Goal: Task Accomplishment & Management: Complete application form

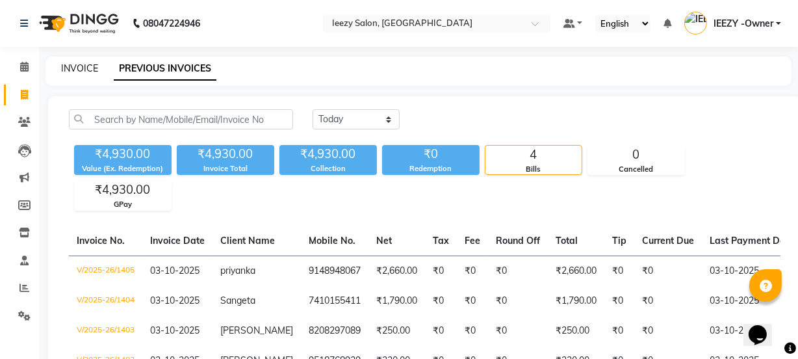
click at [89, 68] on link "INVOICE" at bounding box center [79, 68] width 37 height 12
select select "service"
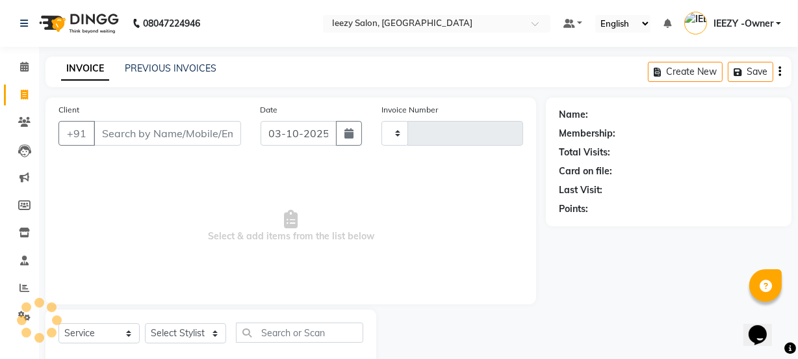
scroll to position [32, 0]
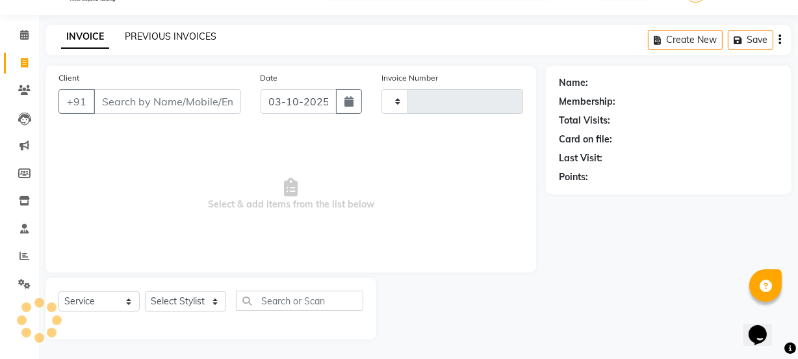
type input "1406"
select select "5982"
click at [150, 34] on link "PREVIOUS INVOICES" at bounding box center [171, 37] width 92 height 12
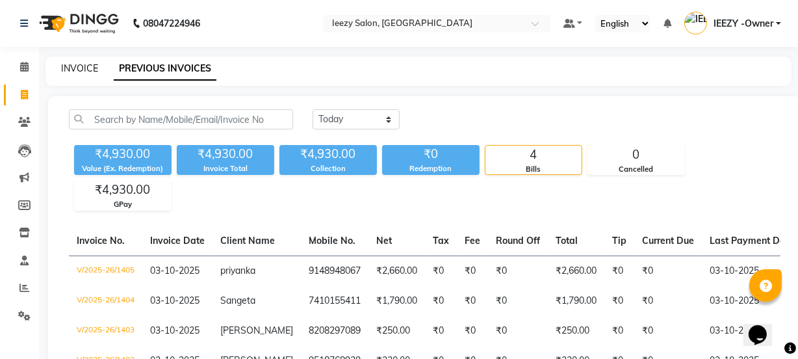
click at [71, 67] on link "INVOICE" at bounding box center [79, 68] width 37 height 12
select select "service"
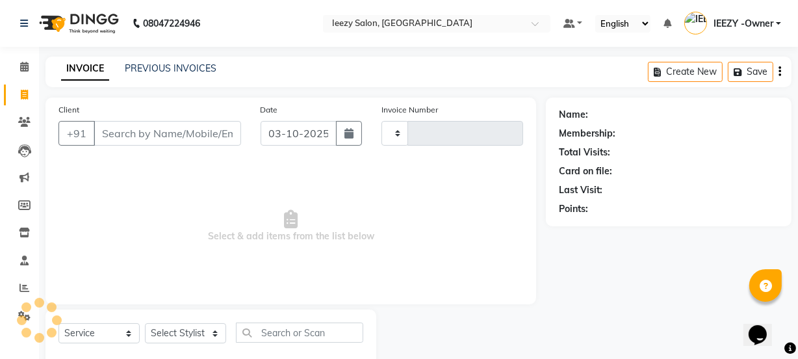
scroll to position [32, 0]
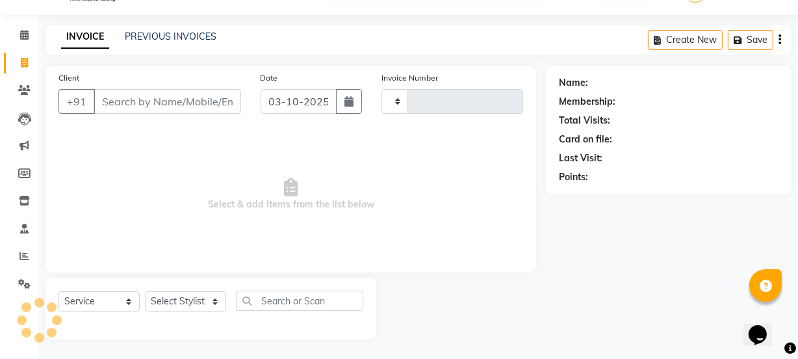
type input "1406"
select select "5982"
click at [155, 32] on link "PREVIOUS INVOICES" at bounding box center [171, 37] width 92 height 12
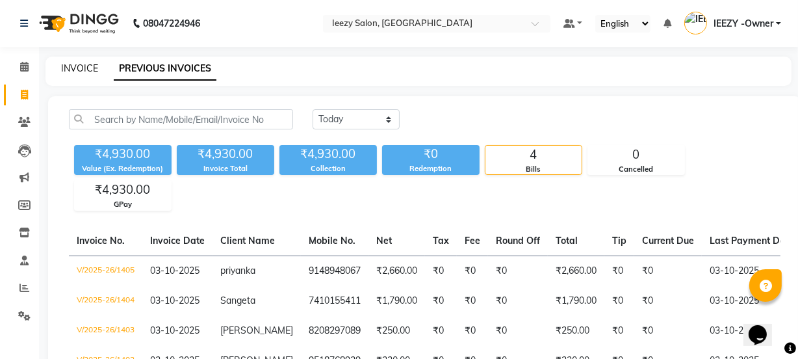
click at [90, 65] on link "INVOICE" at bounding box center [79, 68] width 37 height 12
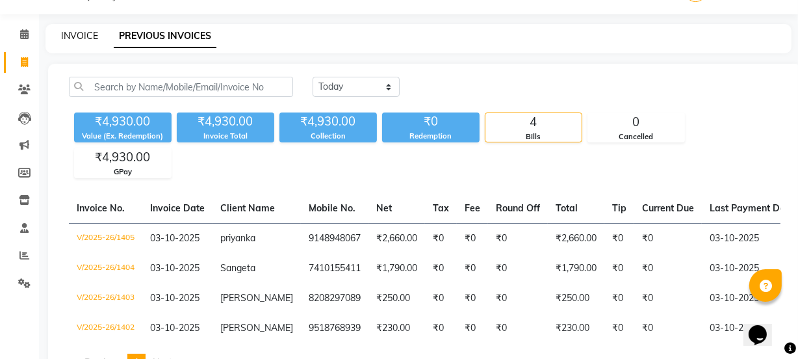
select select "5982"
select select "service"
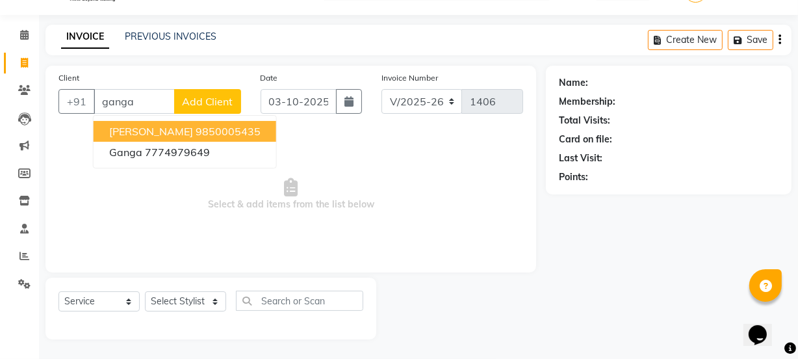
click at [144, 133] on span "[PERSON_NAME]" at bounding box center [151, 131] width 84 height 13
type input "9850005435"
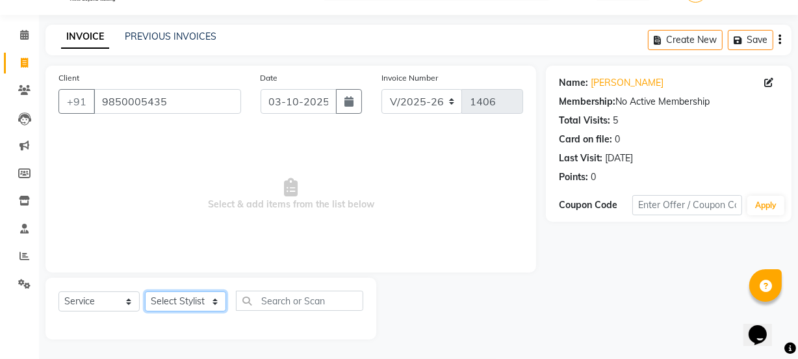
click at [220, 298] on select "Select Stylist Archana Mgr IEEZY -Owner [PERSON_NAME] Ms [PERSON_NAME] [MEDICAL…" at bounding box center [185, 301] width 81 height 20
select select "89937"
click at [145, 291] on select "Select Stylist Archana Mgr IEEZY -Owner [PERSON_NAME] Ms [PERSON_NAME] [MEDICAL…" at bounding box center [185, 301] width 81 height 20
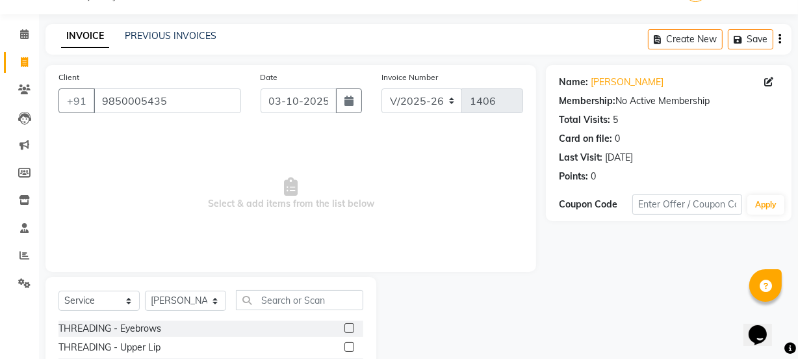
click at [344, 326] on label at bounding box center [349, 328] width 10 height 10
click at [344, 326] on input "checkbox" at bounding box center [348, 328] width 8 height 8
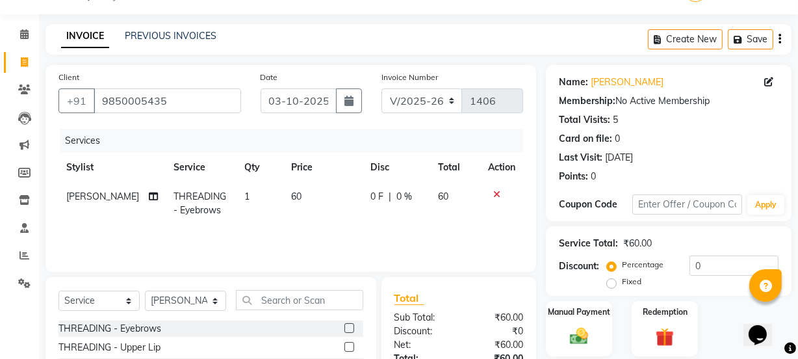
checkbox input "false"
click at [344, 346] on label at bounding box center [349, 347] width 10 height 10
click at [344, 346] on input "checkbox" at bounding box center [348, 347] width 8 height 8
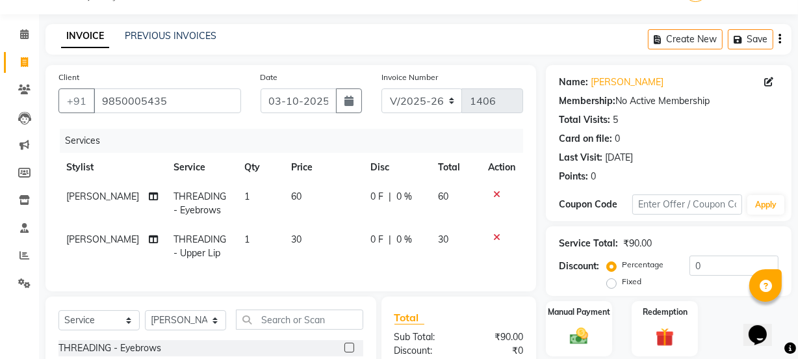
checkbox input "false"
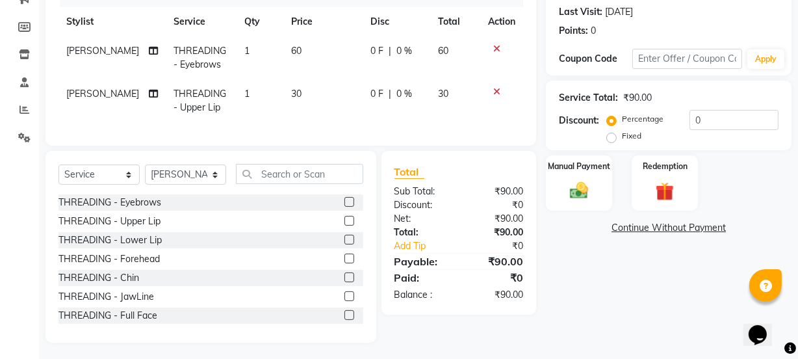
scroll to position [190, 0]
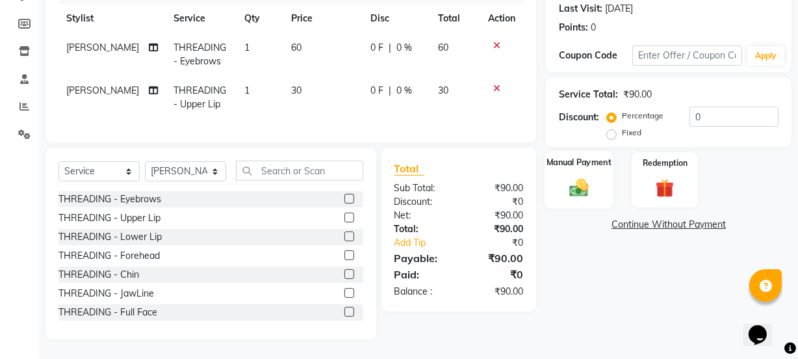
click at [571, 191] on div "Manual Payment" at bounding box center [579, 180] width 69 height 58
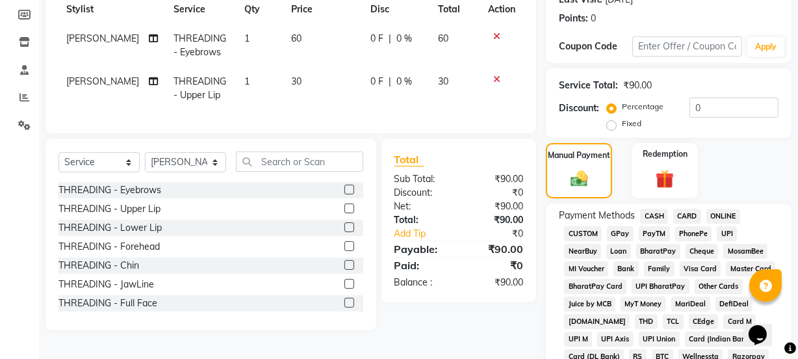
click at [615, 233] on span "GPay" at bounding box center [620, 233] width 27 height 15
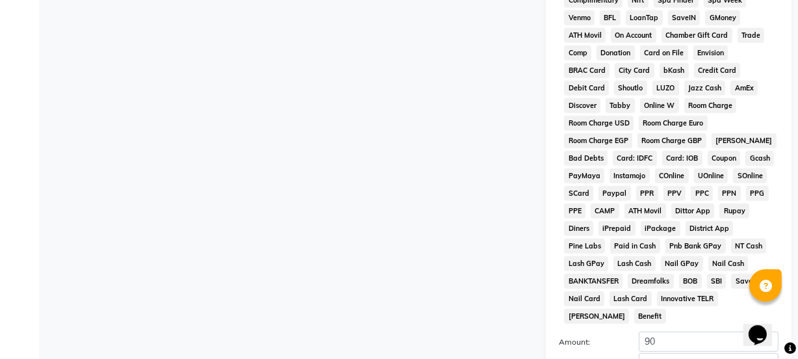
scroll to position [683, 0]
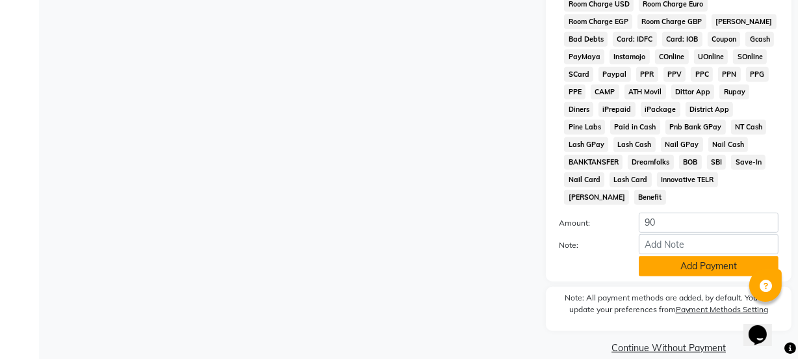
click at [699, 256] on button "Add Payment" at bounding box center [709, 266] width 140 height 20
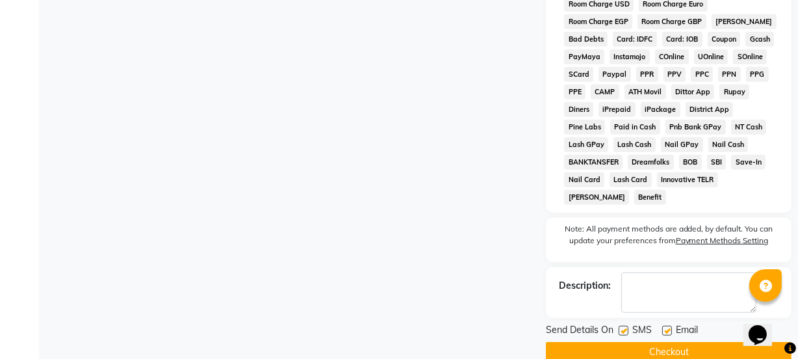
click at [623, 326] on label at bounding box center [624, 331] width 10 height 10
click at [623, 327] on input "checkbox" at bounding box center [623, 331] width 8 height 8
checkbox input "false"
click at [666, 326] on label at bounding box center [667, 331] width 10 height 10
click at [666, 327] on input "checkbox" at bounding box center [666, 331] width 8 height 8
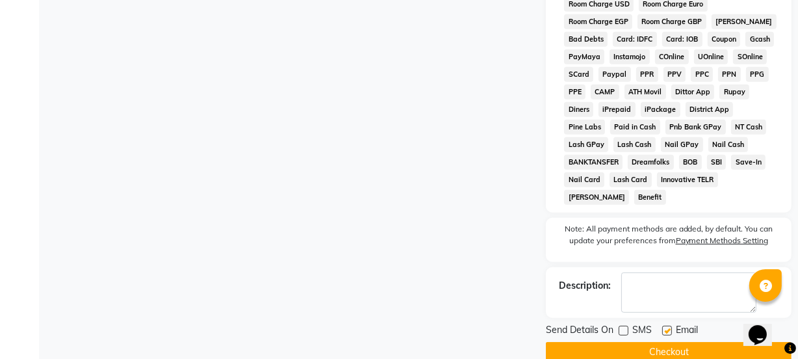
checkbox input "false"
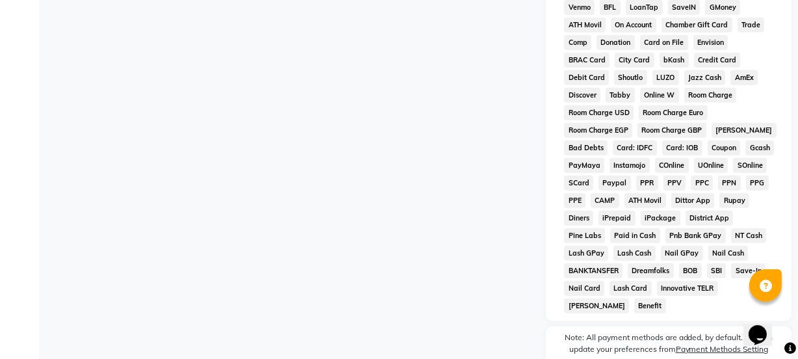
scroll to position [687, 0]
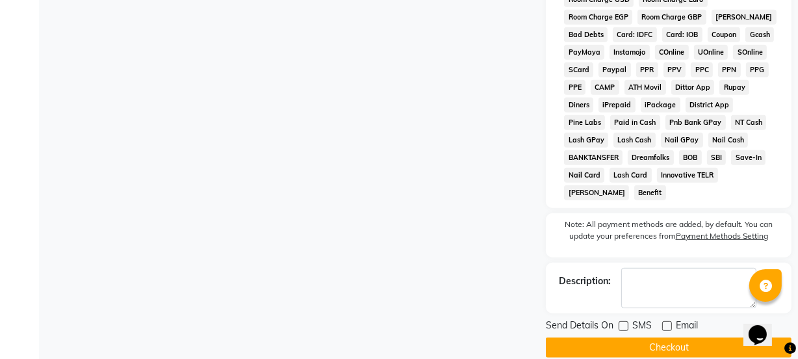
click at [668, 337] on button "Checkout" at bounding box center [669, 347] width 246 height 20
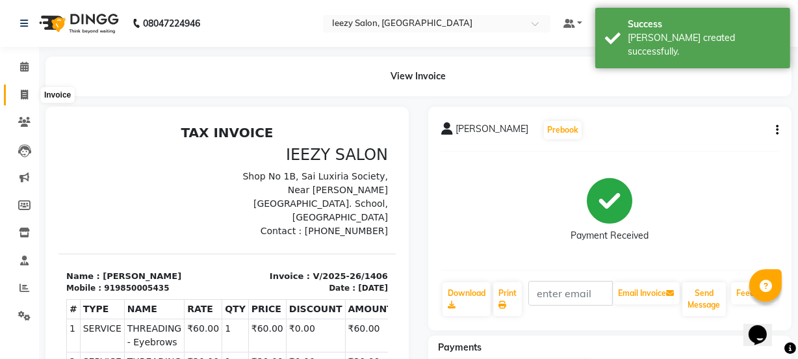
drag, startPoint x: 21, startPoint y: 95, endPoint x: 49, endPoint y: 85, distance: 29.6
click at [21, 95] on icon at bounding box center [24, 95] width 7 height 10
select select "service"
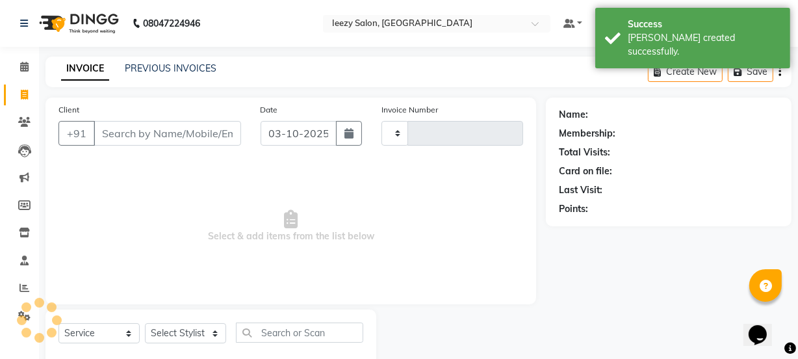
type input "1407"
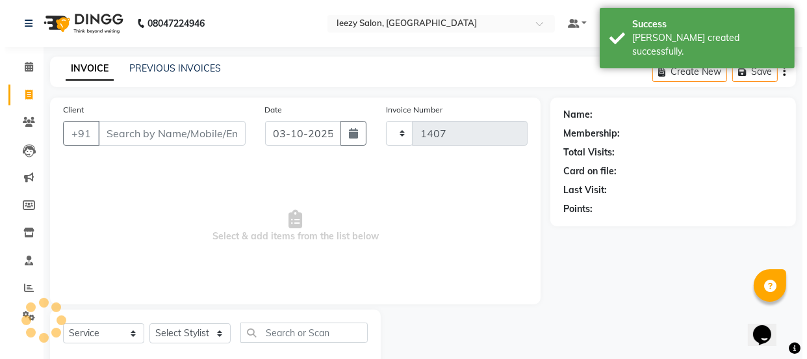
scroll to position [32, 0]
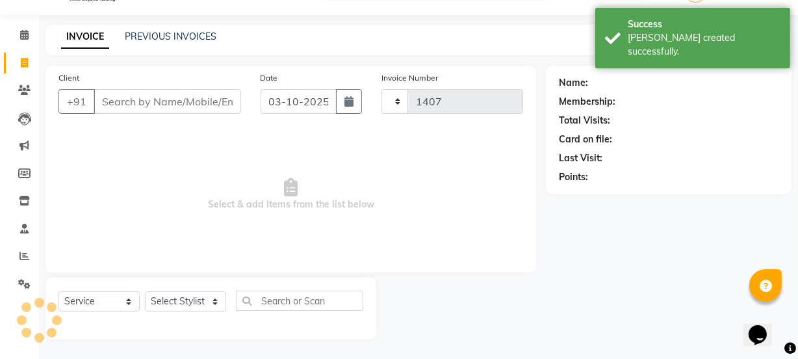
select select "5982"
click at [151, 107] on input "Client" at bounding box center [168, 101] width 148 height 25
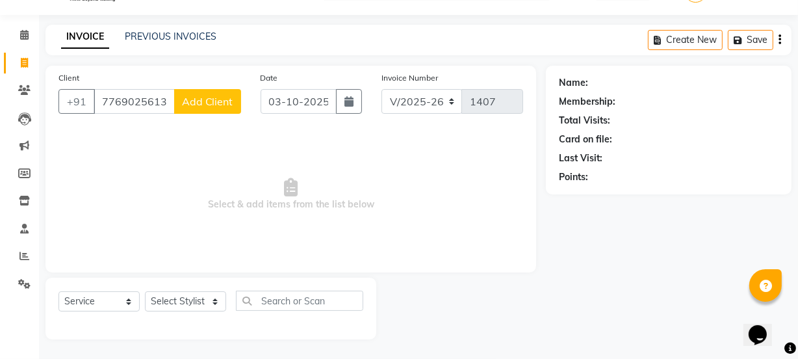
type input "7769025613"
click at [223, 101] on span "Add Client" at bounding box center [207, 101] width 51 height 13
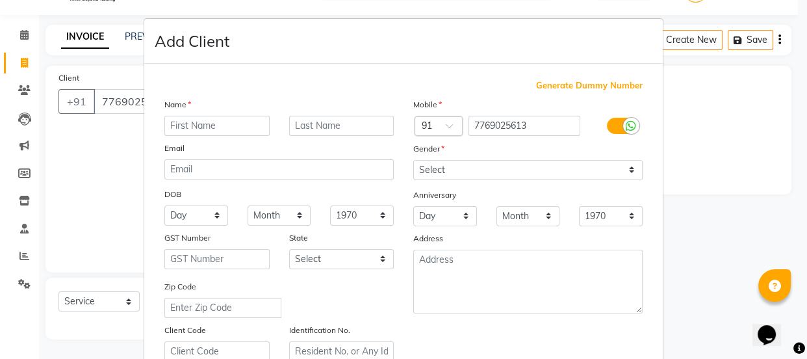
click at [211, 124] on input "text" at bounding box center [216, 126] width 105 height 20
type input "Jyoti"
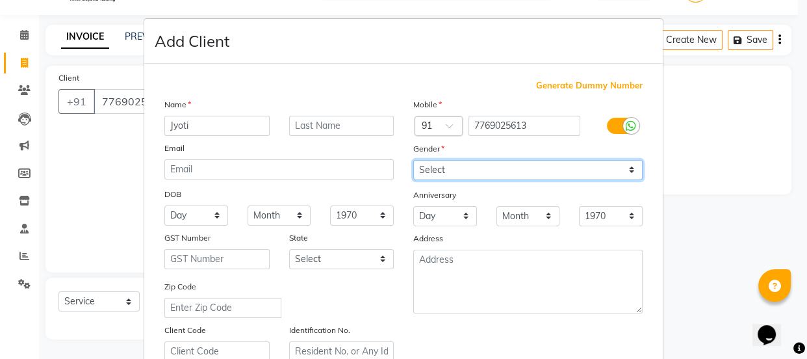
click at [626, 172] on select "Select [DEMOGRAPHIC_DATA] [DEMOGRAPHIC_DATA] Other Prefer Not To Say" at bounding box center [527, 170] width 229 height 20
select select "[DEMOGRAPHIC_DATA]"
click at [413, 160] on select "Select [DEMOGRAPHIC_DATA] [DEMOGRAPHIC_DATA] Other Prefer Not To Say" at bounding box center [527, 170] width 229 height 20
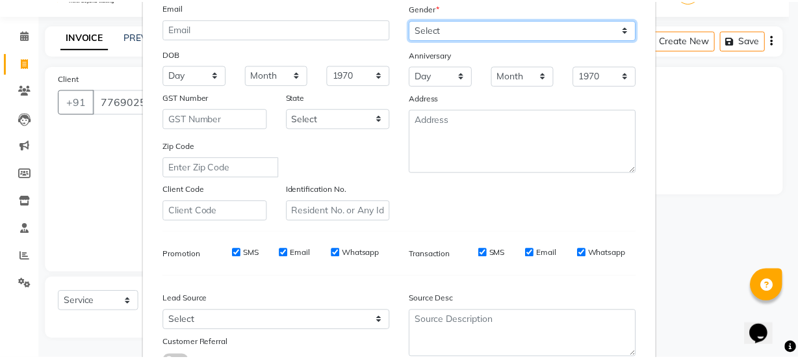
scroll to position [245, 0]
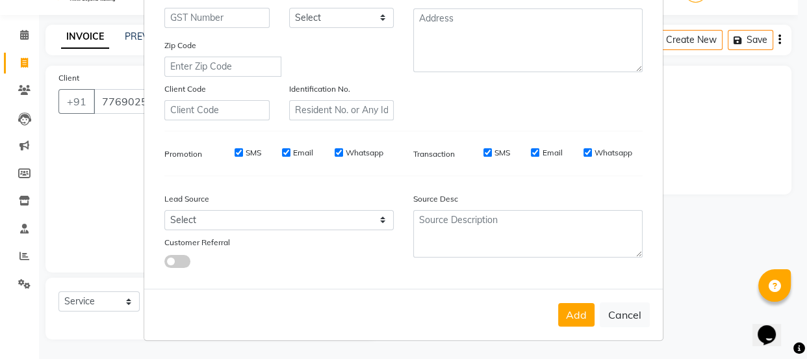
click at [235, 148] on input "SMS" at bounding box center [239, 152] width 8 height 8
checkbox input "false"
click at [282, 153] on input "Email" at bounding box center [286, 152] width 8 height 8
checkbox input "false"
click at [335, 152] on input "Whatsapp" at bounding box center [339, 152] width 8 height 8
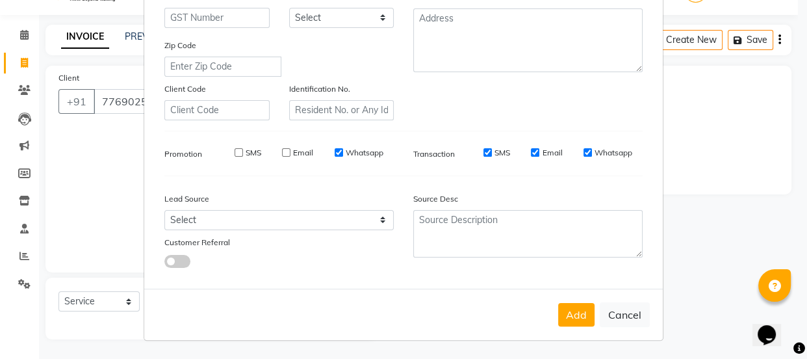
checkbox input "false"
click at [483, 148] on input "SMS" at bounding box center [487, 152] width 8 height 8
checkbox input "false"
click at [532, 149] on input "Email" at bounding box center [535, 152] width 8 height 8
checkbox input "false"
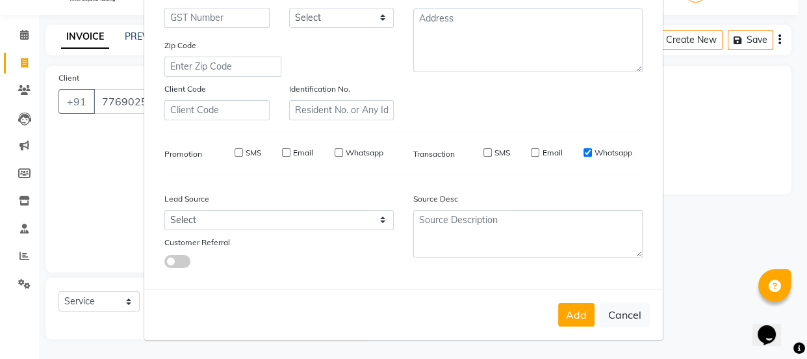
click at [584, 149] on input "Whatsapp" at bounding box center [588, 152] width 8 height 8
checkbox input "false"
click at [581, 314] on button "Add" at bounding box center [576, 314] width 36 height 23
select select
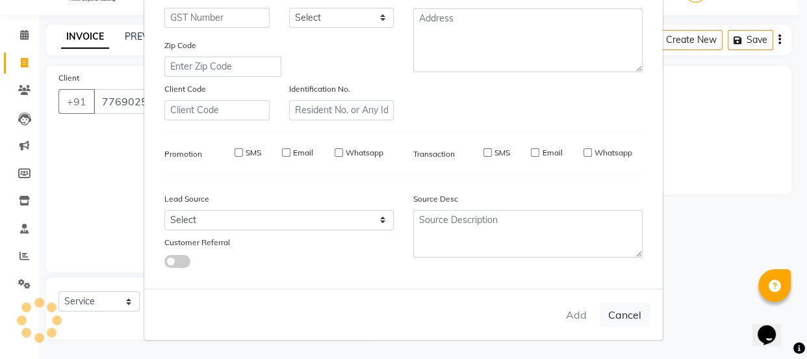
select select
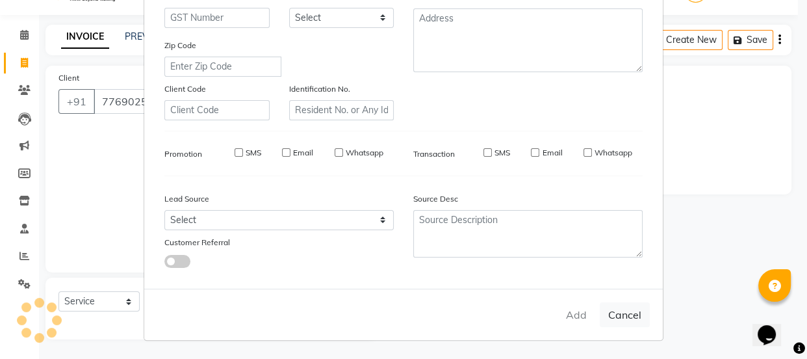
checkbox input "false"
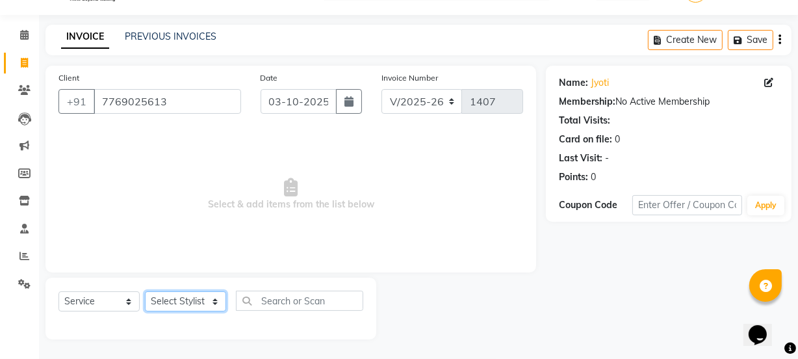
click at [219, 303] on select "Select Stylist Archana Mgr IEEZY -Owner [PERSON_NAME] Ms [PERSON_NAME] [MEDICAL…" at bounding box center [185, 301] width 81 height 20
select select "89937"
click at [145, 291] on select "Select Stylist Archana Mgr IEEZY -Owner [PERSON_NAME] Ms [PERSON_NAME] [MEDICAL…" at bounding box center [185, 301] width 81 height 20
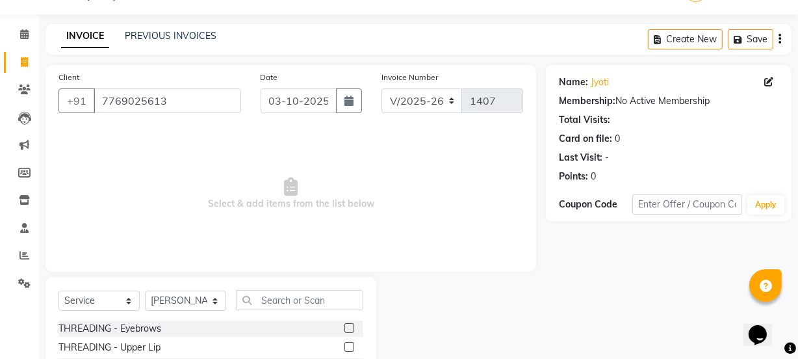
click at [344, 328] on label at bounding box center [349, 328] width 10 height 10
click at [344, 328] on input "checkbox" at bounding box center [348, 328] width 8 height 8
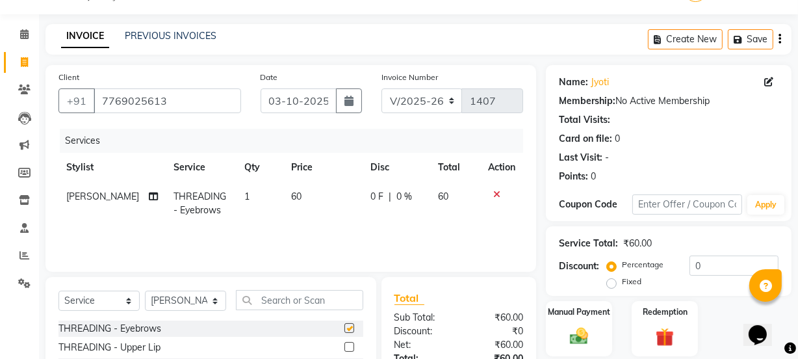
checkbox input "false"
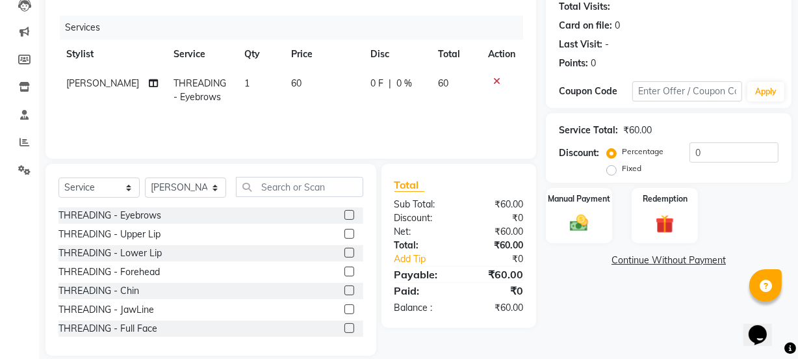
scroll to position [162, 0]
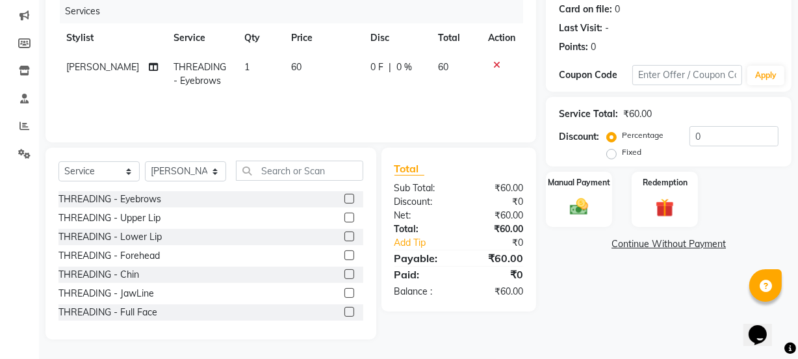
click at [344, 218] on label at bounding box center [349, 217] width 10 height 10
click at [344, 218] on input "checkbox" at bounding box center [348, 218] width 8 height 8
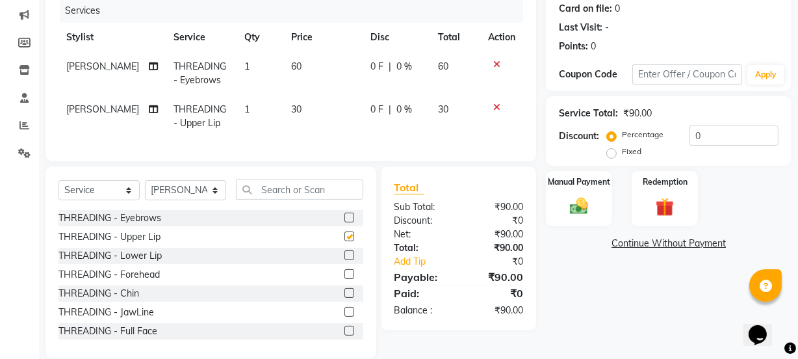
checkbox input "false"
click at [344, 279] on label at bounding box center [349, 274] width 10 height 10
click at [344, 279] on input "checkbox" at bounding box center [348, 274] width 8 height 8
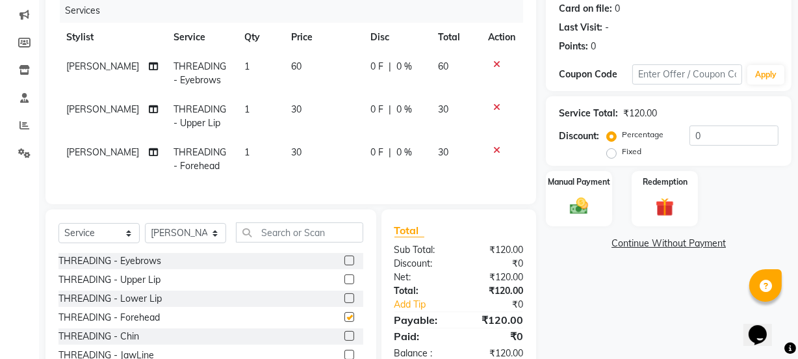
checkbox input "false"
click at [574, 209] on img at bounding box center [578, 206] width 31 height 22
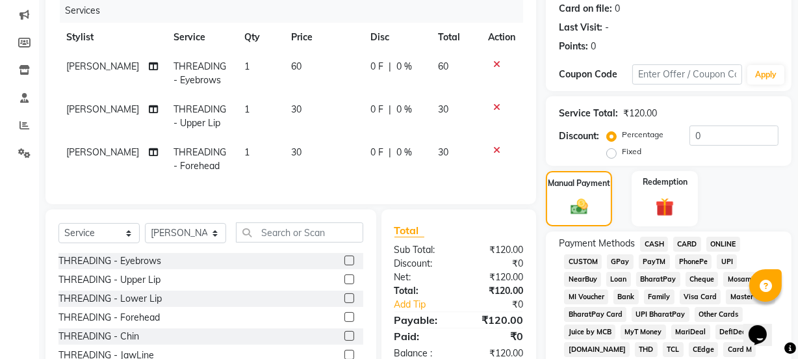
click at [619, 261] on span "GPay" at bounding box center [620, 261] width 27 height 15
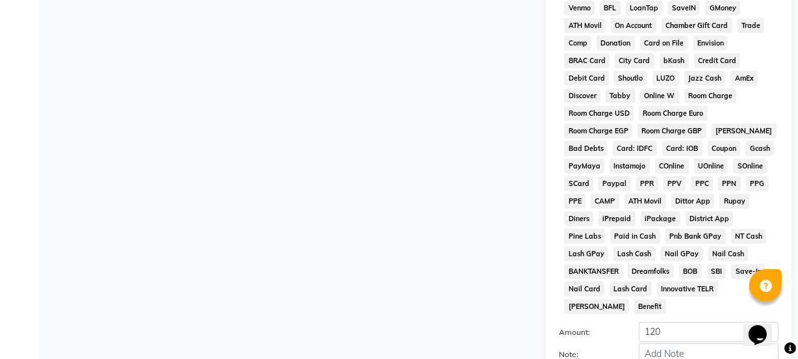
scroll to position [683, 0]
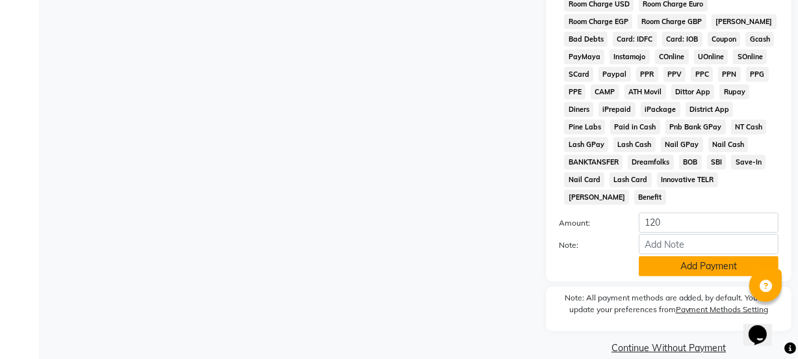
click at [674, 256] on button "Add Payment" at bounding box center [709, 266] width 140 height 20
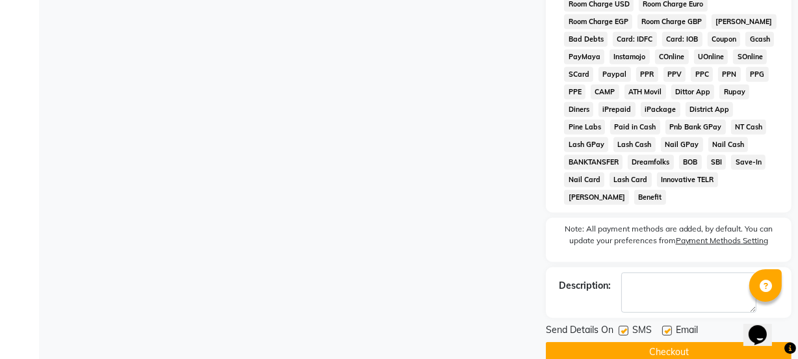
click at [622, 326] on label at bounding box center [624, 331] width 10 height 10
click at [622, 327] on input "checkbox" at bounding box center [623, 331] width 8 height 8
checkbox input "false"
click at [668, 326] on label at bounding box center [667, 331] width 10 height 10
click at [668, 327] on input "checkbox" at bounding box center [666, 331] width 8 height 8
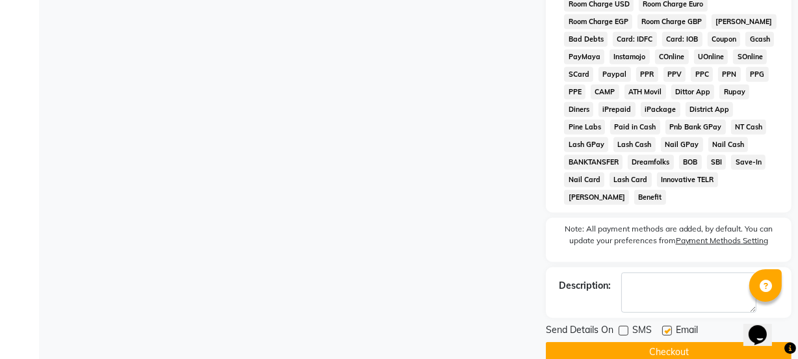
checkbox input "false"
click at [667, 342] on button "Checkout" at bounding box center [669, 352] width 246 height 20
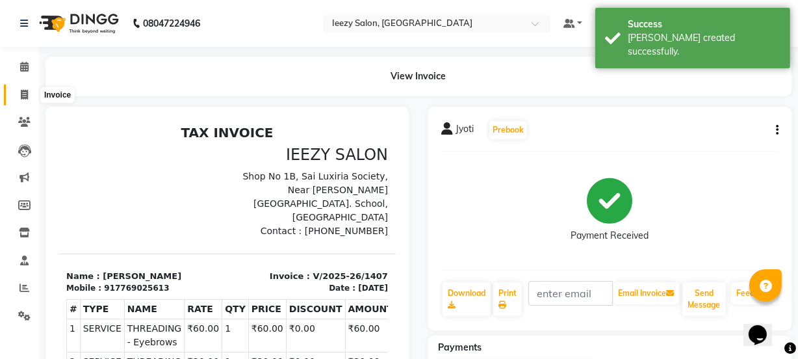
click at [21, 95] on icon at bounding box center [24, 95] width 7 height 10
select select "5982"
select select "service"
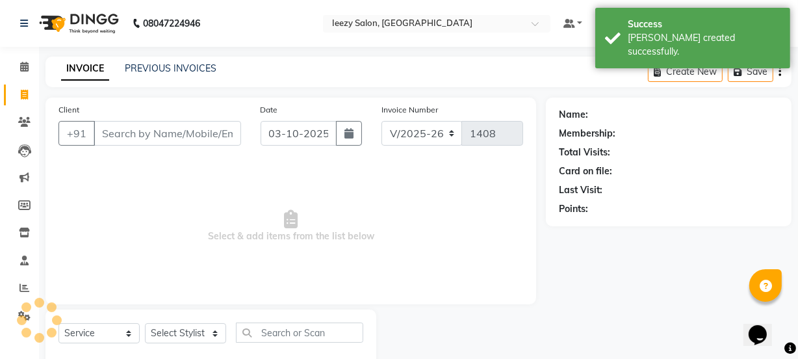
scroll to position [32, 0]
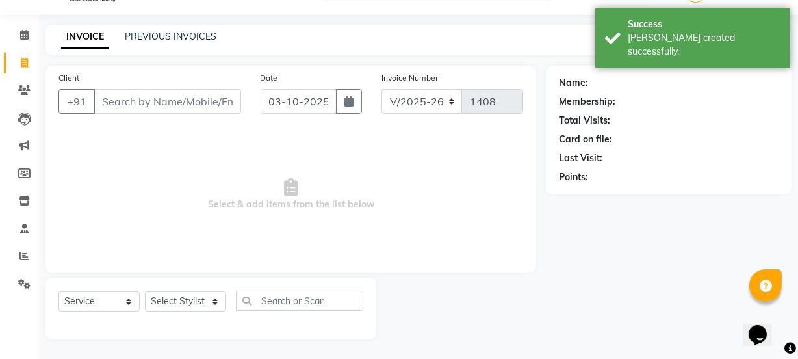
click at [148, 100] on input "Client" at bounding box center [168, 101] width 148 height 25
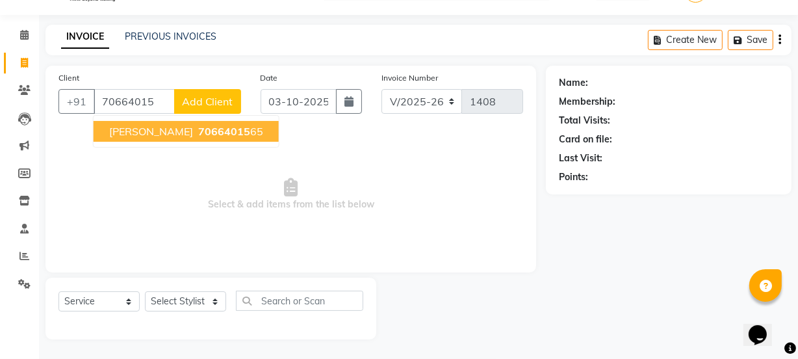
click at [198, 134] on span "70664015" at bounding box center [224, 131] width 52 height 13
type input "7066401565"
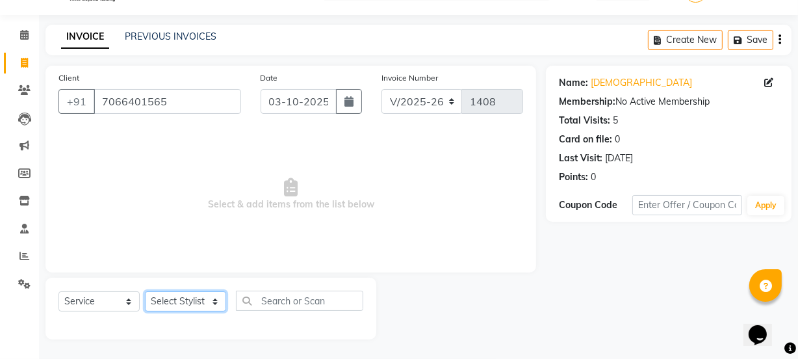
click at [212, 310] on select "Select Stylist Archana Mgr IEEZY -Owner [PERSON_NAME] Ms [PERSON_NAME] [MEDICAL…" at bounding box center [185, 301] width 81 height 20
select select "90836"
click at [145, 291] on select "Select Stylist Archana Mgr IEEZY -Owner [PERSON_NAME] Ms [PERSON_NAME] [MEDICAL…" at bounding box center [185, 301] width 81 height 20
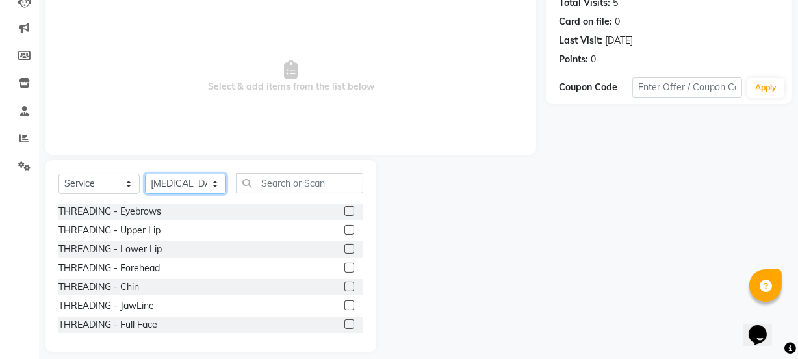
scroll to position [162, 0]
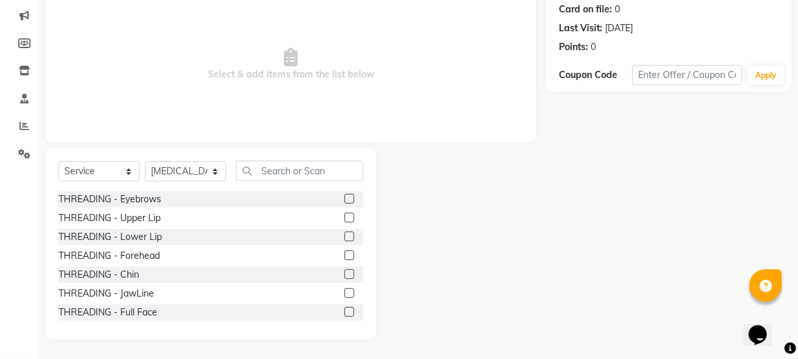
click at [344, 194] on label at bounding box center [349, 199] width 10 height 10
click at [344, 195] on input "checkbox" at bounding box center [348, 199] width 8 height 8
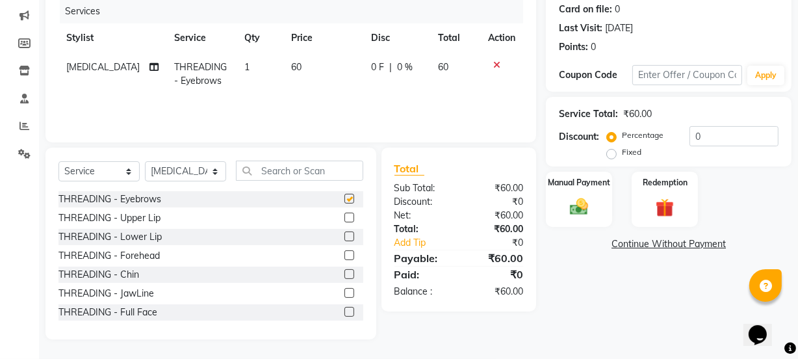
checkbox input "false"
click at [298, 169] on input "text" at bounding box center [299, 170] width 127 height 20
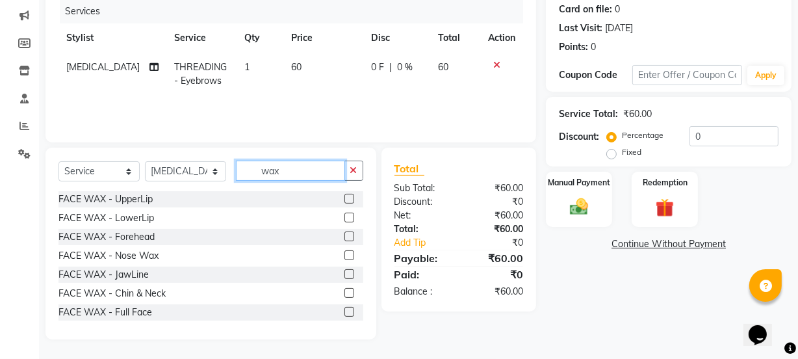
type input "wax"
click at [344, 198] on label at bounding box center [349, 199] width 10 height 10
click at [344, 198] on input "checkbox" at bounding box center [348, 199] width 8 height 8
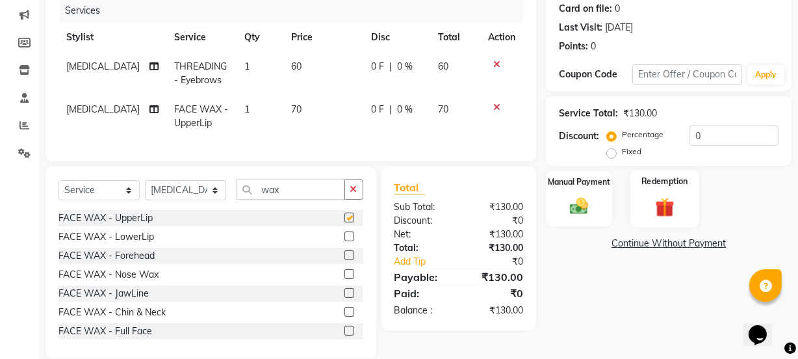
checkbox input "false"
click at [570, 209] on img at bounding box center [578, 206] width 31 height 22
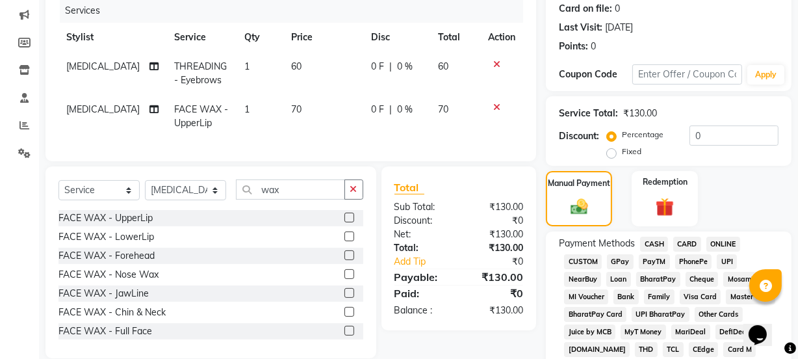
click at [616, 265] on span "GPay" at bounding box center [620, 261] width 27 height 15
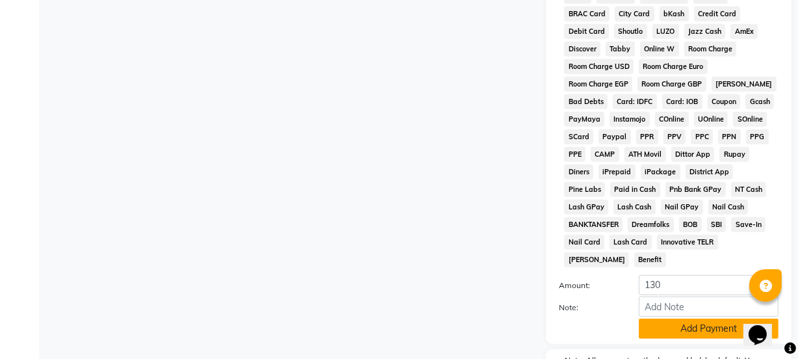
scroll to position [683, 0]
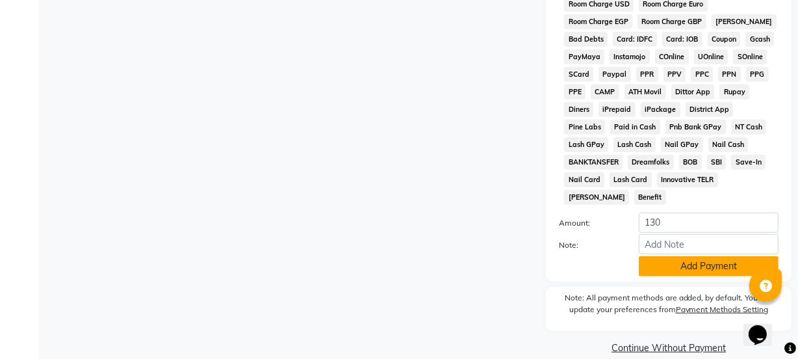
click at [653, 256] on button "Add Payment" at bounding box center [709, 266] width 140 height 20
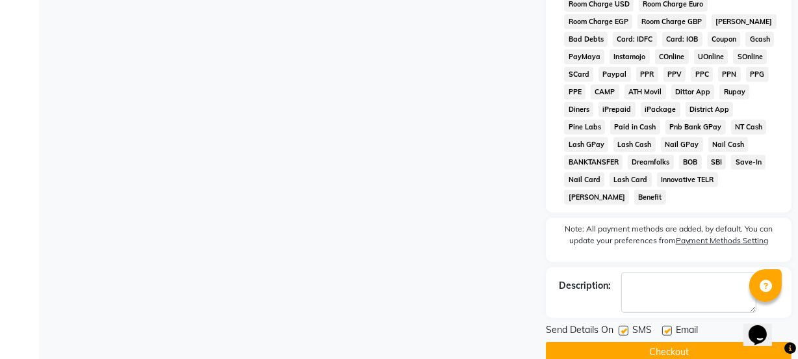
click at [622, 326] on label at bounding box center [624, 331] width 10 height 10
click at [622, 327] on input "checkbox" at bounding box center [623, 331] width 8 height 8
checkbox input "false"
click at [665, 326] on label at bounding box center [667, 331] width 10 height 10
click at [665, 327] on input "checkbox" at bounding box center [666, 331] width 8 height 8
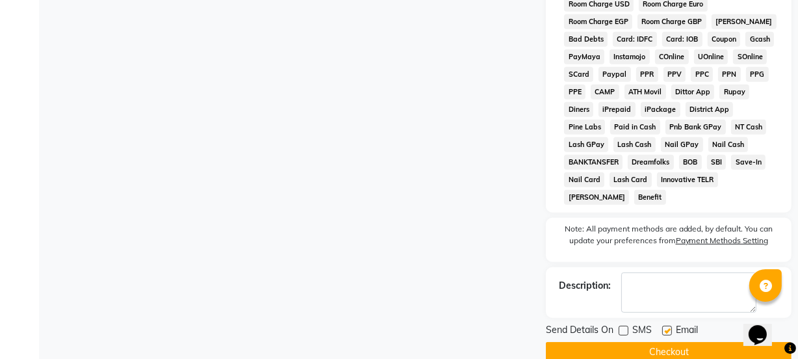
checkbox input "false"
click at [657, 342] on button "Checkout" at bounding box center [669, 352] width 246 height 20
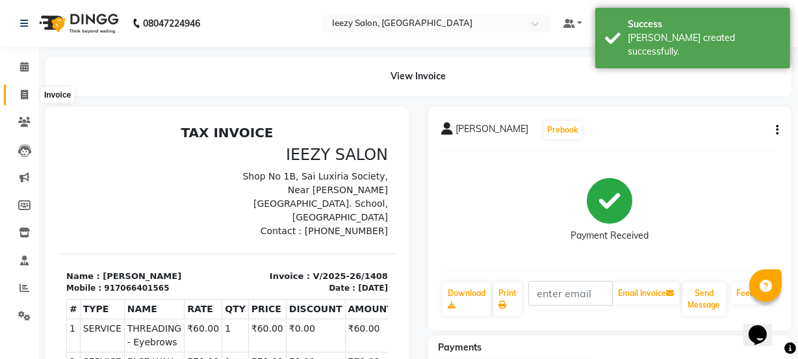
click at [29, 95] on span at bounding box center [24, 95] width 23 height 15
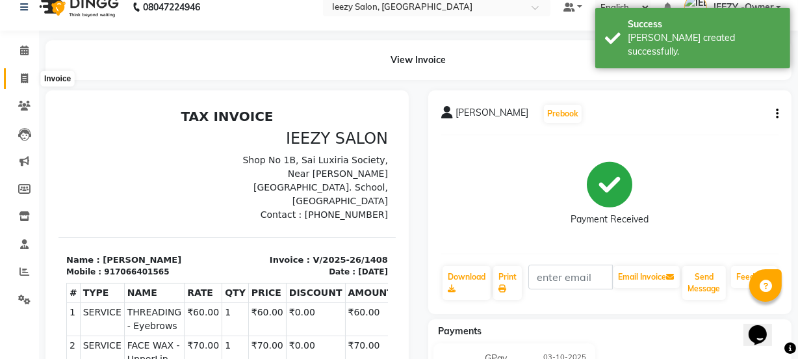
select select "5982"
select select "service"
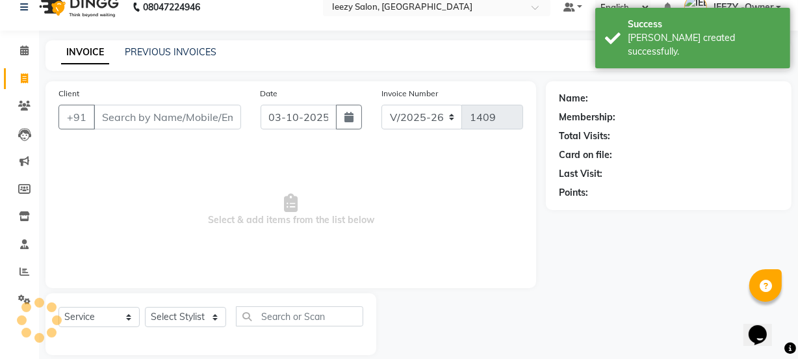
scroll to position [32, 0]
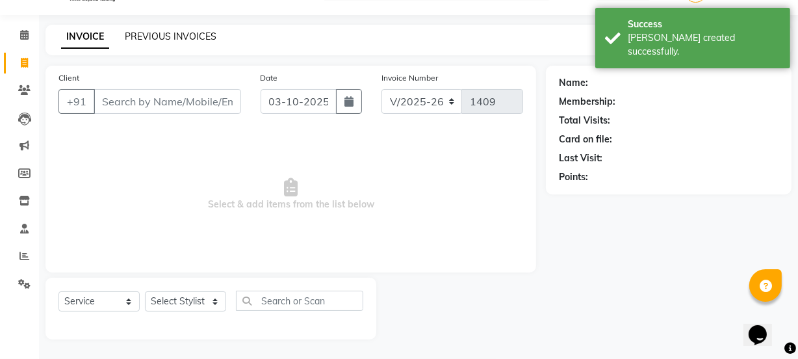
click at [177, 32] on link "PREVIOUS INVOICES" at bounding box center [171, 37] width 92 height 12
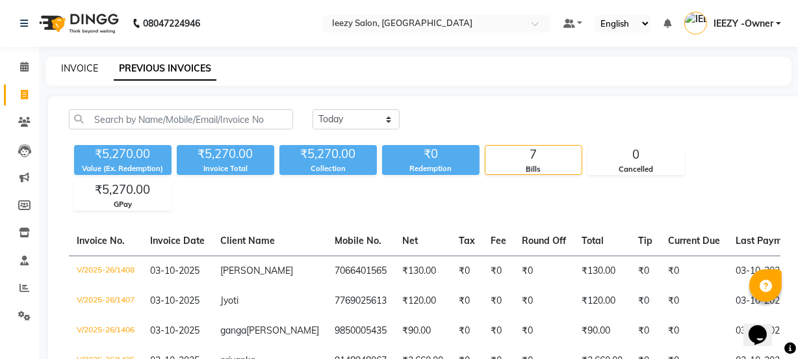
click at [86, 65] on link "INVOICE" at bounding box center [79, 68] width 37 height 12
select select "5982"
select select "service"
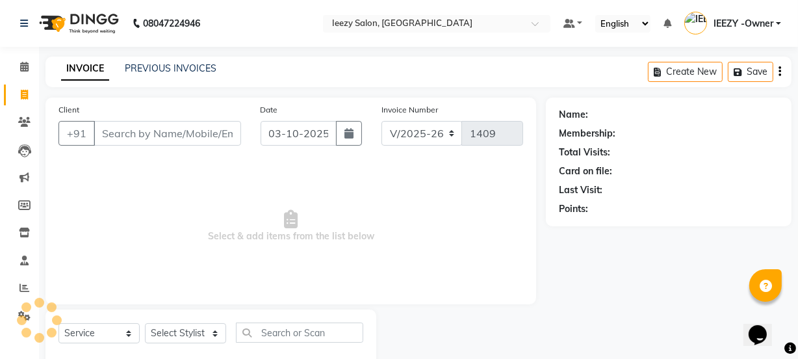
scroll to position [32, 0]
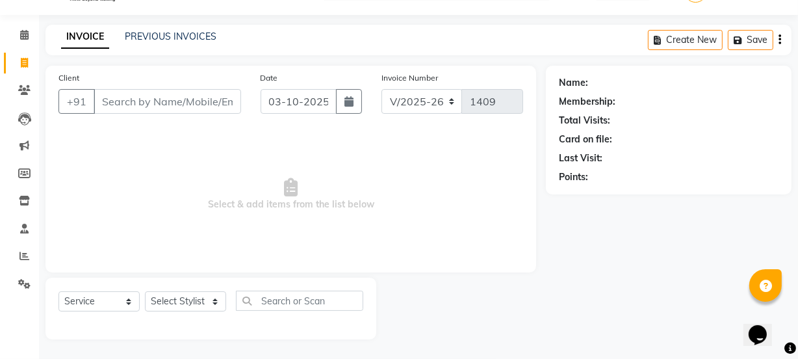
click at [127, 101] on input "Client" at bounding box center [168, 101] width 148 height 25
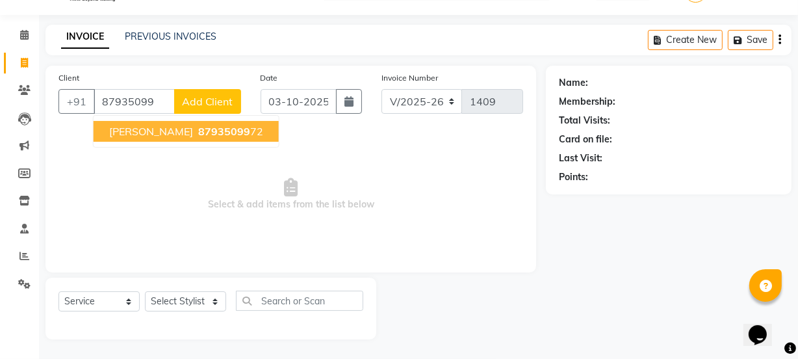
click at [196, 132] on ngb-highlight "87935099 72" at bounding box center [230, 131] width 68 height 13
type input "8793509972"
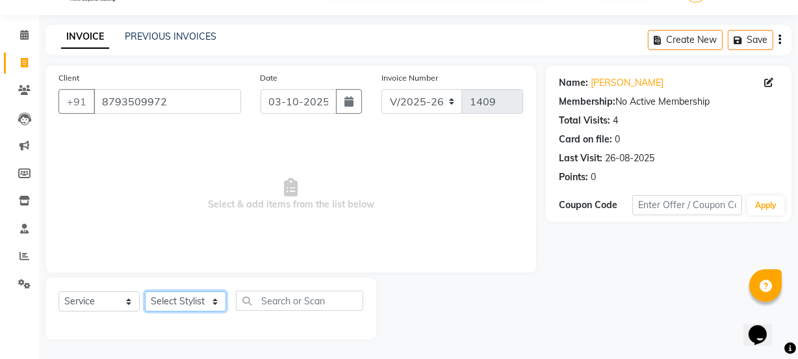
click at [208, 300] on select "Select Stylist Archana Mgr IEEZY -Owner [PERSON_NAME] Ms [PERSON_NAME] [MEDICAL…" at bounding box center [185, 301] width 81 height 20
select select "68032"
click at [145, 291] on select "Select Stylist Archana Mgr IEEZY -Owner [PERSON_NAME] Ms [PERSON_NAME] [MEDICAL…" at bounding box center [185, 301] width 81 height 20
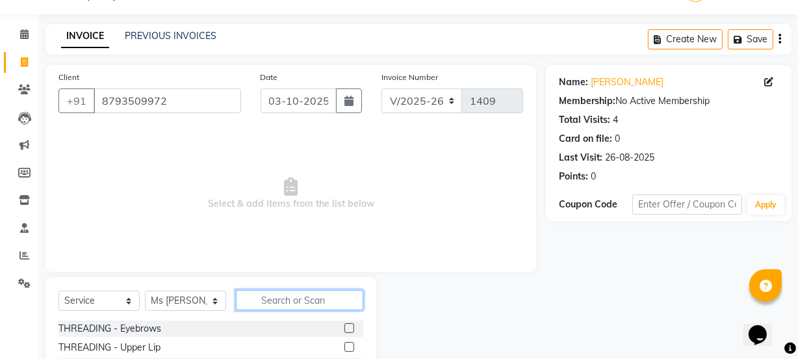
click at [290, 301] on input "text" at bounding box center [299, 300] width 127 height 20
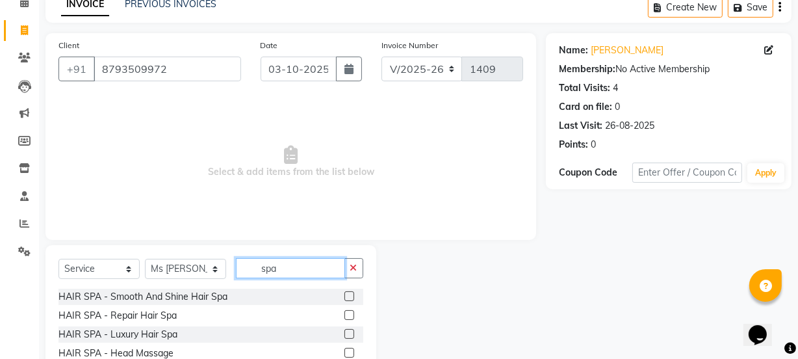
scroll to position [126, 0]
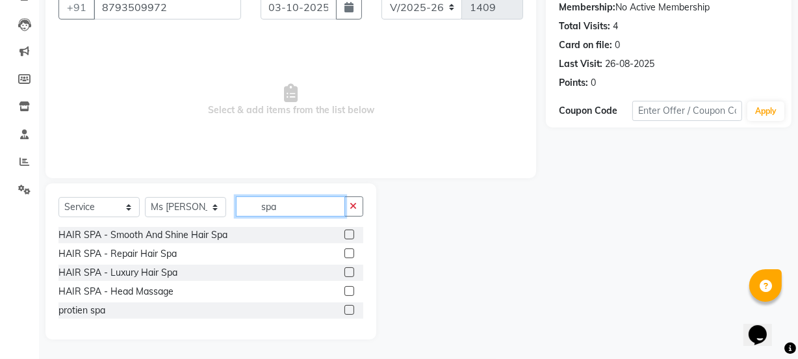
type input "spa"
click at [349, 235] on label at bounding box center [349, 234] width 10 height 10
click at [349, 235] on input "checkbox" at bounding box center [348, 235] width 8 height 8
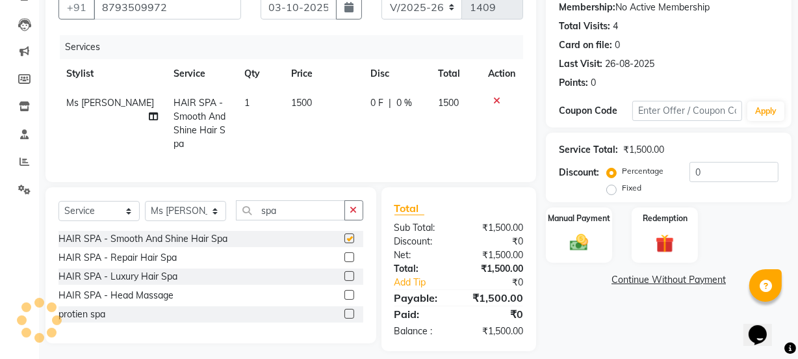
checkbox input "false"
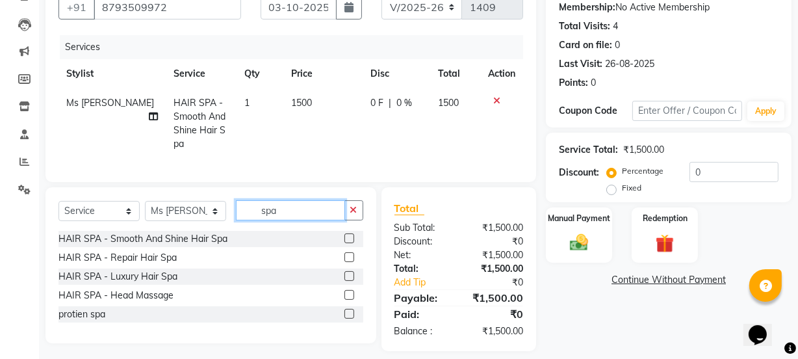
click at [294, 208] on input "spa" at bounding box center [290, 210] width 109 height 20
type input "s"
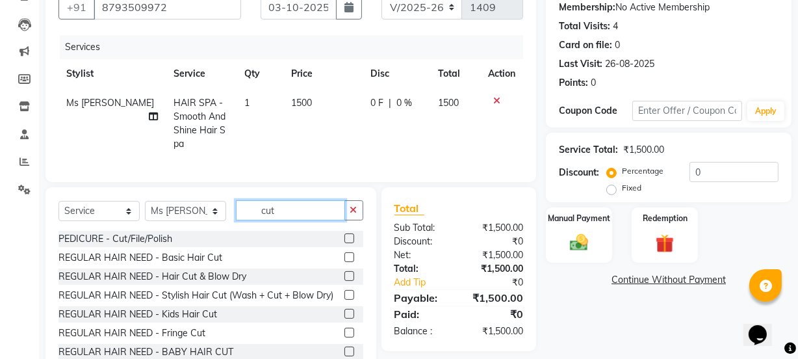
type input "cut"
click at [344, 272] on label at bounding box center [349, 276] width 10 height 10
click at [344, 272] on input "checkbox" at bounding box center [348, 276] width 8 height 8
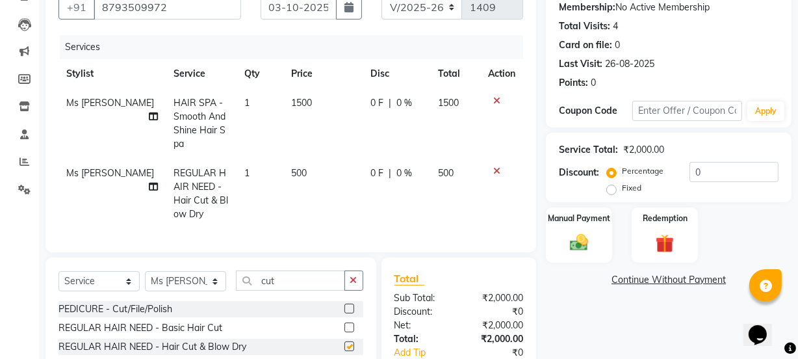
checkbox input "false"
click at [291, 167] on span "500" at bounding box center [299, 173] width 16 height 12
select select "68032"
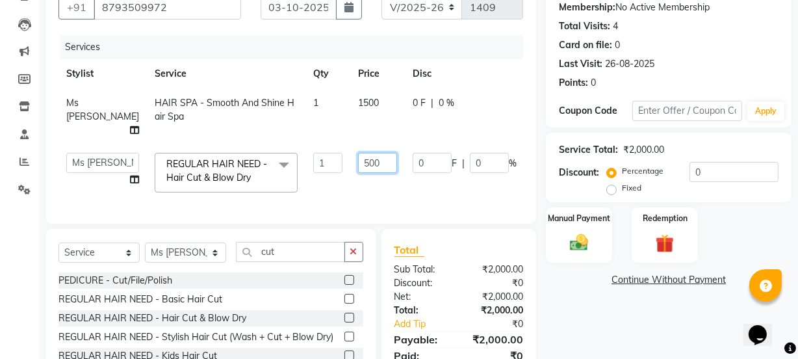
click at [358, 162] on input "500" at bounding box center [377, 163] width 39 height 20
type input "400"
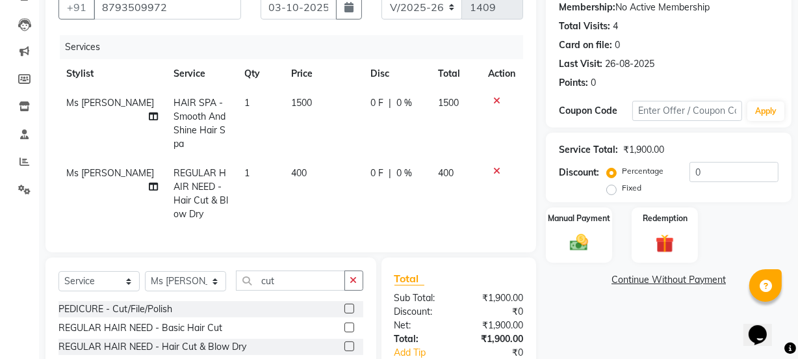
click at [377, 185] on td "0 F | 0 %" at bounding box center [397, 194] width 68 height 70
select select "68032"
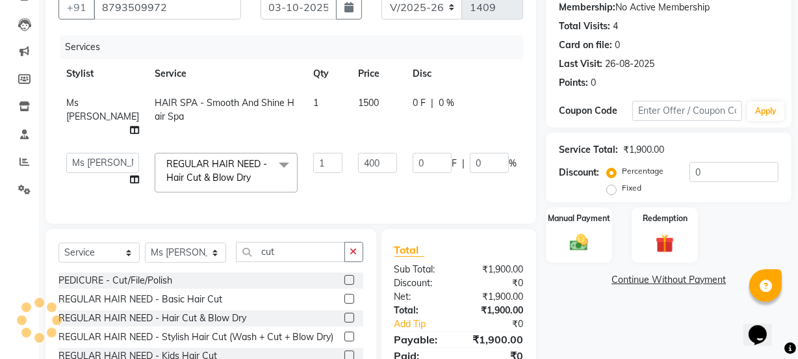
click at [358, 100] on span "1500" at bounding box center [368, 103] width 21 height 12
select select "68032"
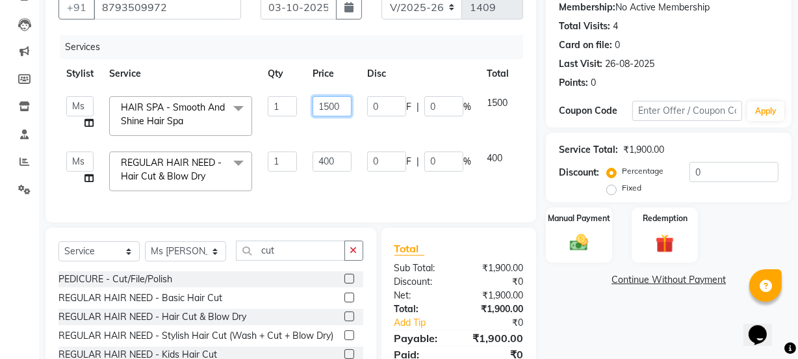
click at [329, 103] on input "1500" at bounding box center [332, 106] width 39 height 20
type input "1800"
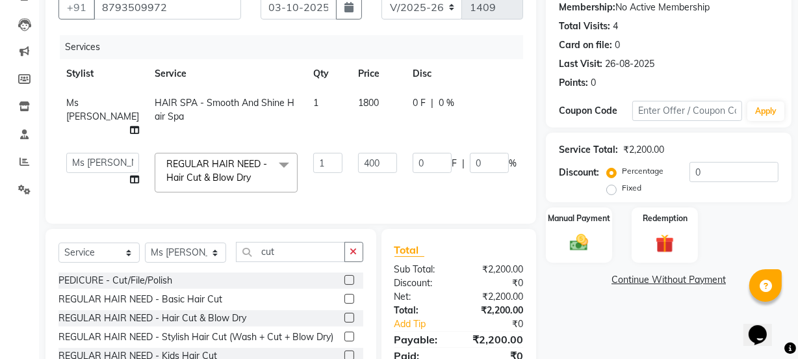
click at [305, 185] on td "1" at bounding box center [327, 172] width 45 height 55
click at [312, 188] on td "1" at bounding box center [327, 172] width 45 height 55
click at [595, 253] on img at bounding box center [578, 242] width 31 height 22
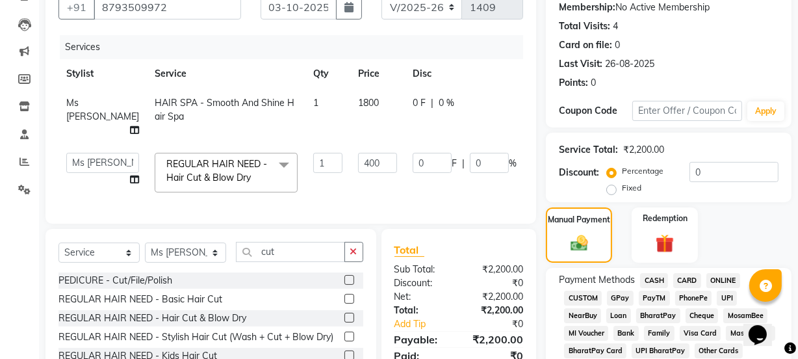
click at [621, 298] on span "GPay" at bounding box center [620, 297] width 27 height 15
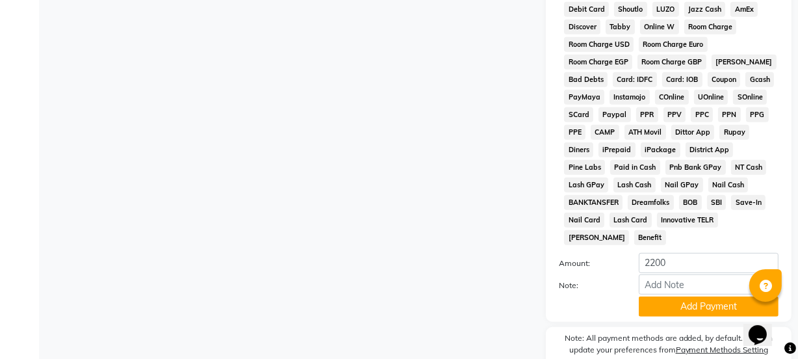
scroll to position [683, 0]
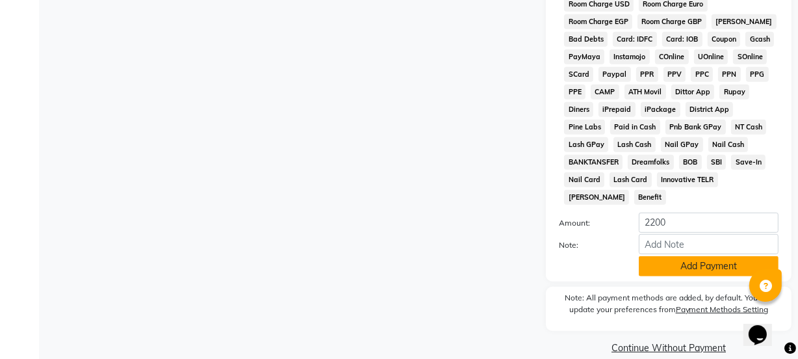
click at [705, 256] on button "Add Payment" at bounding box center [709, 266] width 140 height 20
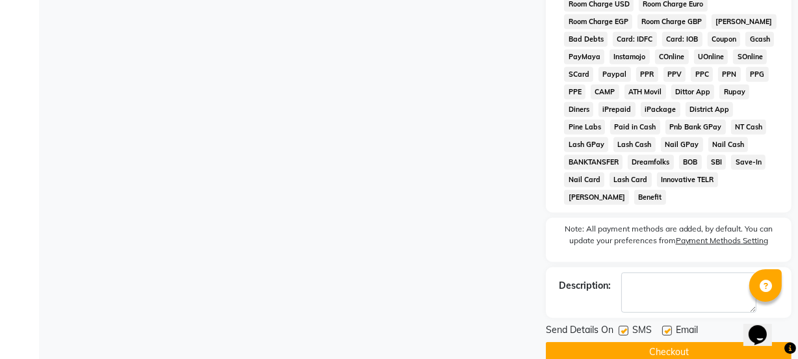
click at [624, 326] on label at bounding box center [624, 331] width 10 height 10
click at [624, 327] on input "checkbox" at bounding box center [623, 331] width 8 height 8
checkbox input "false"
click at [668, 326] on label at bounding box center [667, 331] width 10 height 10
click at [668, 327] on input "checkbox" at bounding box center [666, 331] width 8 height 8
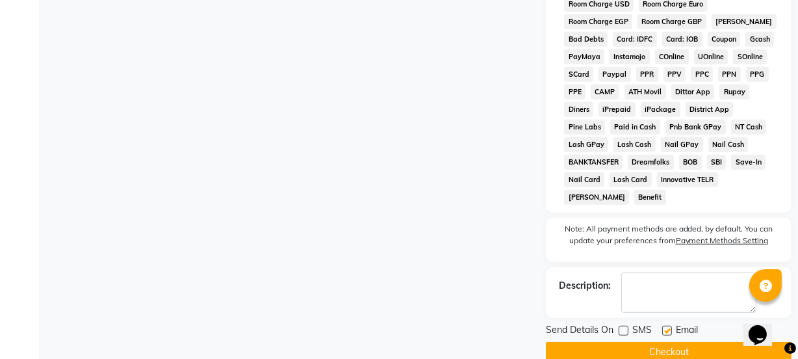
checkbox input "false"
click at [655, 342] on button "Checkout" at bounding box center [669, 352] width 246 height 20
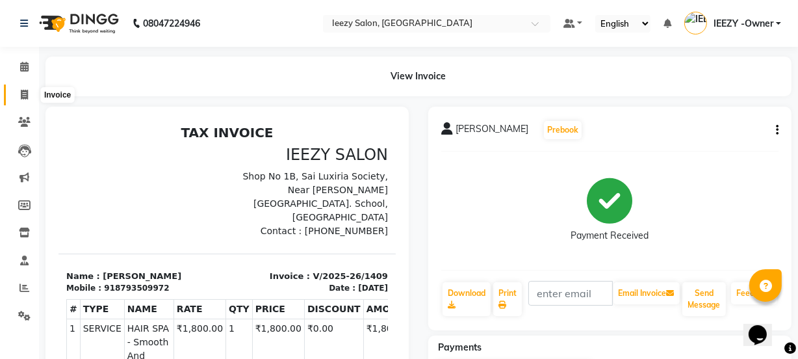
click at [27, 91] on icon at bounding box center [24, 95] width 7 height 10
select select "service"
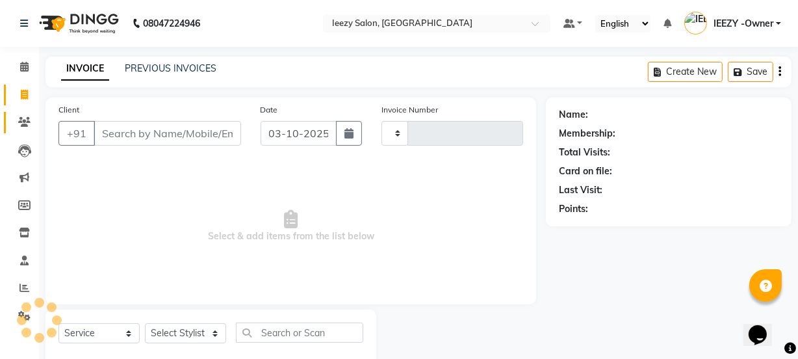
scroll to position [32, 0]
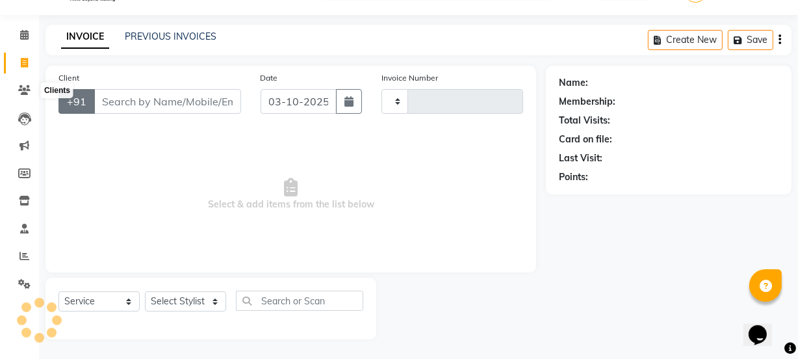
type input "1410"
select select "5982"
click at [142, 36] on link "PREVIOUS INVOICES" at bounding box center [171, 37] width 92 height 12
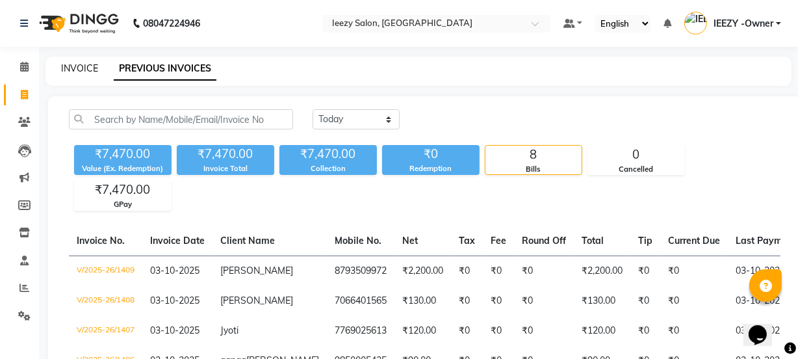
click at [90, 68] on link "INVOICE" at bounding box center [79, 68] width 37 height 12
select select "5982"
select select "service"
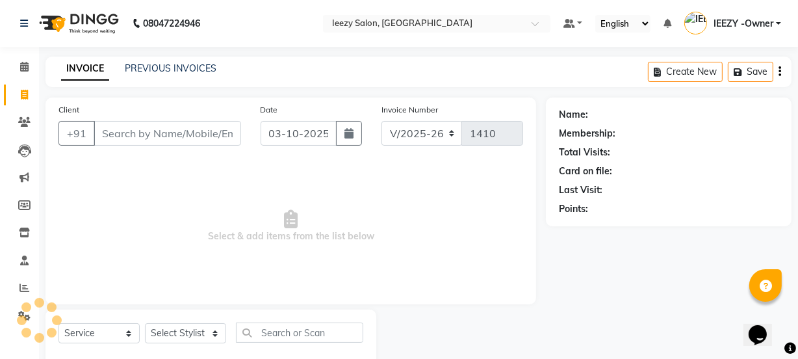
scroll to position [32, 0]
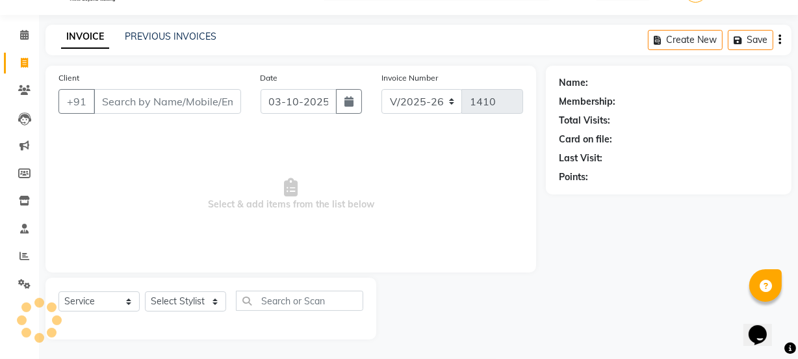
click at [159, 103] on input "Client" at bounding box center [168, 101] width 148 height 25
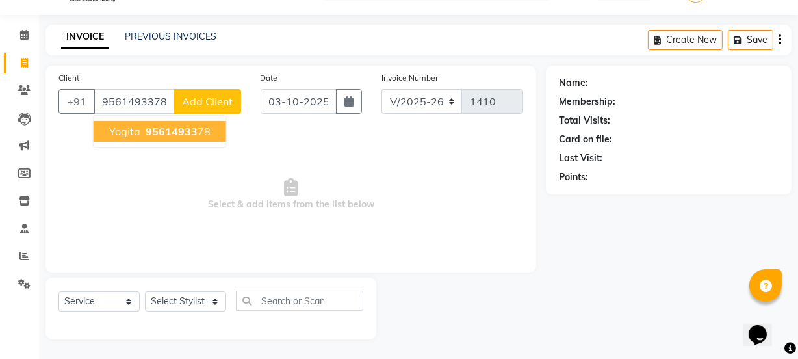
type input "9561493378"
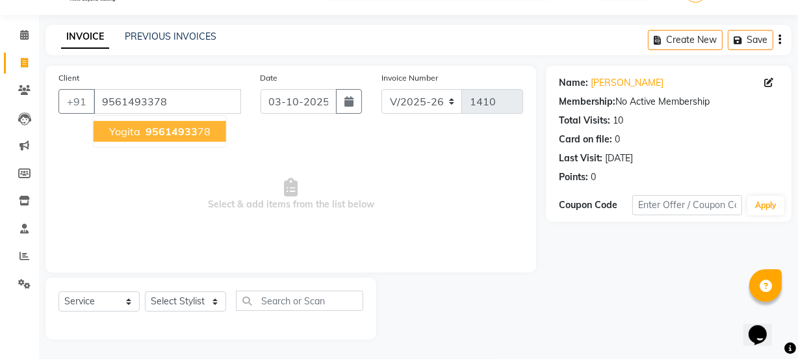
click at [173, 125] on span "95614933" at bounding box center [172, 131] width 52 height 13
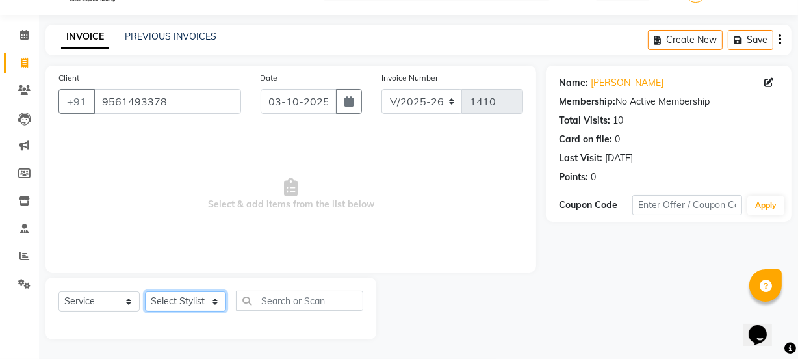
click at [201, 298] on select "Select Stylist Archana Mgr IEEZY -Owner [PERSON_NAME] Ms [PERSON_NAME] [MEDICAL…" at bounding box center [185, 301] width 81 height 20
select select "88068"
click at [145, 291] on select "Select Stylist Archana Mgr IEEZY -Owner [PERSON_NAME] Ms [PERSON_NAME] [MEDICAL…" at bounding box center [185, 301] width 81 height 20
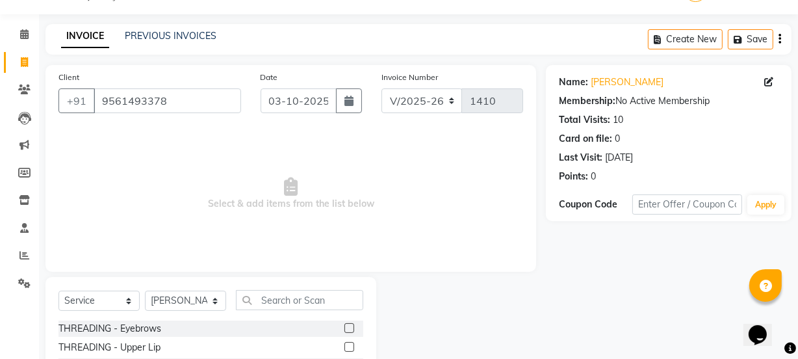
click at [344, 333] on div at bounding box center [348, 330] width 8 height 14
click at [344, 344] on label at bounding box center [349, 347] width 10 height 10
click at [344, 344] on input "checkbox" at bounding box center [348, 347] width 8 height 8
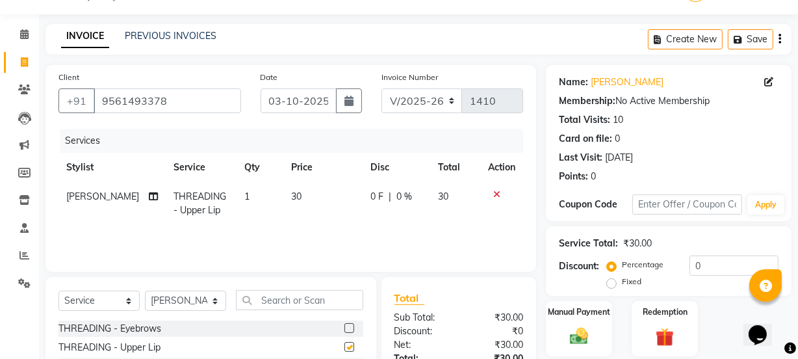
checkbox input "false"
click at [344, 326] on label at bounding box center [349, 328] width 10 height 10
click at [344, 326] on input "checkbox" at bounding box center [348, 328] width 8 height 8
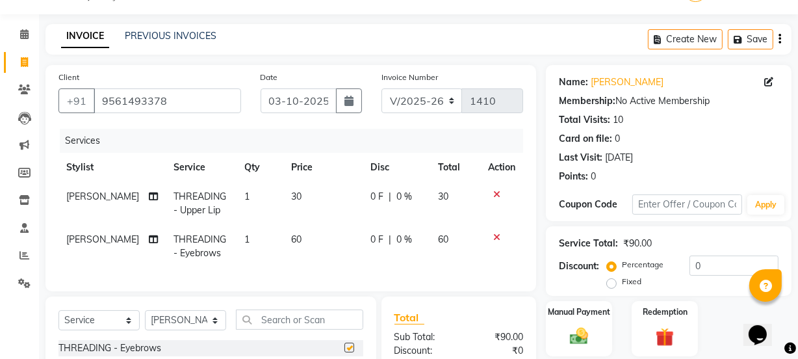
checkbox input "false"
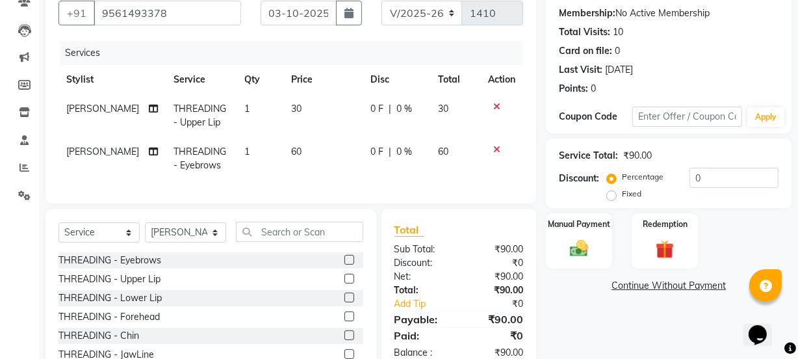
scroll to position [190, 0]
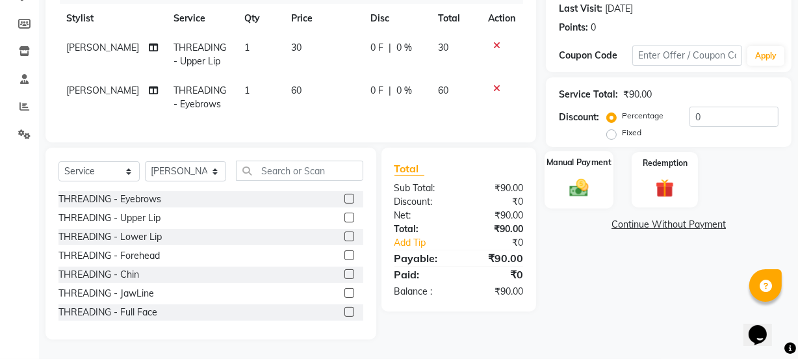
click at [585, 190] on div "Manual Payment" at bounding box center [579, 180] width 69 height 58
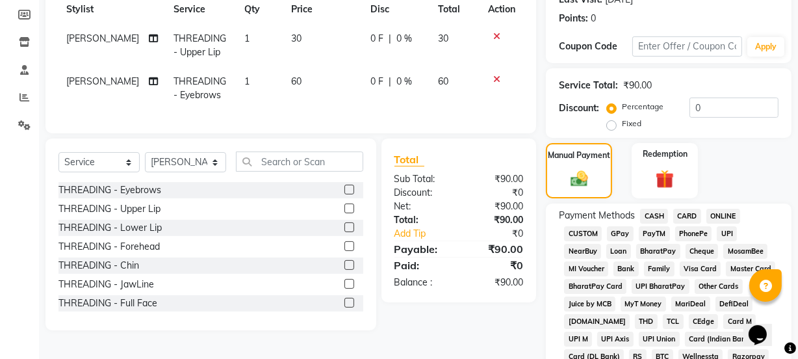
click at [629, 230] on span "GPay" at bounding box center [620, 233] width 27 height 15
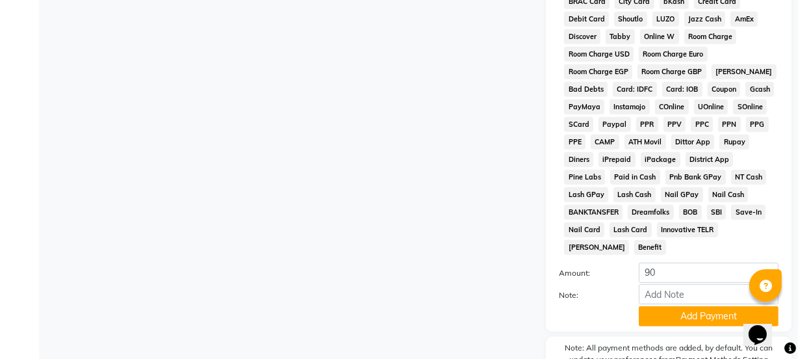
scroll to position [683, 0]
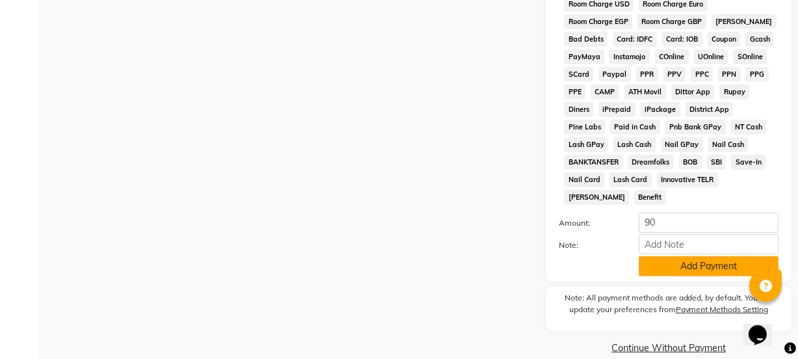
click at [654, 256] on button "Add Payment" at bounding box center [709, 266] width 140 height 20
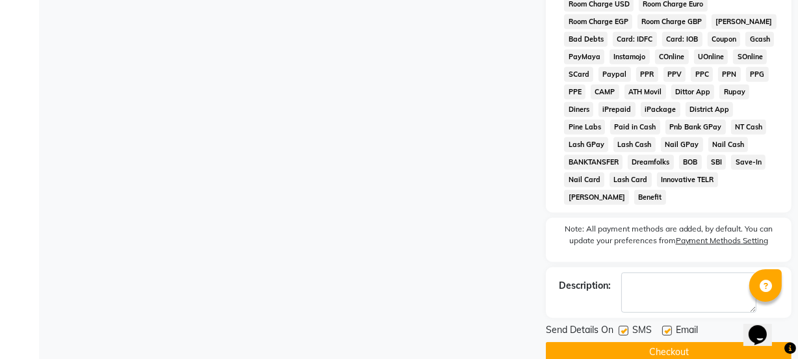
click at [624, 326] on label at bounding box center [624, 331] width 10 height 10
click at [624, 327] on input "checkbox" at bounding box center [623, 331] width 8 height 8
checkbox input "false"
click at [671, 326] on label at bounding box center [667, 331] width 10 height 10
click at [671, 327] on input "checkbox" at bounding box center [666, 331] width 8 height 8
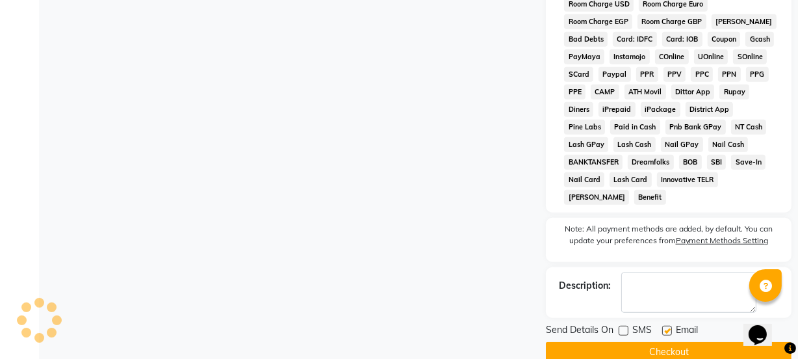
checkbox input "false"
click at [662, 342] on button "Checkout" at bounding box center [669, 352] width 246 height 20
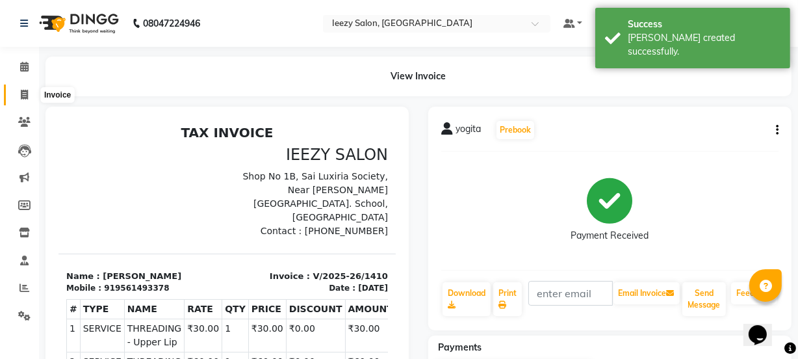
click at [29, 89] on span at bounding box center [24, 95] width 23 height 15
select select "5982"
select select "service"
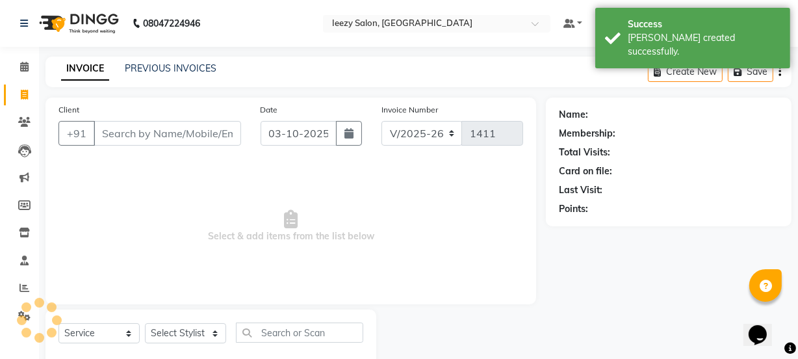
scroll to position [32, 0]
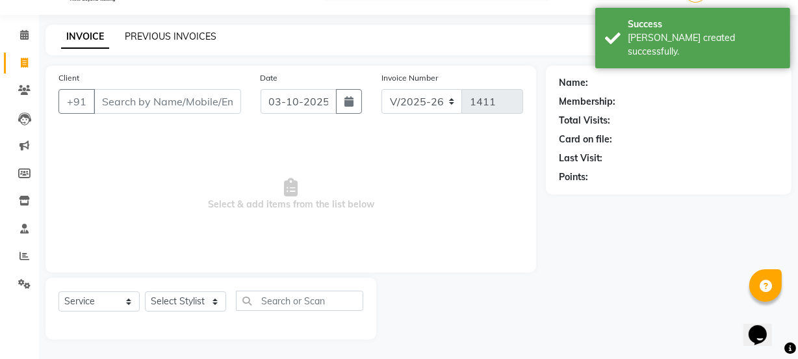
click at [150, 34] on link "PREVIOUS INVOICES" at bounding box center [171, 37] width 92 height 12
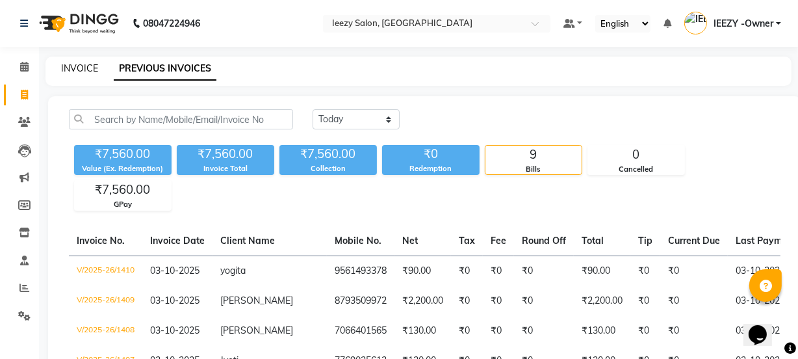
click at [70, 68] on link "INVOICE" at bounding box center [79, 68] width 37 height 12
select select "5982"
select select "service"
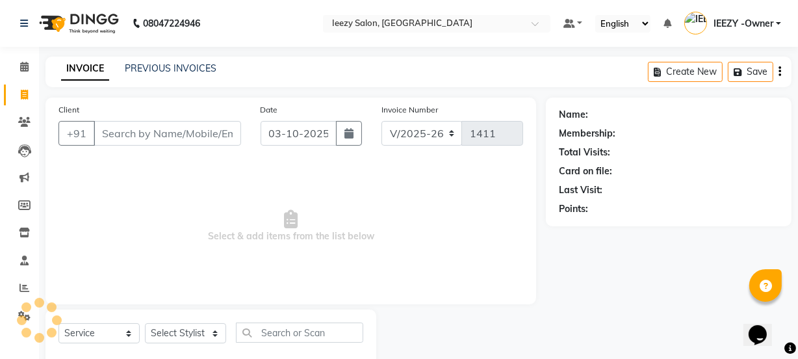
scroll to position [32, 0]
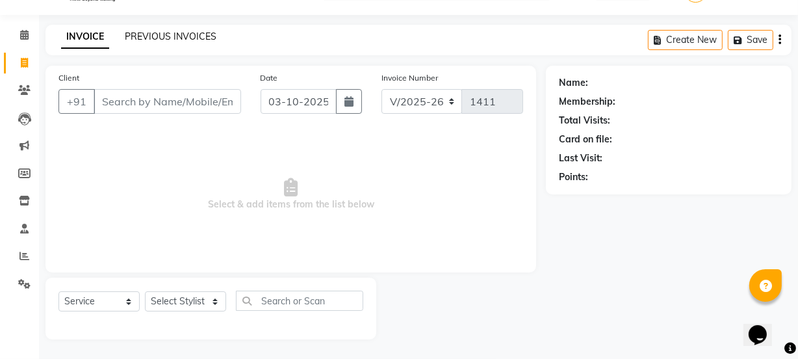
click at [147, 40] on link "PREVIOUS INVOICES" at bounding box center [171, 37] width 92 height 12
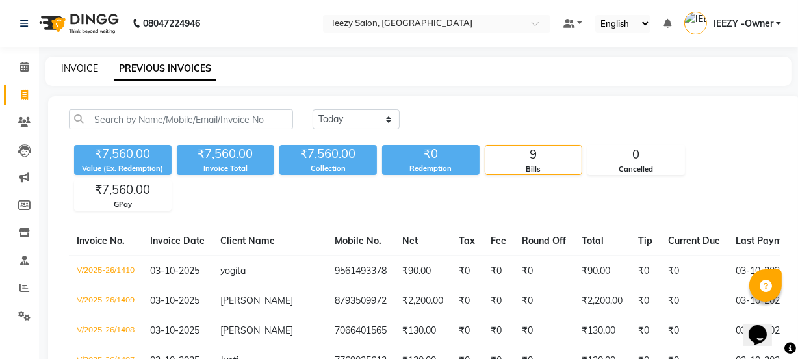
click at [77, 62] on link "INVOICE" at bounding box center [79, 68] width 37 height 12
select select "5982"
select select "service"
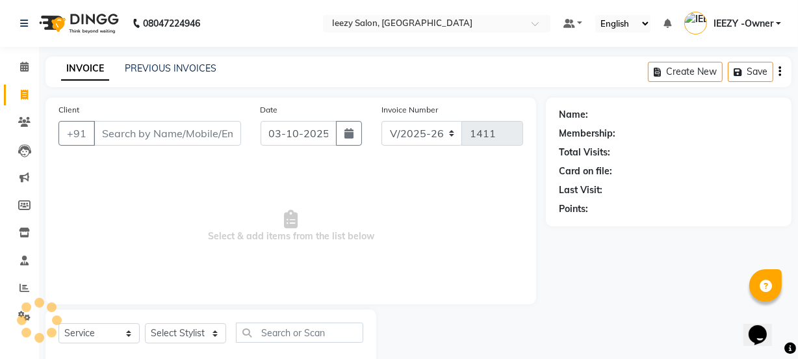
scroll to position [32, 0]
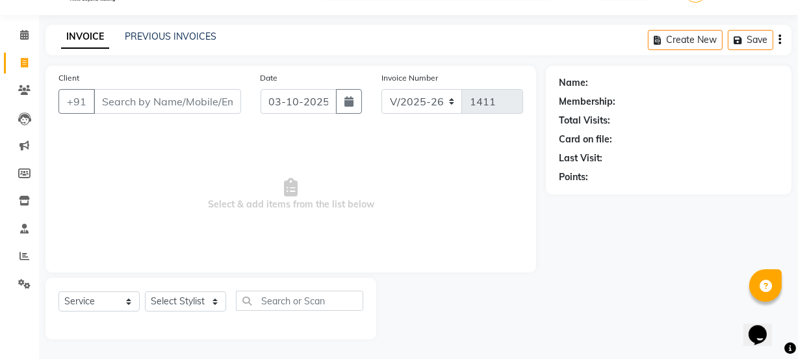
click at [135, 100] on input "Client" at bounding box center [168, 101] width 148 height 25
click at [188, 31] on link "PREVIOUS INVOICES" at bounding box center [171, 37] width 92 height 12
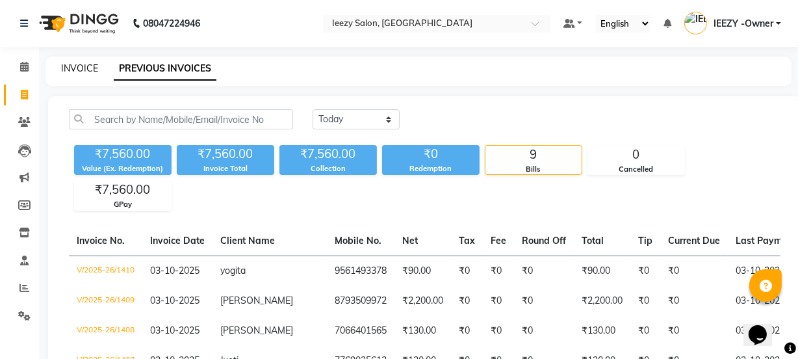
click at [93, 68] on link "INVOICE" at bounding box center [79, 68] width 37 height 12
select select "service"
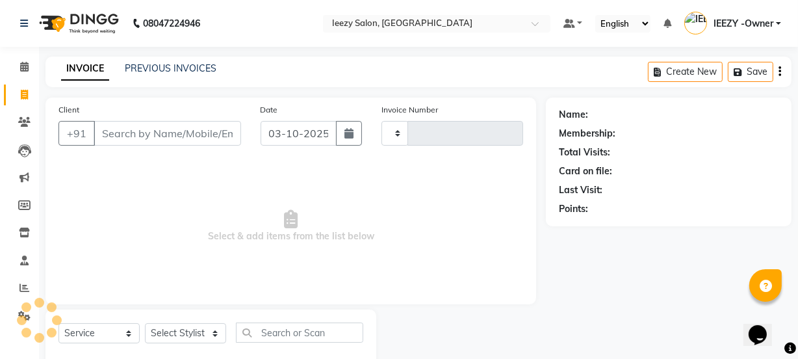
type input "1411"
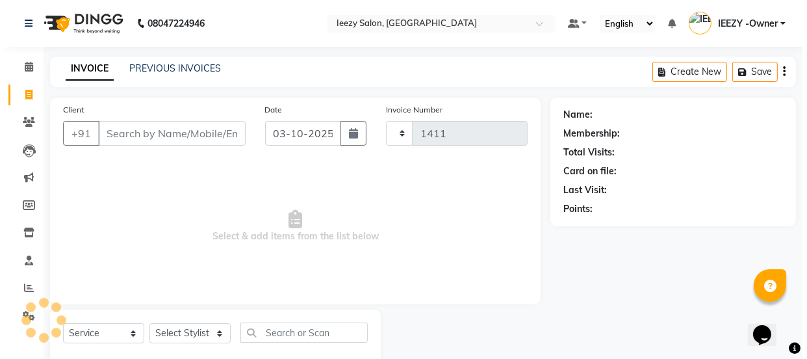
scroll to position [32, 0]
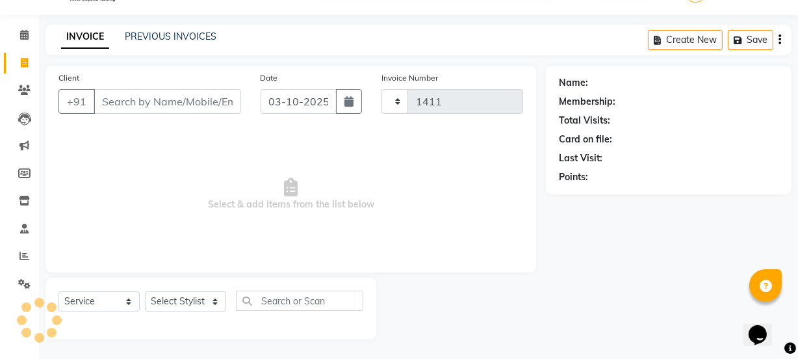
select select "5982"
click at [126, 103] on input "Client" at bounding box center [168, 101] width 148 height 25
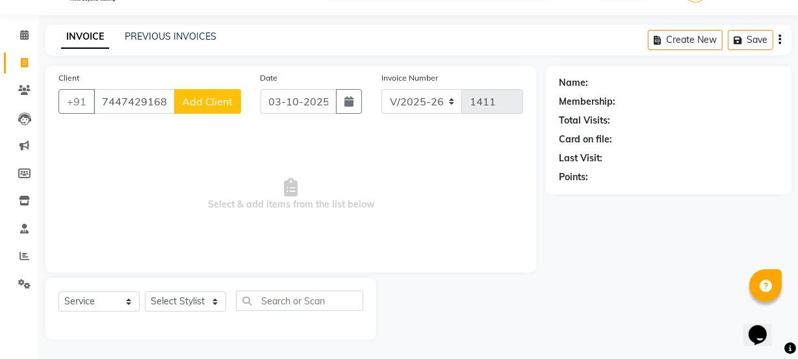
type input "7447429168"
click at [212, 104] on span "Add Client" at bounding box center [207, 101] width 51 height 13
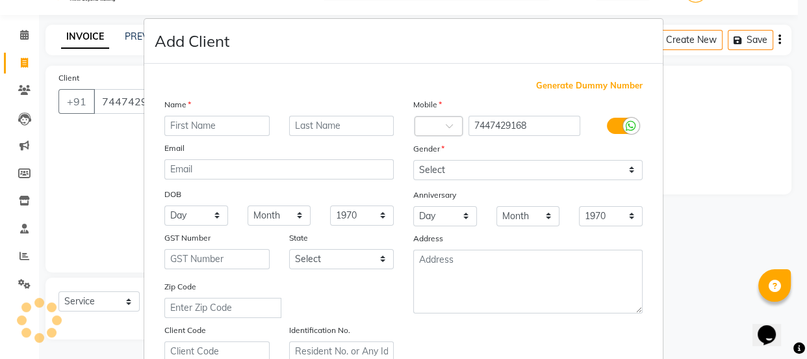
click at [229, 130] on input "text" at bounding box center [216, 126] width 105 height 20
type input "[PERSON_NAME]"
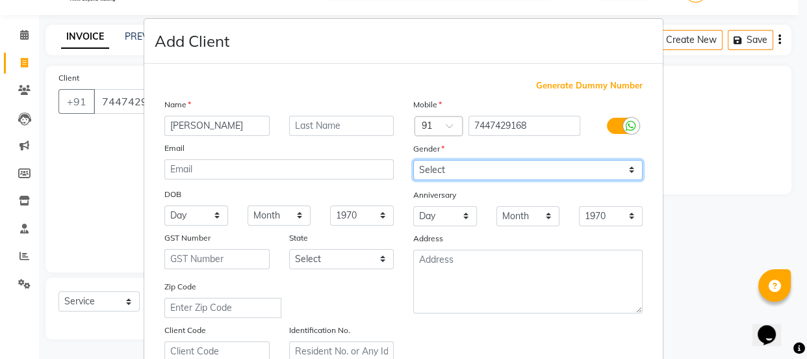
click at [631, 170] on select "Select [DEMOGRAPHIC_DATA] [DEMOGRAPHIC_DATA] Other Prefer Not To Say" at bounding box center [527, 170] width 229 height 20
select select "[DEMOGRAPHIC_DATA]"
click at [413, 160] on select "Select [DEMOGRAPHIC_DATA] [DEMOGRAPHIC_DATA] Other Prefer Not To Say" at bounding box center [527, 170] width 229 height 20
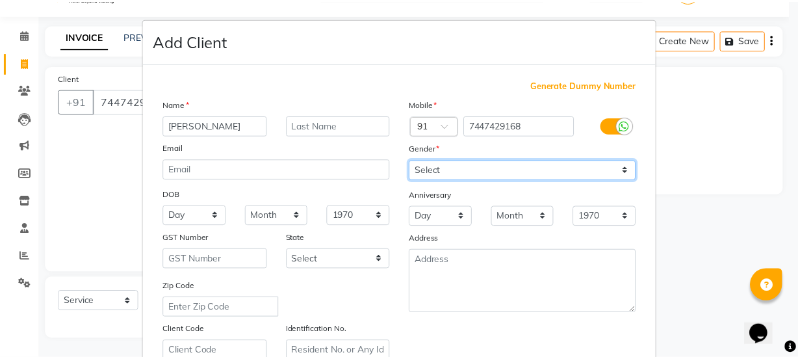
scroll to position [245, 0]
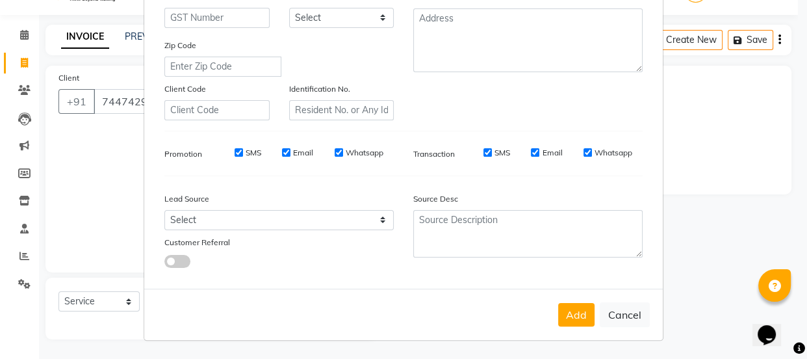
click at [235, 149] on input "SMS" at bounding box center [239, 152] width 8 height 8
checkbox input "false"
click at [282, 149] on input "Email" at bounding box center [286, 152] width 8 height 8
checkbox input "false"
click at [335, 151] on input "Whatsapp" at bounding box center [339, 152] width 8 height 8
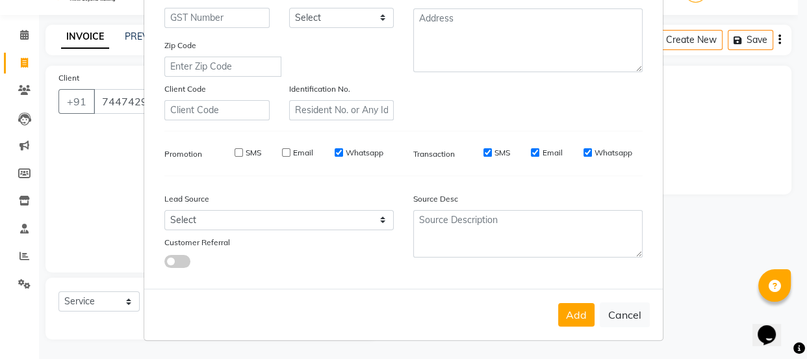
checkbox input "false"
click at [483, 149] on input "SMS" at bounding box center [487, 152] width 8 height 8
checkbox input "false"
drag, startPoint x: 534, startPoint y: 151, endPoint x: 565, endPoint y: 149, distance: 30.6
click at [537, 151] on div "Email" at bounding box center [546, 153] width 31 height 12
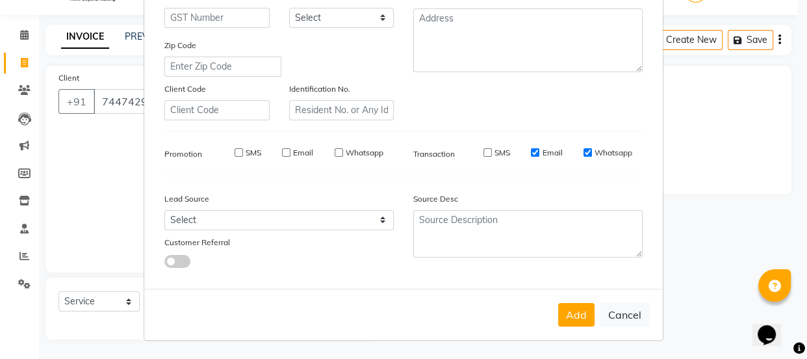
drag, startPoint x: 531, startPoint y: 151, endPoint x: 571, endPoint y: 152, distance: 40.3
click at [533, 151] on input "Email" at bounding box center [535, 152] width 8 height 8
checkbox input "false"
click at [584, 149] on input "Whatsapp" at bounding box center [588, 152] width 8 height 8
checkbox input "false"
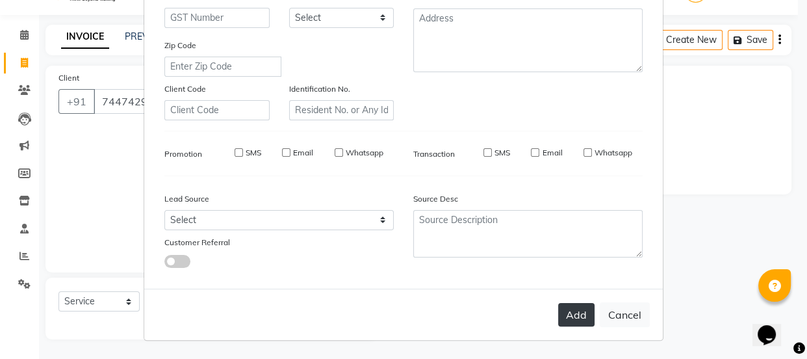
click at [574, 316] on button "Add" at bounding box center [576, 314] width 36 height 23
select select
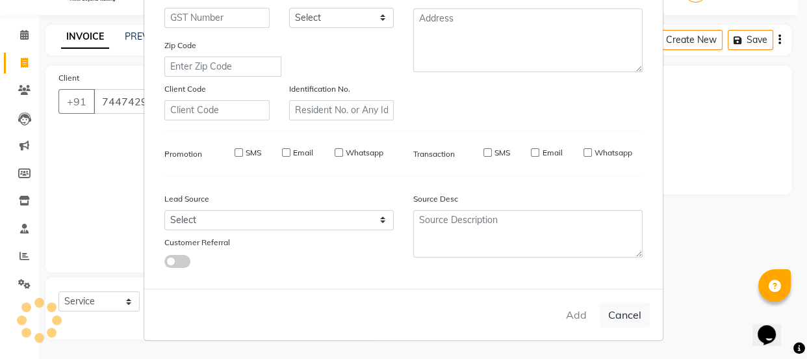
select select
checkbox input "false"
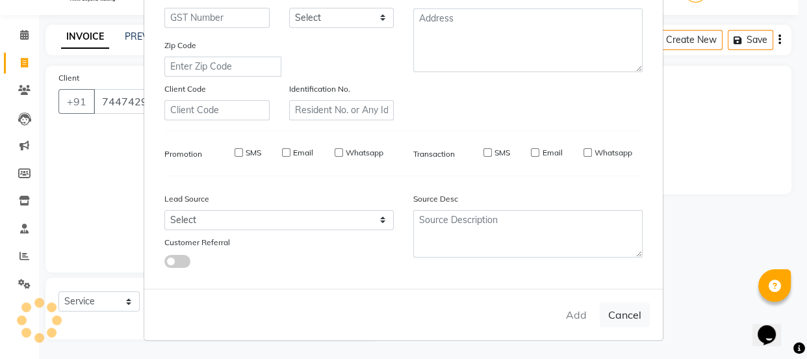
checkbox input "false"
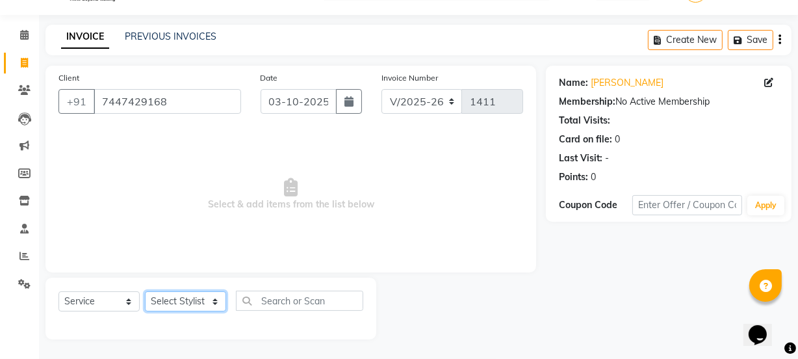
click at [212, 303] on select "Select Stylist Archana Mgr IEEZY -Owner [PERSON_NAME] Ms [PERSON_NAME] [MEDICAL…" at bounding box center [185, 301] width 81 height 20
select select "88068"
click at [145, 291] on select "Select Stylist Archana Mgr IEEZY -Owner [PERSON_NAME] Ms [PERSON_NAME] [MEDICAL…" at bounding box center [185, 301] width 81 height 20
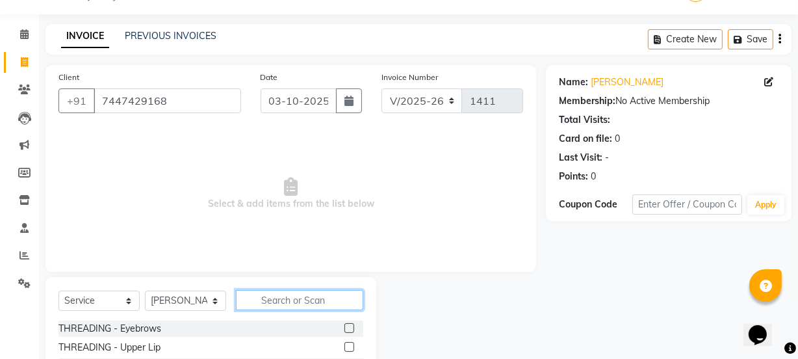
click at [300, 303] on input "text" at bounding box center [299, 300] width 127 height 20
click at [344, 326] on label at bounding box center [349, 328] width 10 height 10
click at [344, 326] on input "checkbox" at bounding box center [348, 328] width 8 height 8
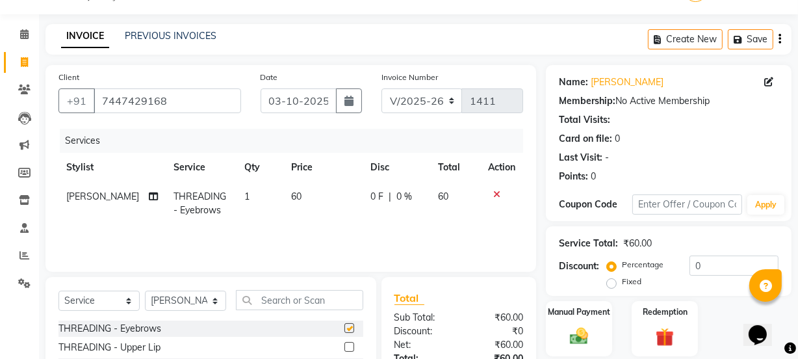
checkbox input "false"
click at [344, 347] on label at bounding box center [349, 347] width 10 height 10
click at [344, 347] on input "checkbox" at bounding box center [348, 347] width 8 height 8
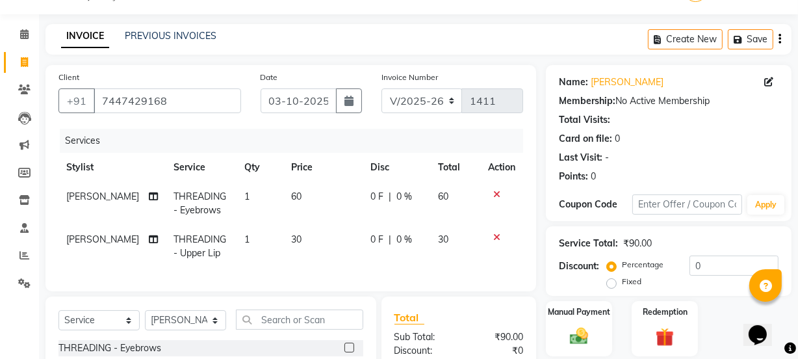
checkbox input "false"
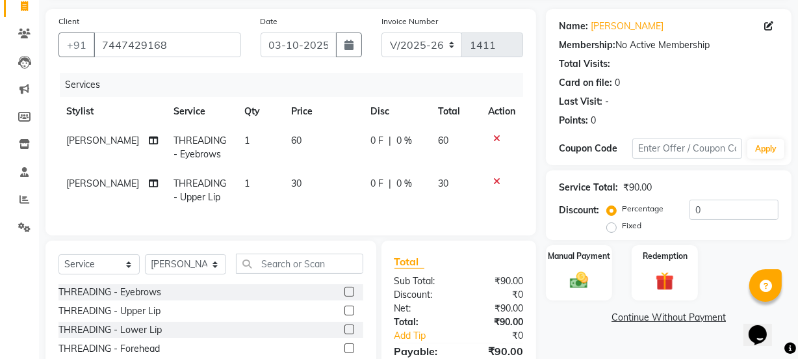
scroll to position [190, 0]
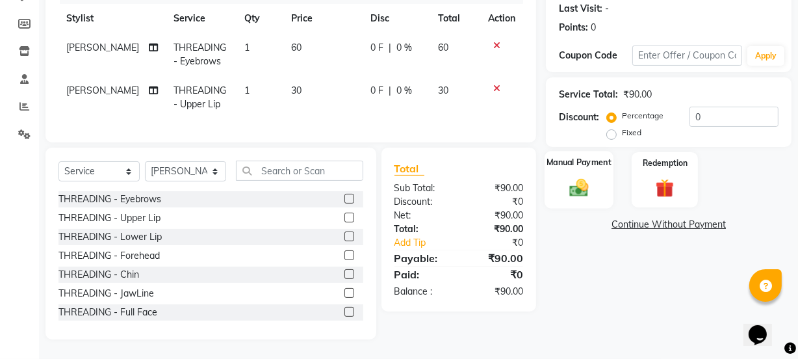
click at [578, 176] on img at bounding box center [578, 187] width 31 height 22
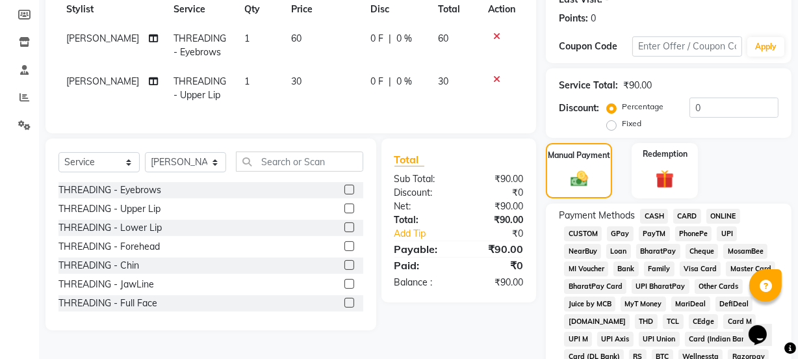
click at [617, 230] on span "GPay" at bounding box center [620, 233] width 27 height 15
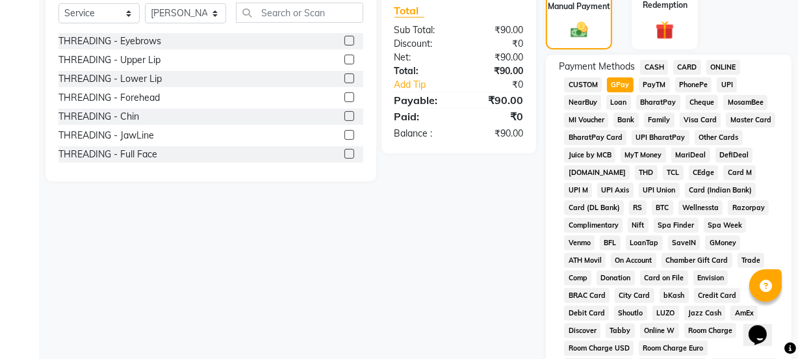
scroll to position [604, 0]
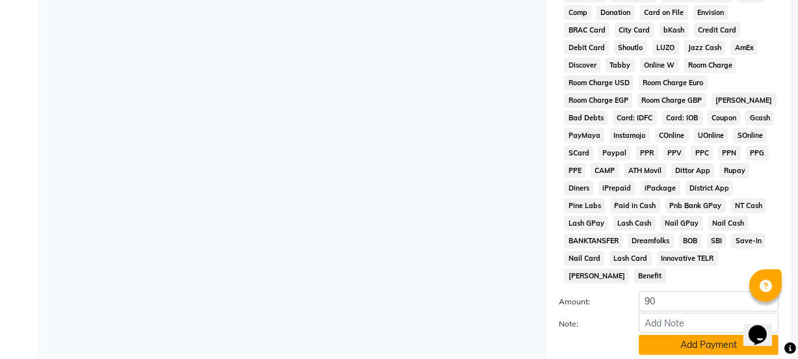
click at [682, 335] on button "Add Payment" at bounding box center [709, 345] width 140 height 20
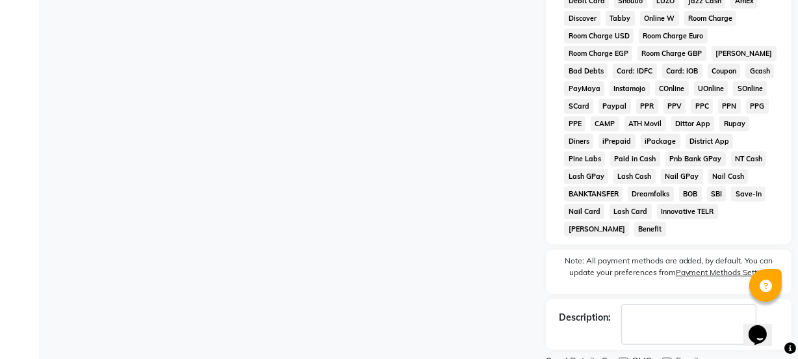
scroll to position [687, 0]
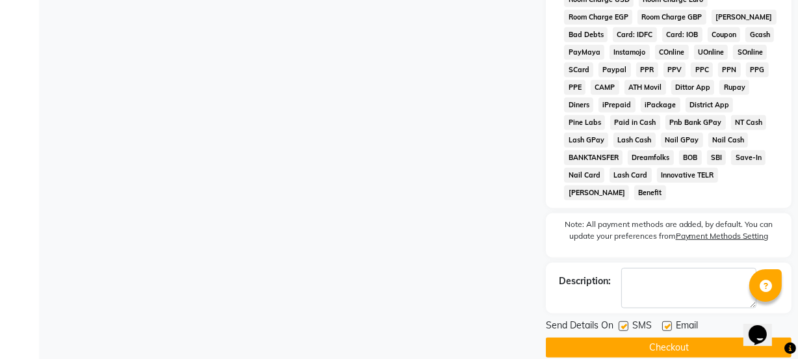
click at [621, 321] on label at bounding box center [624, 326] width 10 height 10
click at [621, 322] on input "checkbox" at bounding box center [623, 326] width 8 height 8
checkbox input "false"
click at [663, 321] on label at bounding box center [667, 326] width 10 height 10
click at [663, 322] on input "checkbox" at bounding box center [666, 326] width 8 height 8
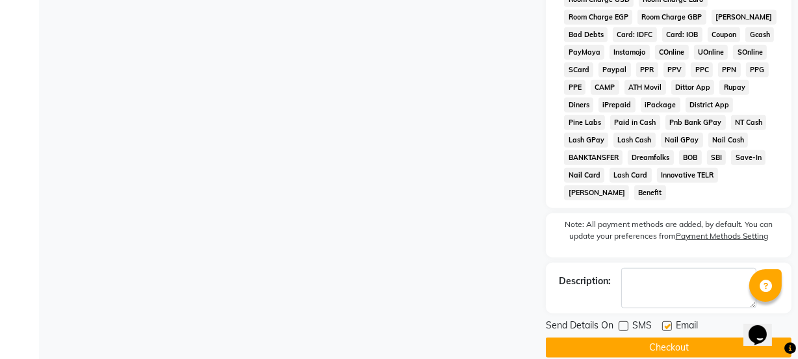
checkbox input "false"
click at [662, 337] on button "Checkout" at bounding box center [669, 347] width 246 height 20
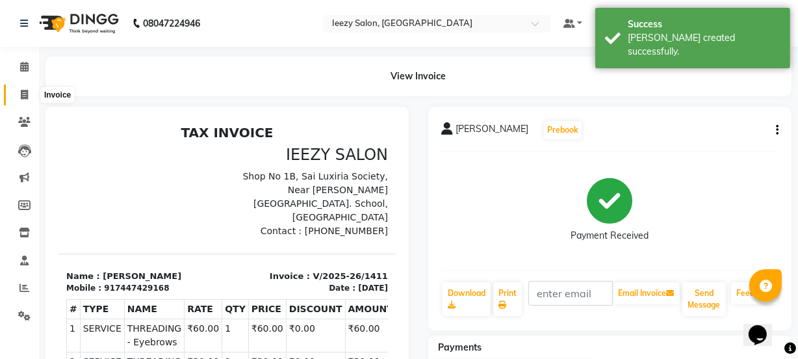
click at [26, 92] on icon at bounding box center [24, 95] width 7 height 10
select select "5982"
select select "service"
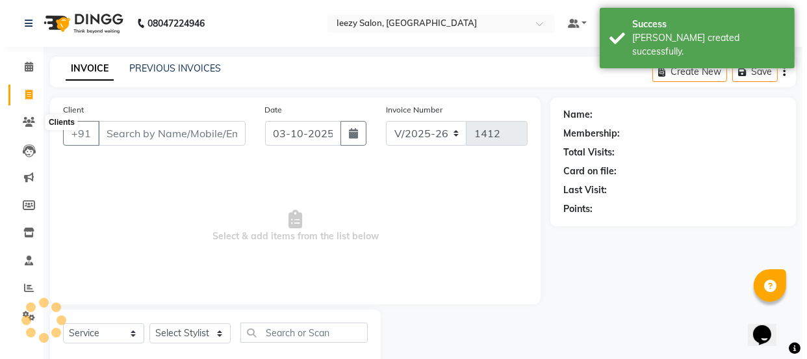
scroll to position [32, 0]
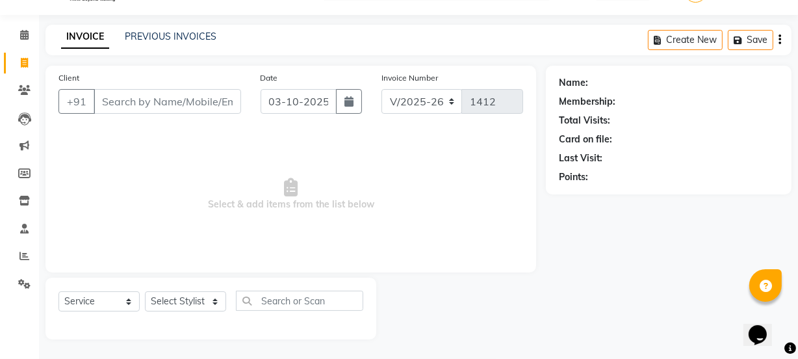
click at [131, 100] on input "Client" at bounding box center [168, 101] width 148 height 25
type input "7024842337"
click at [203, 107] on span "Add Client" at bounding box center [207, 101] width 51 height 13
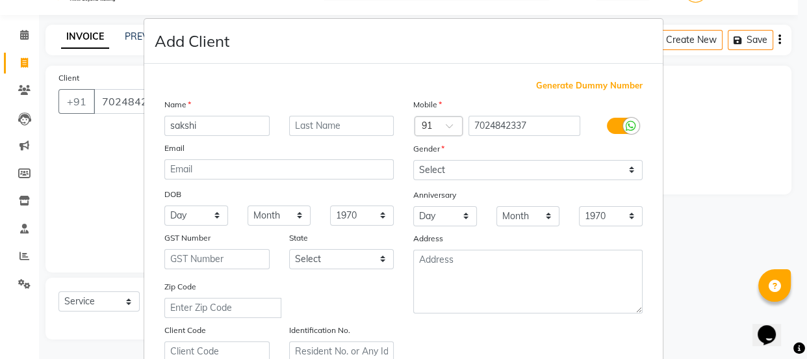
type input "sakshi"
click at [311, 122] on input "text" at bounding box center [341, 126] width 105 height 20
type input "sahu"
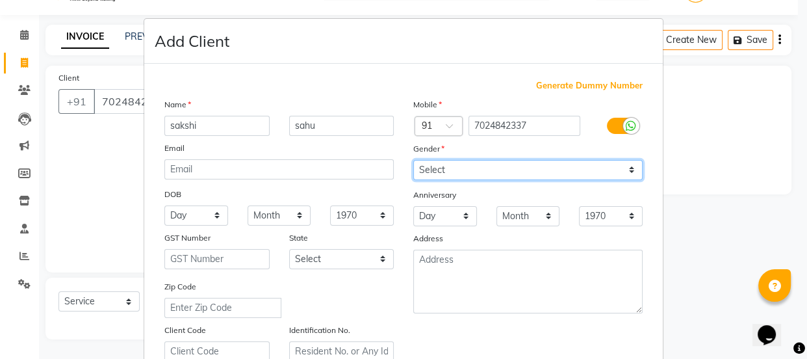
click at [631, 177] on select "Select [DEMOGRAPHIC_DATA] [DEMOGRAPHIC_DATA] Other Prefer Not To Say" at bounding box center [527, 170] width 229 height 20
select select "[DEMOGRAPHIC_DATA]"
click at [413, 160] on select "Select [DEMOGRAPHIC_DATA] [DEMOGRAPHIC_DATA] Other Prefer Not To Say" at bounding box center [527, 170] width 229 height 20
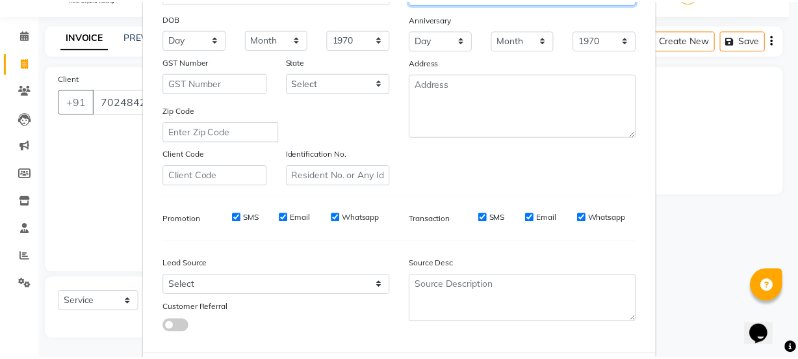
scroll to position [245, 0]
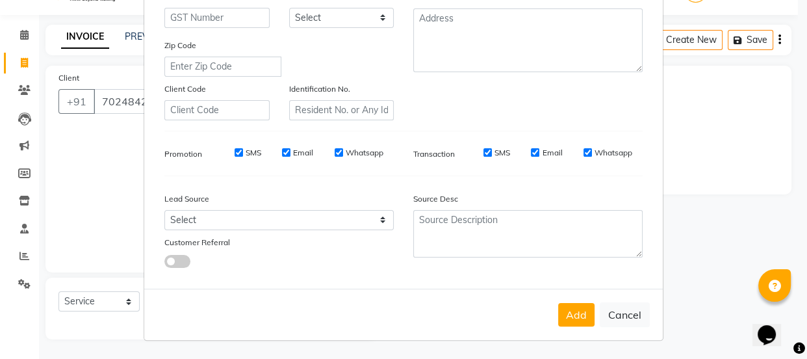
click at [235, 148] on input "SMS" at bounding box center [239, 152] width 8 height 8
checkbox input "false"
click at [283, 151] on input "Email" at bounding box center [286, 152] width 8 height 8
checkbox input "false"
click at [336, 148] on input "Whatsapp" at bounding box center [339, 152] width 8 height 8
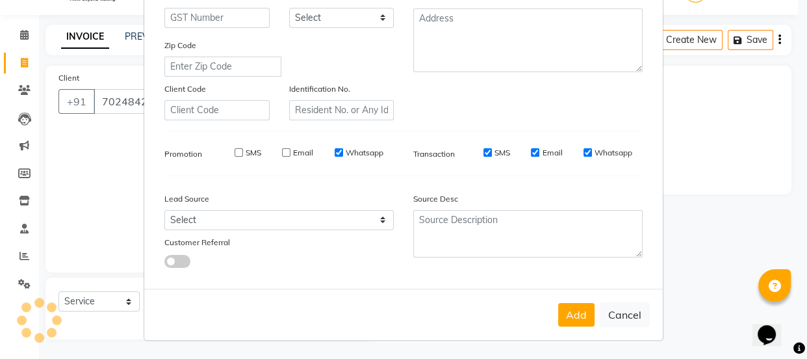
checkbox input "false"
click at [485, 154] on input "SMS" at bounding box center [487, 152] width 8 height 8
checkbox input "false"
click at [531, 151] on input "Email" at bounding box center [535, 152] width 8 height 8
checkbox input "false"
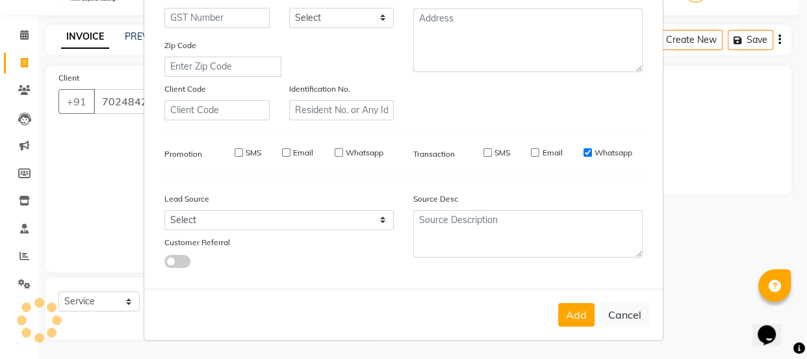
click at [585, 149] on input "Whatsapp" at bounding box center [588, 152] width 8 height 8
checkbox input "false"
click at [568, 324] on button "Add" at bounding box center [576, 314] width 36 height 23
select select
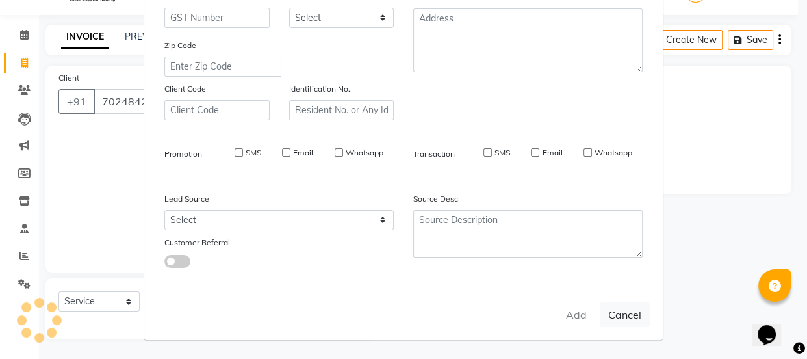
select select
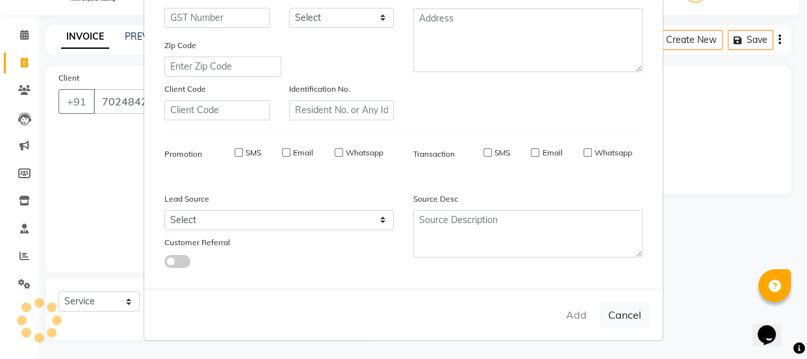
checkbox input "false"
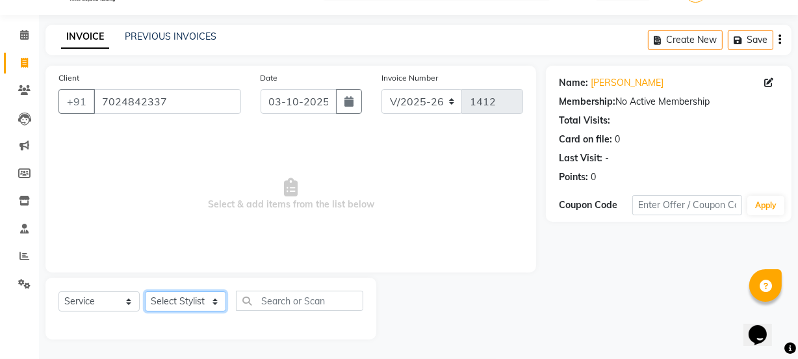
click at [217, 307] on select "Select Stylist Archana Mgr IEEZY -Owner [PERSON_NAME] Ms [PERSON_NAME] [MEDICAL…" at bounding box center [185, 301] width 81 height 20
select select "90836"
click at [145, 291] on select "Select Stylist Archana Mgr IEEZY -Owner [PERSON_NAME] Ms [PERSON_NAME] [MEDICAL…" at bounding box center [185, 301] width 81 height 20
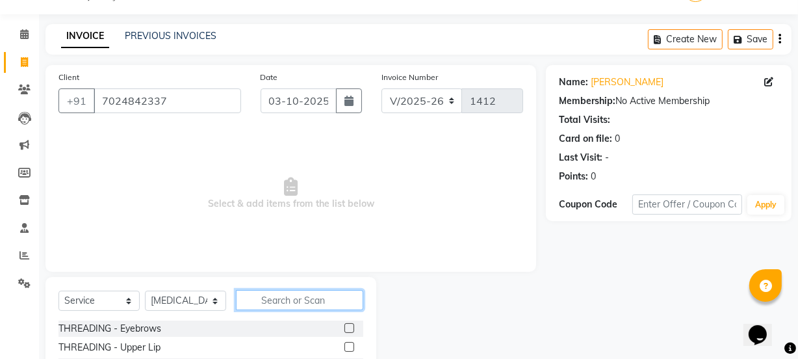
click at [300, 305] on input "text" at bounding box center [299, 300] width 127 height 20
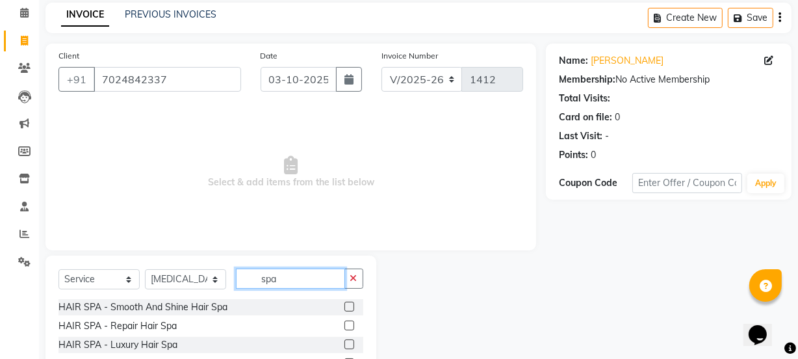
scroll to position [91, 0]
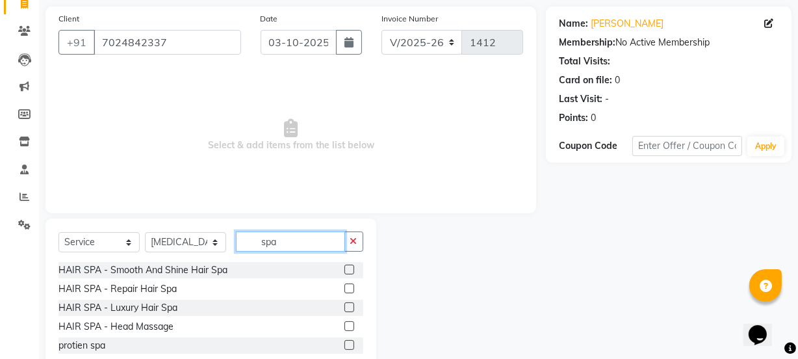
type input "spa"
click at [349, 285] on label at bounding box center [349, 288] width 10 height 10
click at [349, 285] on input "checkbox" at bounding box center [348, 289] width 8 height 8
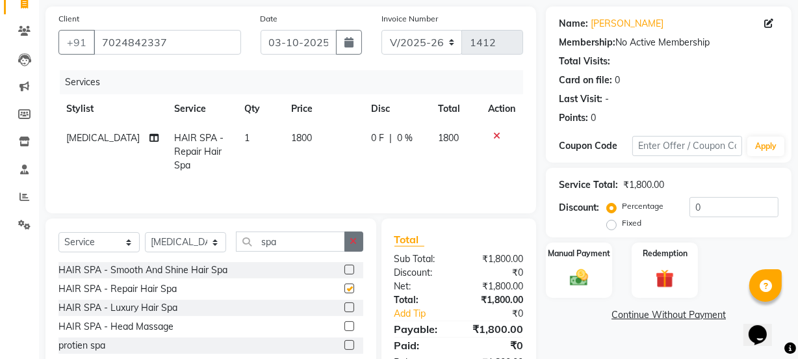
checkbox input "false"
click at [291, 134] on span "1800" at bounding box center [301, 138] width 21 height 12
select select "90836"
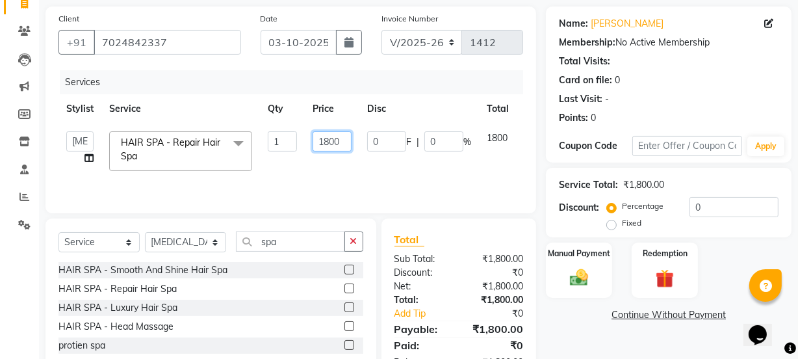
click at [333, 141] on input "1800" at bounding box center [332, 141] width 39 height 20
click at [329, 138] on input "1800" at bounding box center [332, 141] width 39 height 20
type input "1600"
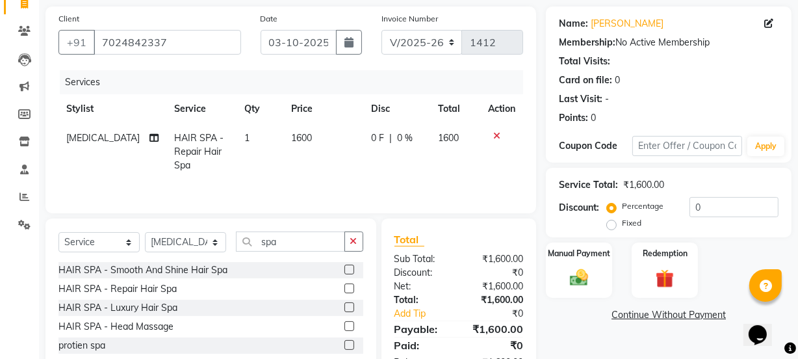
click at [474, 183] on div "Services Stylist Service Qty Price Disc Total Action [MEDICAL_DATA] HAIR SPA - …" at bounding box center [290, 135] width 465 height 130
click at [500, 171] on td at bounding box center [501, 151] width 43 height 57
click at [578, 283] on img at bounding box center [578, 277] width 31 height 22
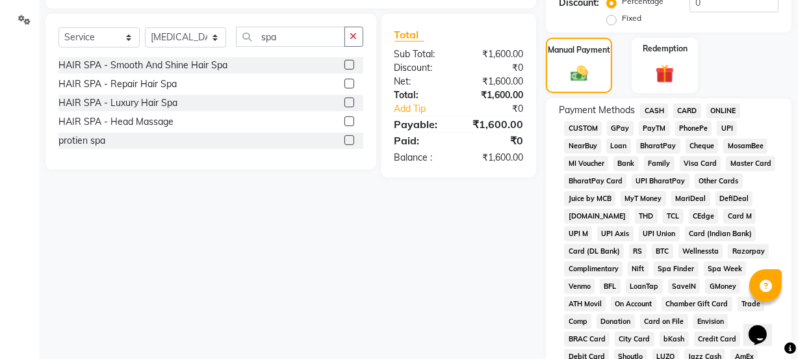
scroll to position [318, 0]
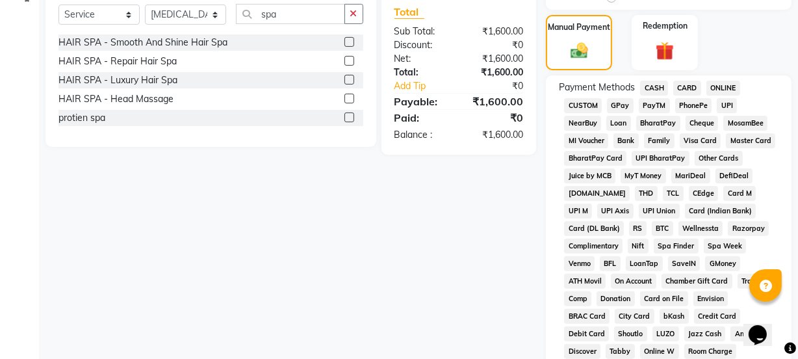
click at [618, 102] on span "GPay" at bounding box center [620, 105] width 27 height 15
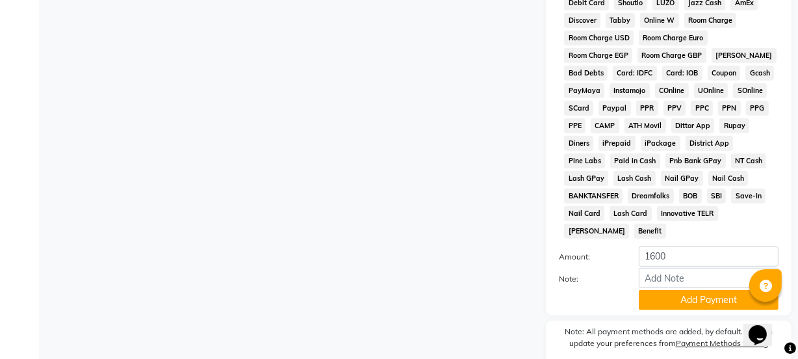
scroll to position [683, 0]
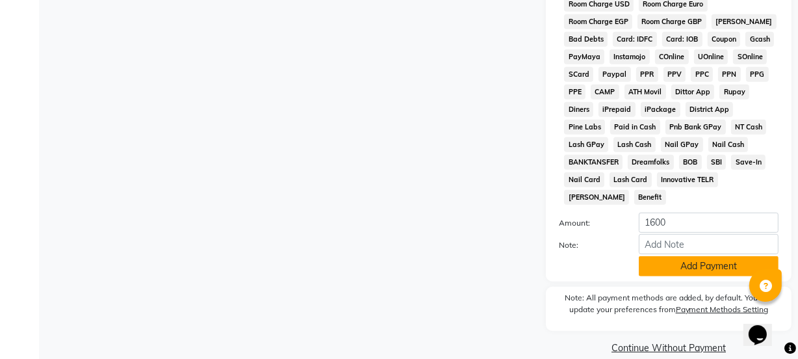
click at [695, 256] on button "Add Payment" at bounding box center [709, 266] width 140 height 20
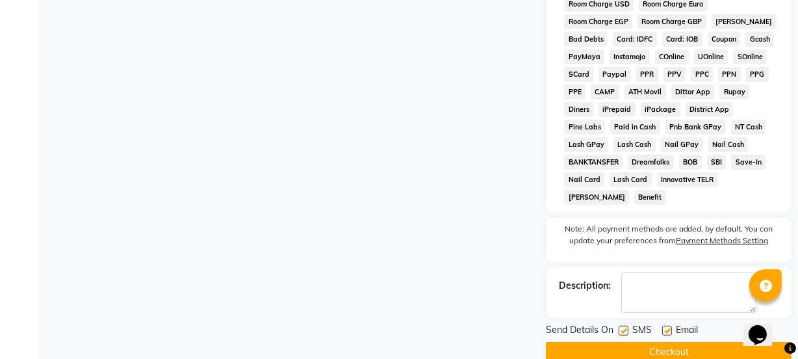
click at [622, 326] on label at bounding box center [624, 331] width 10 height 10
click at [622, 327] on input "checkbox" at bounding box center [623, 331] width 8 height 8
checkbox input "false"
click at [669, 326] on label at bounding box center [667, 331] width 10 height 10
click at [669, 327] on input "checkbox" at bounding box center [666, 331] width 8 height 8
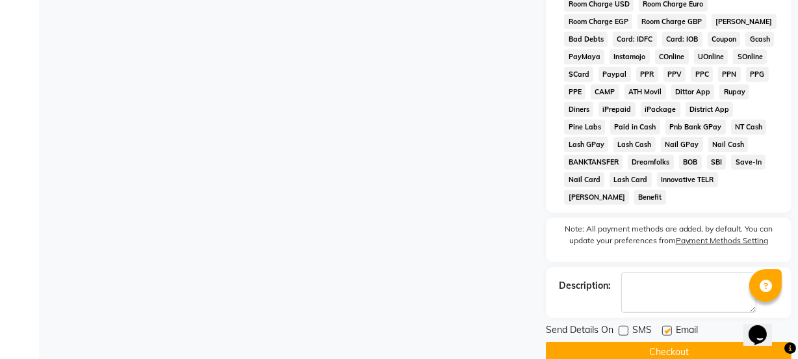
checkbox input "false"
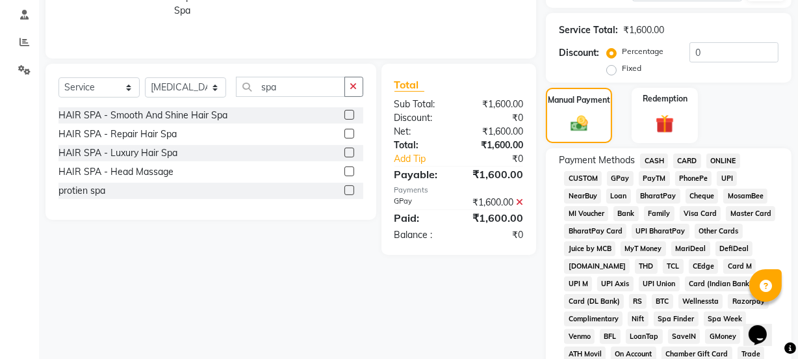
scroll to position [118, 0]
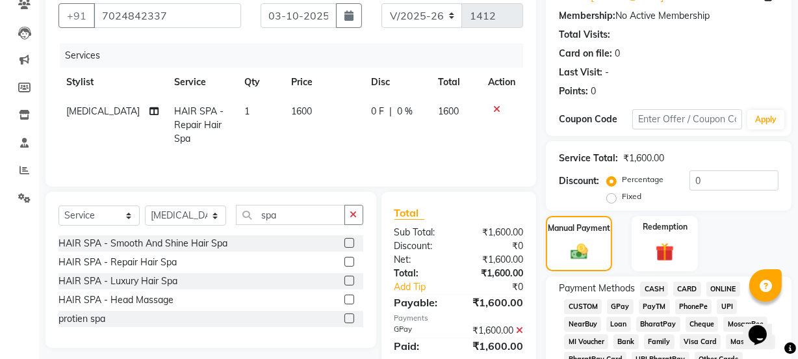
click at [612, 305] on span "GPay" at bounding box center [620, 306] width 27 height 15
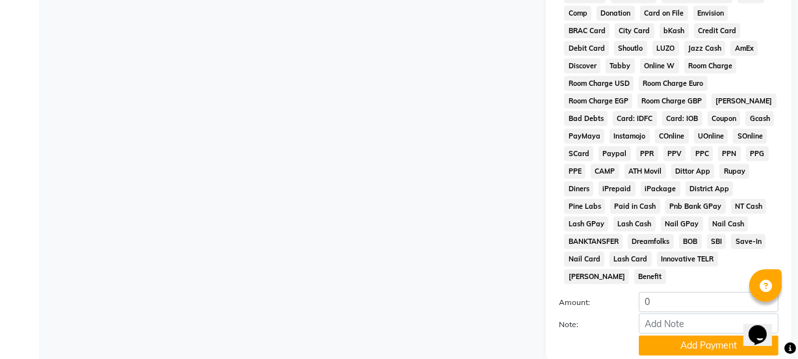
scroll to position [756, 0]
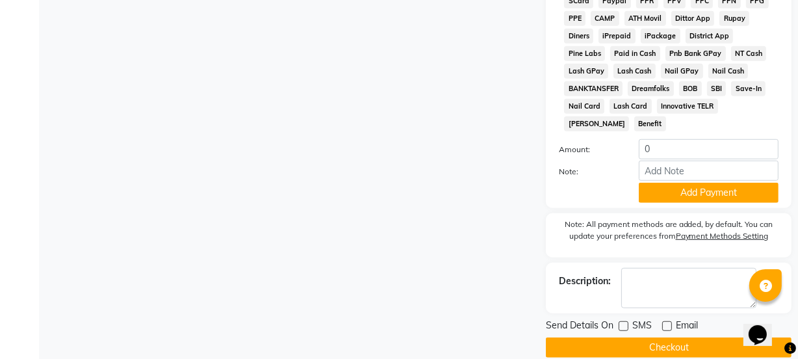
click at [629, 337] on button "Checkout" at bounding box center [669, 347] width 246 height 20
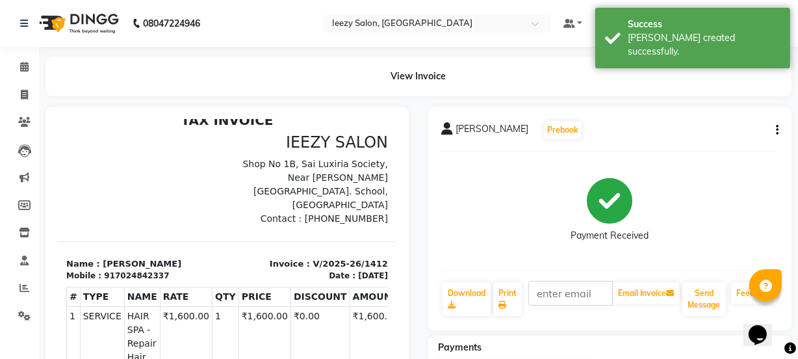
scroll to position [19, 0]
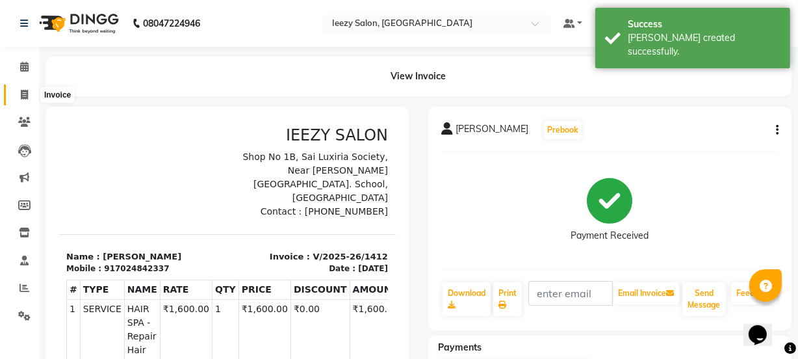
click at [22, 95] on icon at bounding box center [24, 95] width 7 height 10
select select "service"
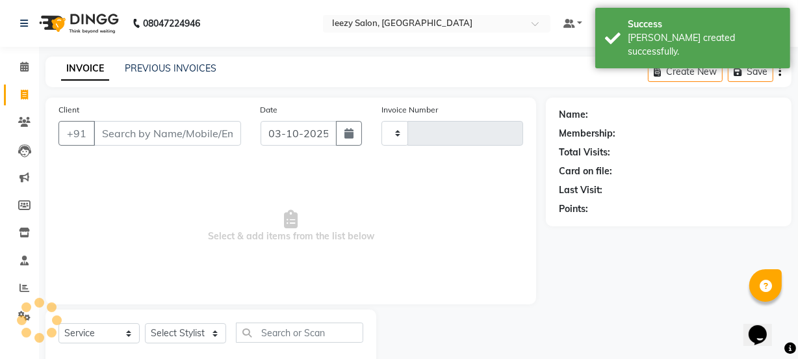
scroll to position [32, 0]
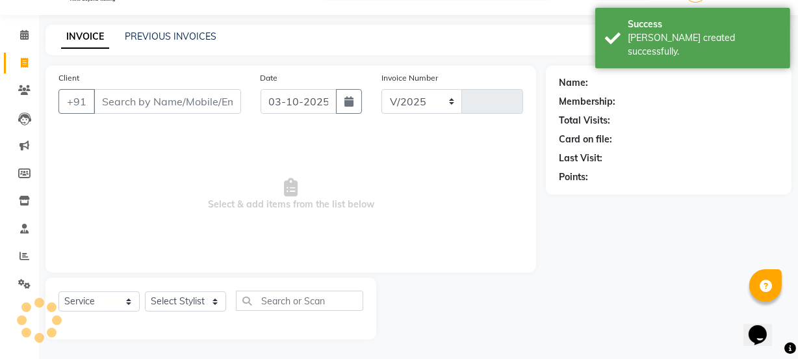
select select "5982"
type input "1413"
click at [173, 34] on link "PREVIOUS INVOICES" at bounding box center [171, 37] width 92 height 12
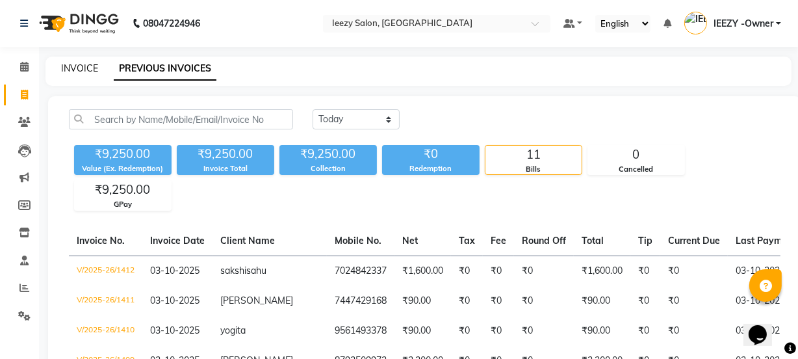
click at [90, 67] on link "INVOICE" at bounding box center [79, 68] width 37 height 12
select select "5982"
select select "service"
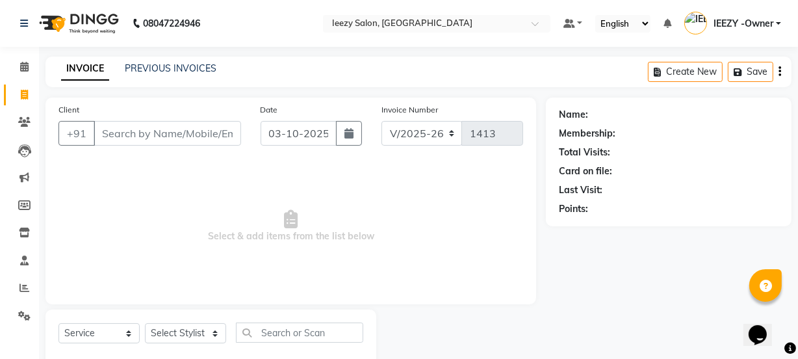
scroll to position [32, 0]
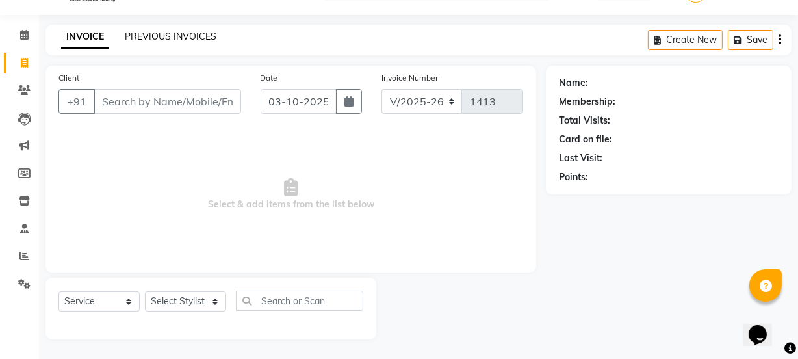
click at [193, 34] on link "PREVIOUS INVOICES" at bounding box center [171, 37] width 92 height 12
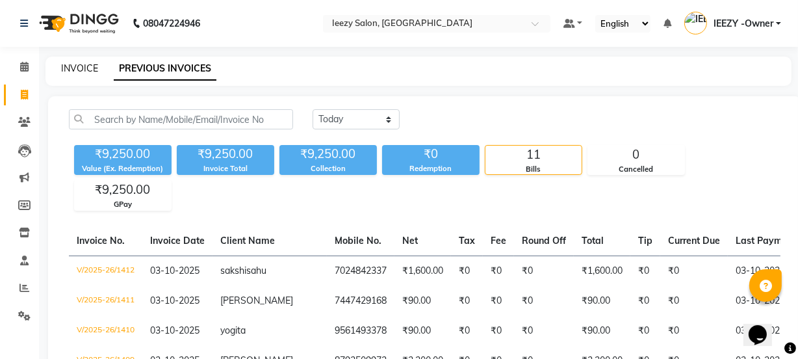
click at [65, 66] on link "INVOICE" at bounding box center [79, 68] width 37 height 12
select select "service"
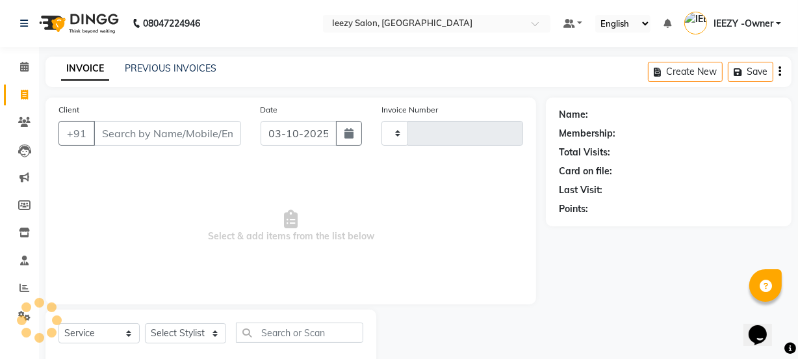
scroll to position [32, 0]
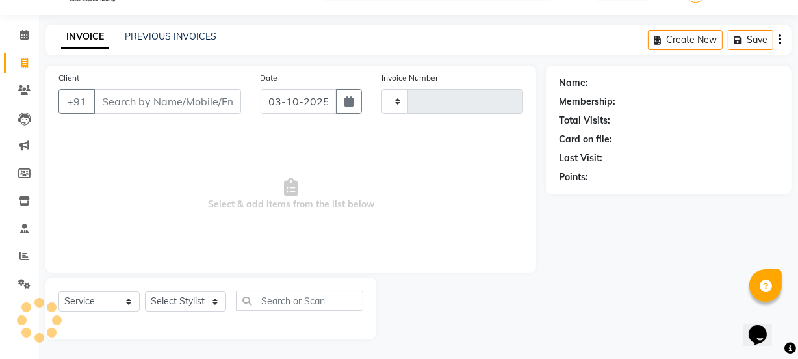
type input "1413"
select select "5982"
click at [149, 38] on link "PREVIOUS INVOICES" at bounding box center [171, 37] width 92 height 12
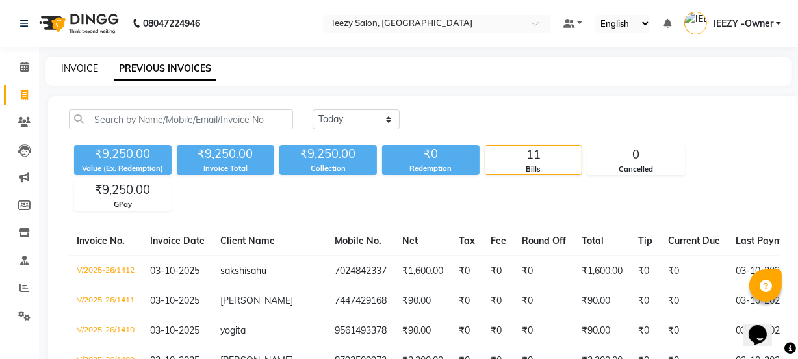
click at [86, 68] on link "INVOICE" at bounding box center [79, 68] width 37 height 12
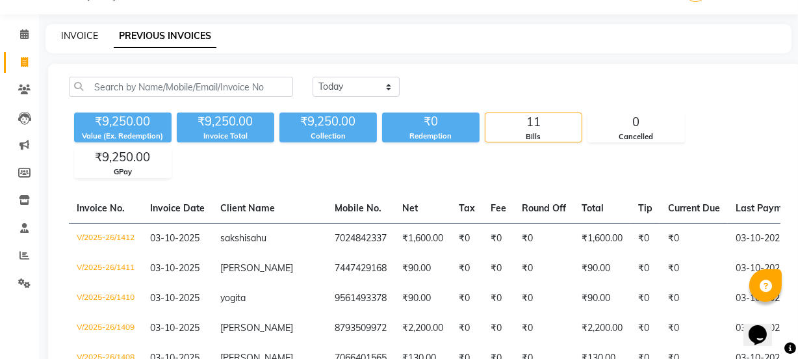
select select "5982"
select select "service"
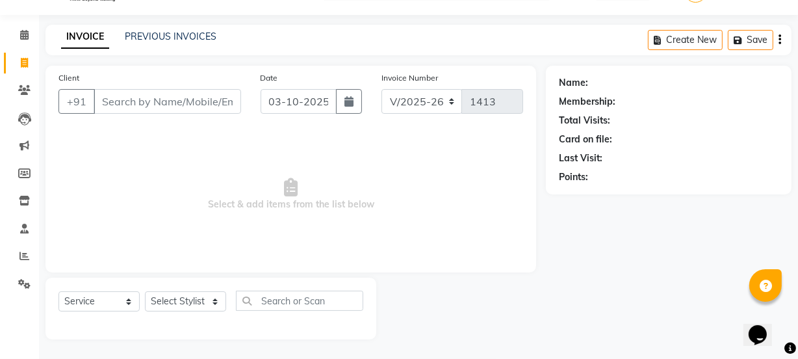
click at [127, 109] on input "Client" at bounding box center [168, 101] width 148 height 25
click at [155, 39] on link "PREVIOUS INVOICES" at bounding box center [171, 37] width 92 height 12
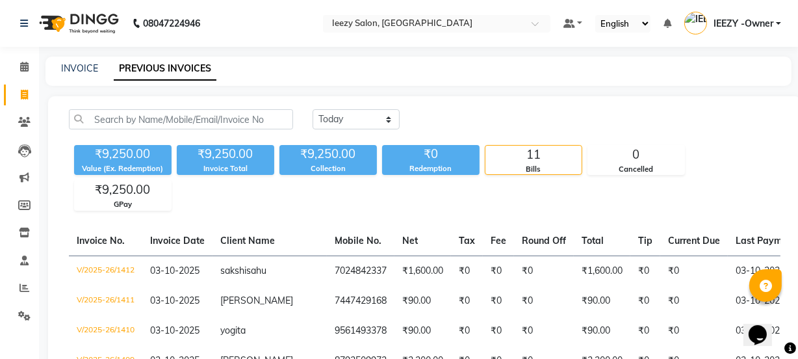
click at [84, 62] on div "INVOICE" at bounding box center [79, 69] width 37 height 14
click at [82, 71] on link "INVOICE" at bounding box center [79, 68] width 37 height 12
select select "service"
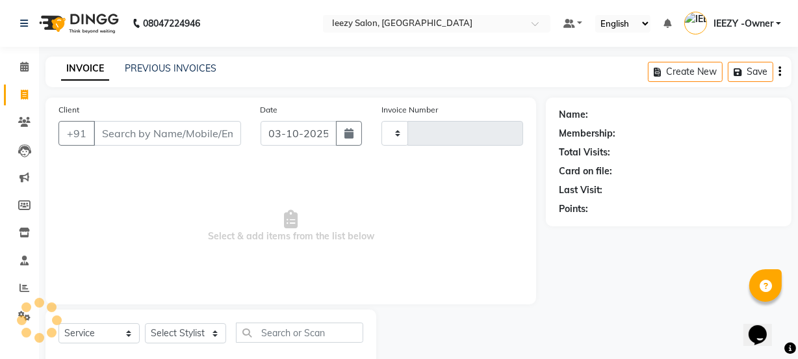
type input "1413"
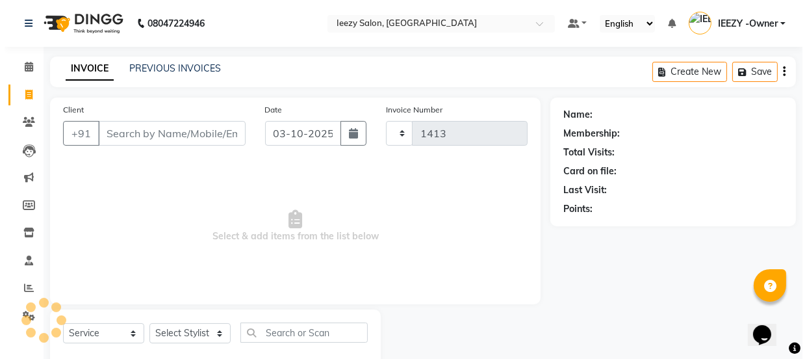
scroll to position [32, 0]
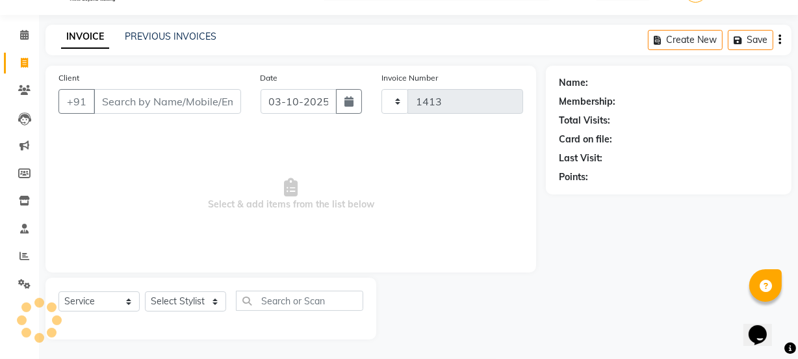
select select "5982"
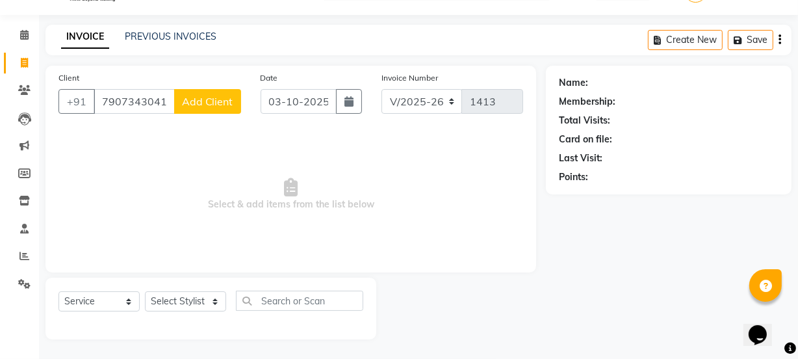
type input "7907343041"
click at [221, 105] on span "Add Client" at bounding box center [207, 101] width 51 height 13
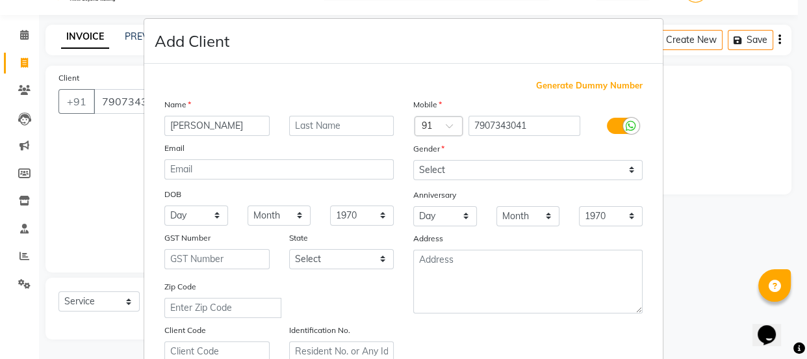
type input "[PERSON_NAME]"
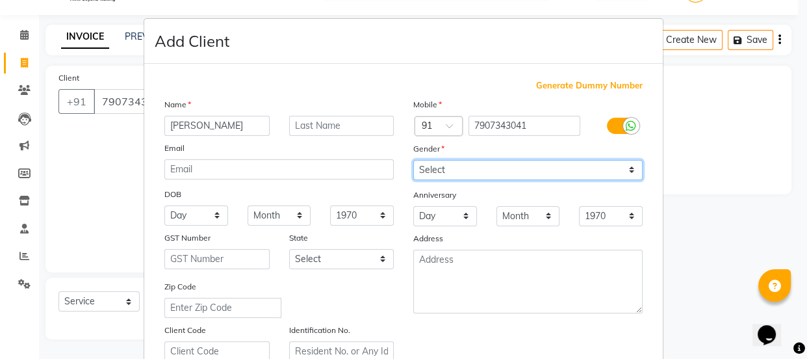
click at [628, 172] on select "Select [DEMOGRAPHIC_DATA] [DEMOGRAPHIC_DATA] Other Prefer Not To Say" at bounding box center [527, 170] width 229 height 20
select select "[DEMOGRAPHIC_DATA]"
click at [413, 160] on select "Select [DEMOGRAPHIC_DATA] [DEMOGRAPHIC_DATA] Other Prefer Not To Say" at bounding box center [527, 170] width 229 height 20
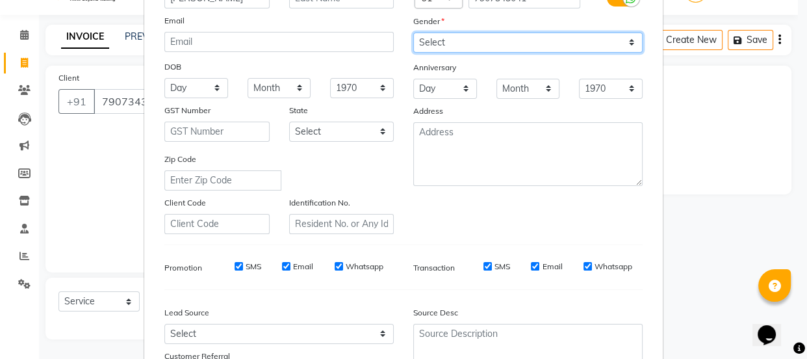
scroll to position [177, 0]
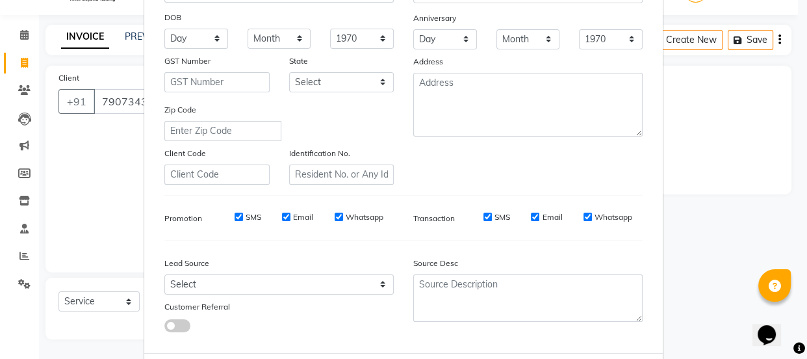
click at [237, 218] on input "SMS" at bounding box center [239, 216] width 8 height 8
checkbox input "false"
click at [282, 219] on input "Email" at bounding box center [286, 216] width 8 height 8
checkbox input "false"
click at [338, 220] on div "Whatsapp" at bounding box center [359, 217] width 49 height 12
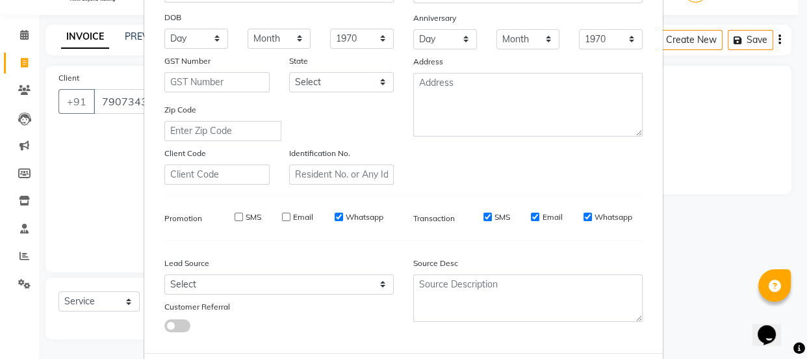
click at [335, 218] on input "Whatsapp" at bounding box center [339, 216] width 8 height 8
checkbox input "false"
click at [484, 217] on input "SMS" at bounding box center [487, 216] width 8 height 8
checkbox input "false"
click at [531, 219] on input "Email" at bounding box center [535, 216] width 8 height 8
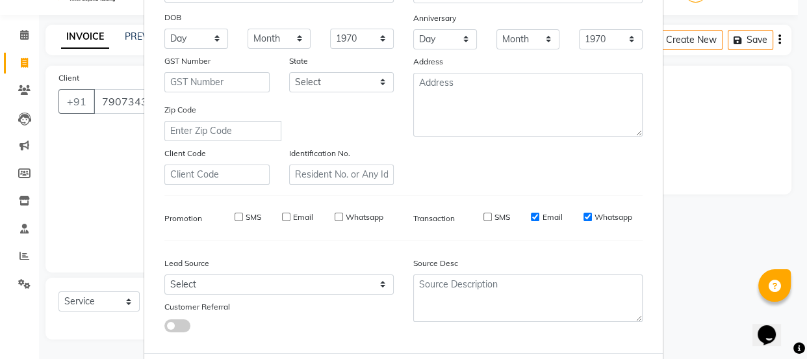
checkbox input "false"
click at [584, 218] on input "Whatsapp" at bounding box center [588, 216] width 8 height 8
checkbox input "false"
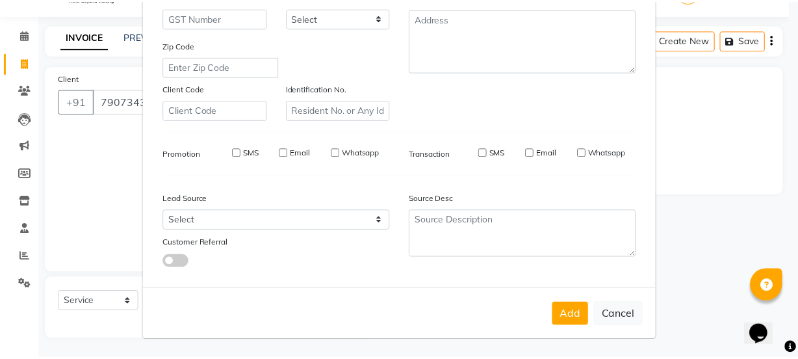
scroll to position [245, 0]
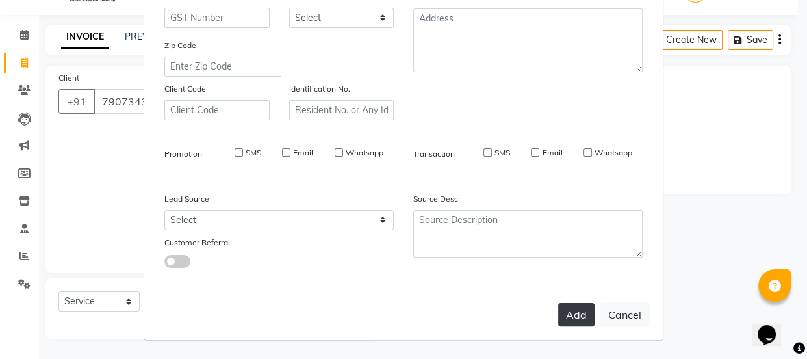
click at [558, 312] on button "Add" at bounding box center [576, 314] width 36 height 23
select select
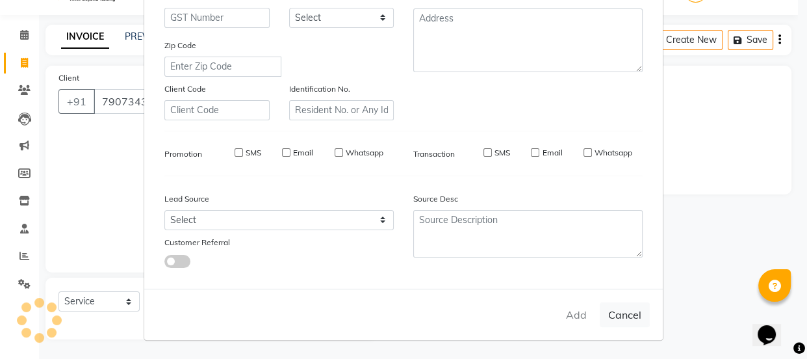
select select
checkbox input "false"
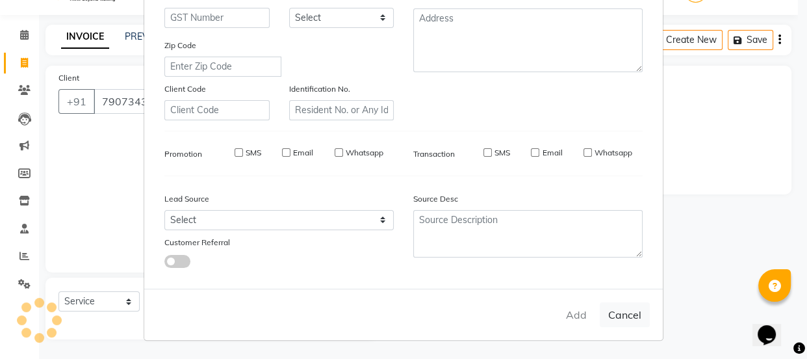
checkbox input "false"
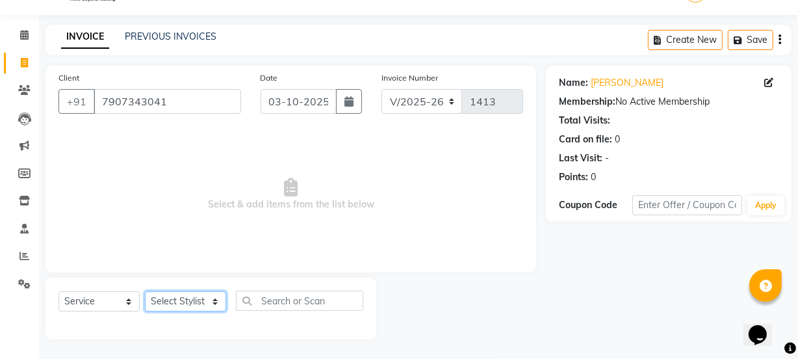
click at [213, 305] on select "Select Stylist Archana Mgr IEEZY -Owner [PERSON_NAME] Ms [PERSON_NAME] [MEDICAL…" at bounding box center [185, 301] width 81 height 20
select select "68032"
click at [145, 291] on select "Select Stylist Archana Mgr IEEZY -Owner [PERSON_NAME] Ms [PERSON_NAME] [MEDICAL…" at bounding box center [185, 301] width 81 height 20
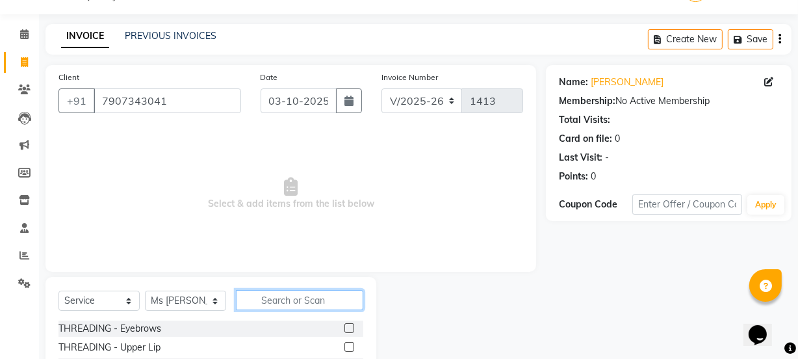
click at [274, 298] on input "text" at bounding box center [299, 300] width 127 height 20
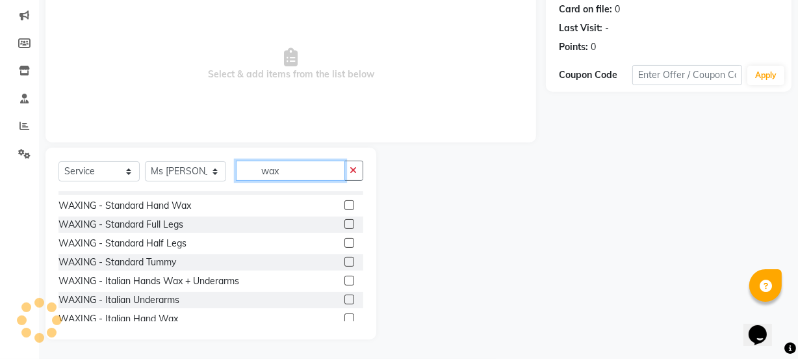
scroll to position [181, 0]
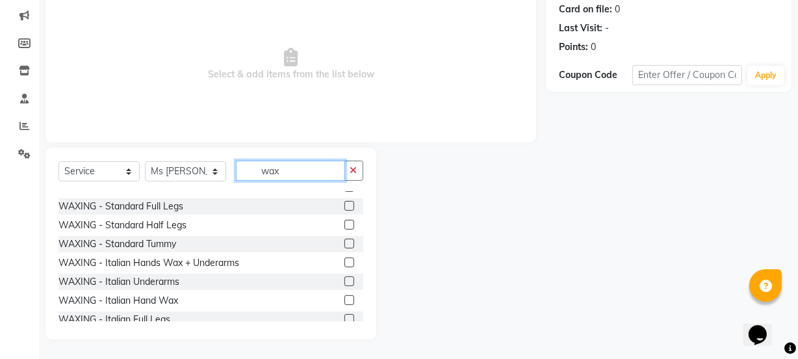
type input "wax"
click at [344, 258] on label at bounding box center [349, 262] width 10 height 10
click at [344, 259] on input "checkbox" at bounding box center [348, 263] width 8 height 8
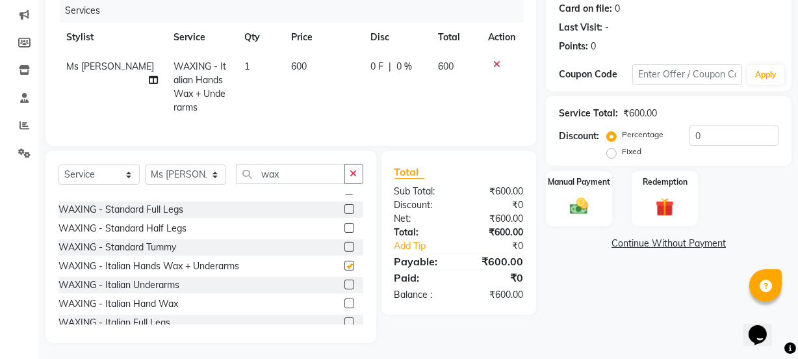
checkbox input "false"
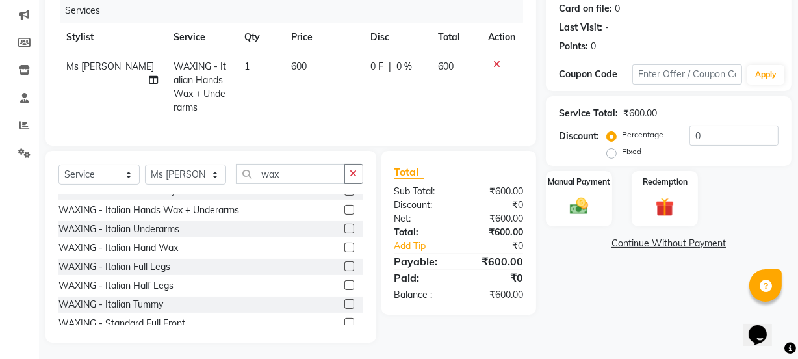
scroll to position [299, 0]
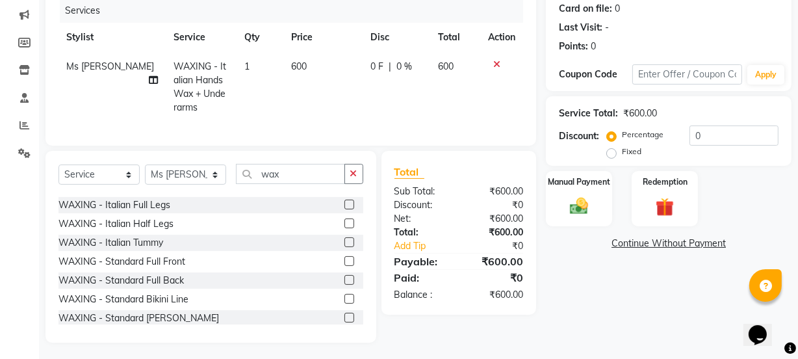
click at [344, 227] on label at bounding box center [349, 223] width 10 height 10
click at [344, 227] on input "checkbox" at bounding box center [348, 224] width 8 height 8
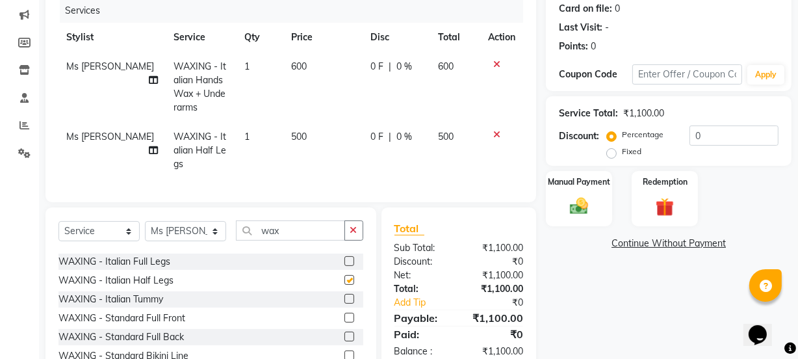
checkbox input "false"
click at [333, 238] on input "wax" at bounding box center [290, 230] width 109 height 20
type input "w"
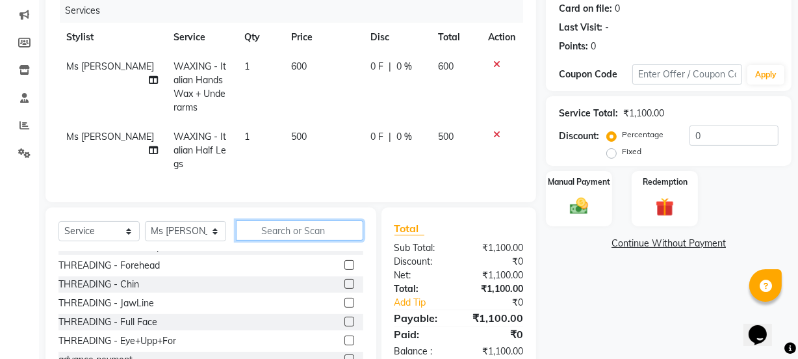
scroll to position [0, 0]
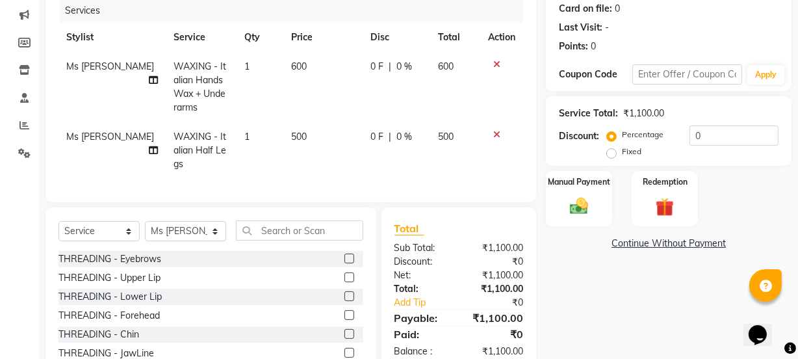
click at [344, 263] on label at bounding box center [349, 258] width 10 height 10
click at [344, 263] on input "checkbox" at bounding box center [348, 259] width 8 height 8
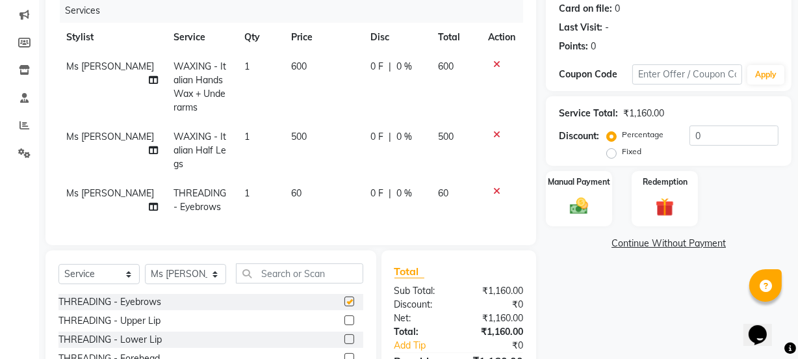
checkbox input "false"
click at [344, 325] on label at bounding box center [349, 320] width 10 height 10
click at [344, 325] on input "checkbox" at bounding box center [348, 320] width 8 height 8
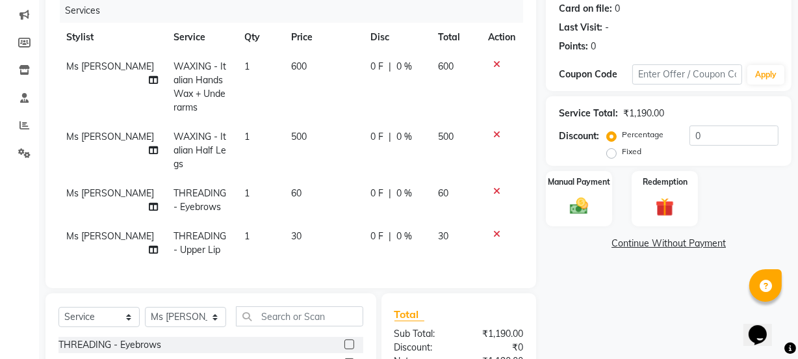
checkbox input "false"
click at [580, 209] on img at bounding box center [578, 206] width 31 height 22
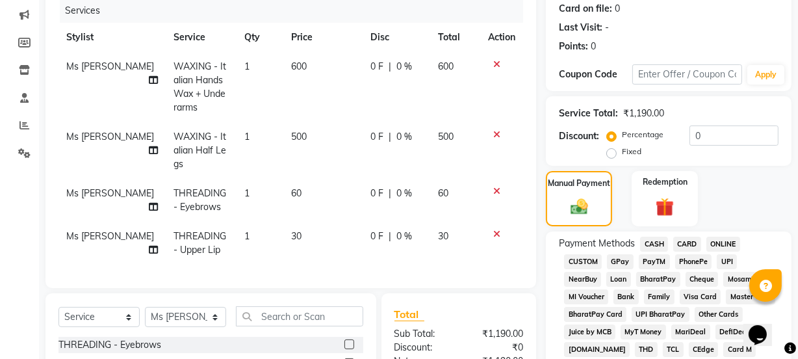
click at [618, 262] on span "GPay" at bounding box center [620, 261] width 27 height 15
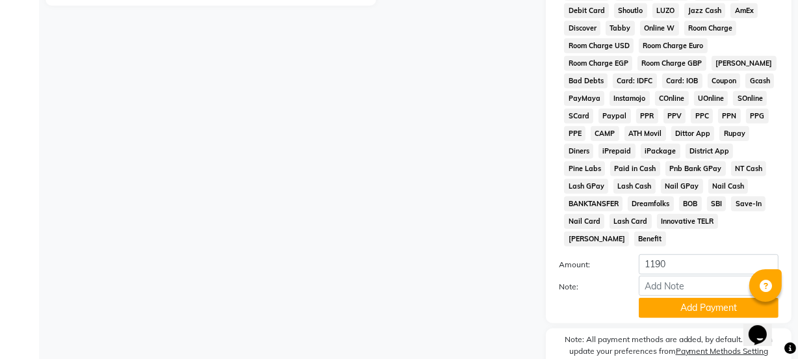
scroll to position [683, 0]
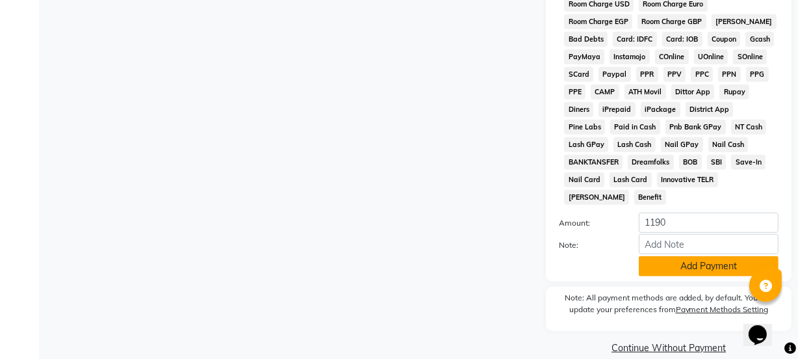
click at [669, 256] on button "Add Payment" at bounding box center [709, 266] width 140 height 20
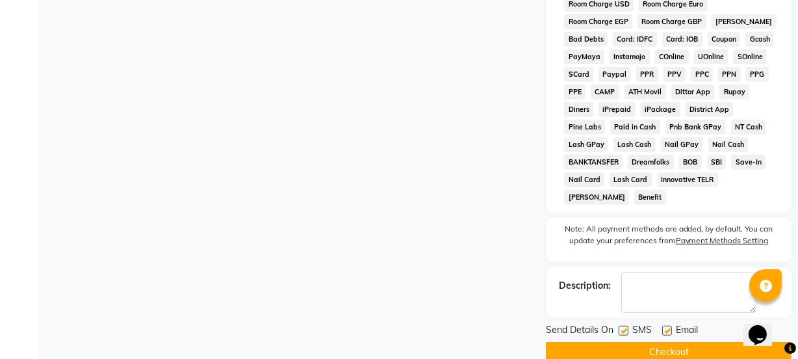
click at [622, 326] on label at bounding box center [624, 331] width 10 height 10
click at [622, 327] on input "checkbox" at bounding box center [623, 331] width 8 height 8
checkbox input "false"
click at [669, 326] on label at bounding box center [667, 331] width 10 height 10
click at [669, 327] on input "checkbox" at bounding box center [666, 331] width 8 height 8
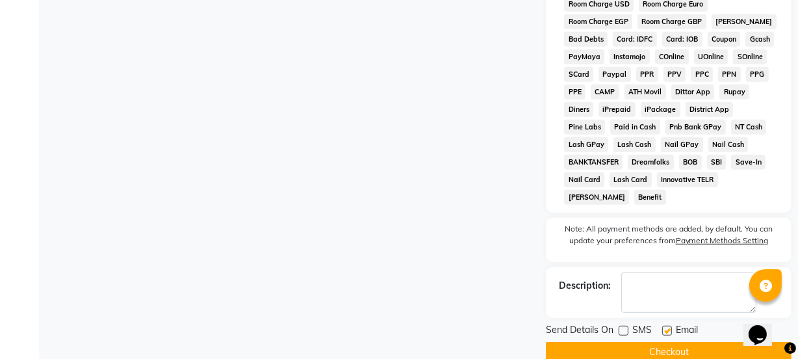
checkbox input "false"
click at [669, 342] on button "Checkout" at bounding box center [669, 352] width 246 height 20
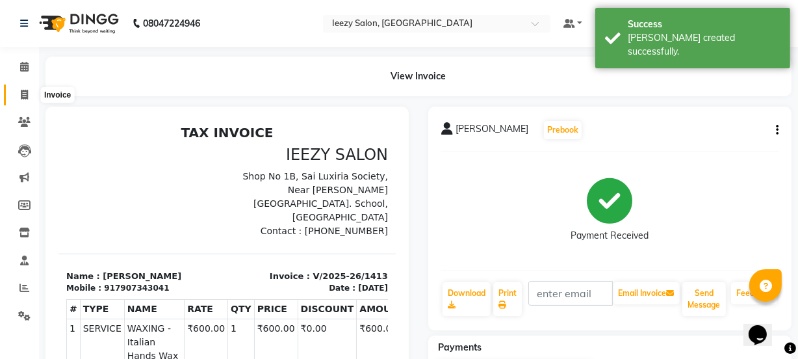
click at [21, 92] on icon at bounding box center [24, 95] width 7 height 10
select select "service"
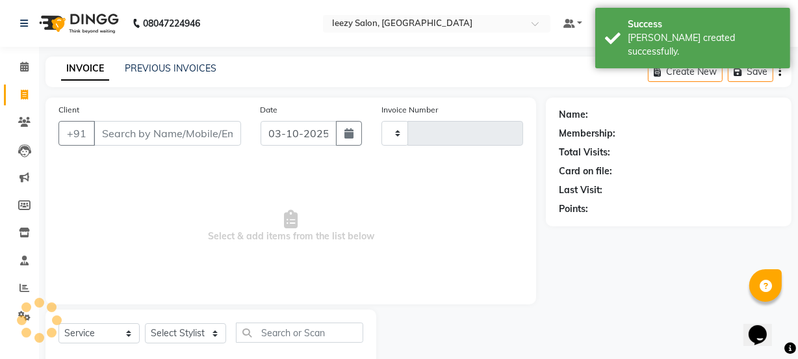
type input "1414"
select select "5982"
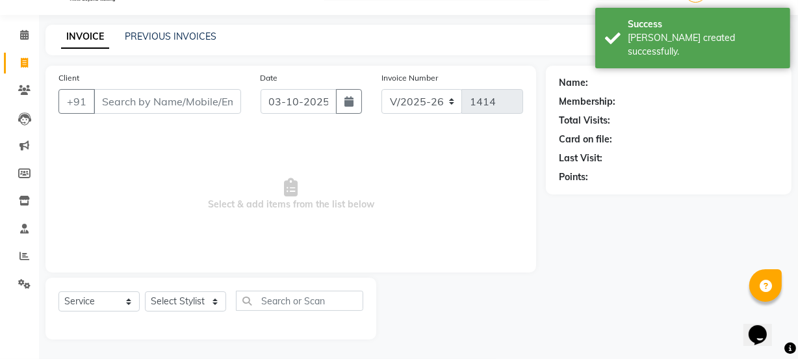
click at [135, 101] on input "Client" at bounding box center [168, 101] width 148 height 25
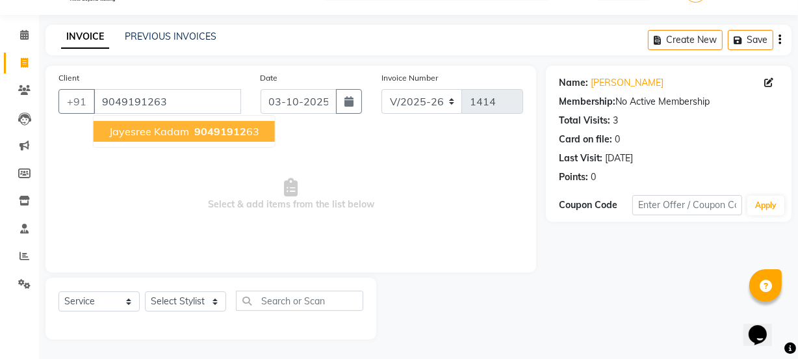
click at [151, 125] on span "jayesree kadam" at bounding box center [149, 131] width 80 height 13
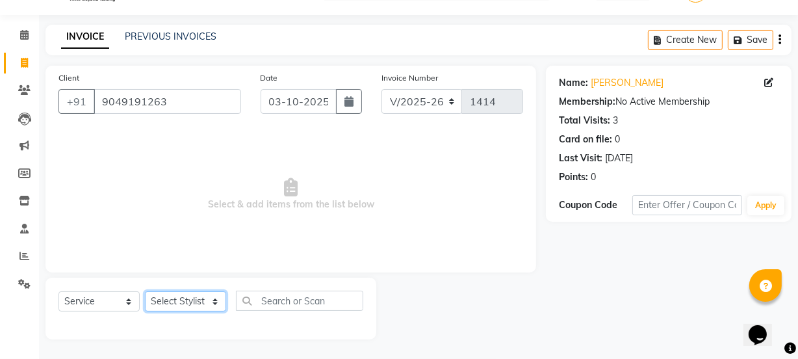
click at [216, 305] on select "Select Stylist Archana Mgr IEEZY -Owner [PERSON_NAME] Ms [PERSON_NAME] [MEDICAL…" at bounding box center [185, 301] width 81 height 20
click at [145, 291] on select "Select Stylist Archana Mgr IEEZY -Owner [PERSON_NAME] Ms [PERSON_NAME] [MEDICAL…" at bounding box center [185, 301] width 81 height 20
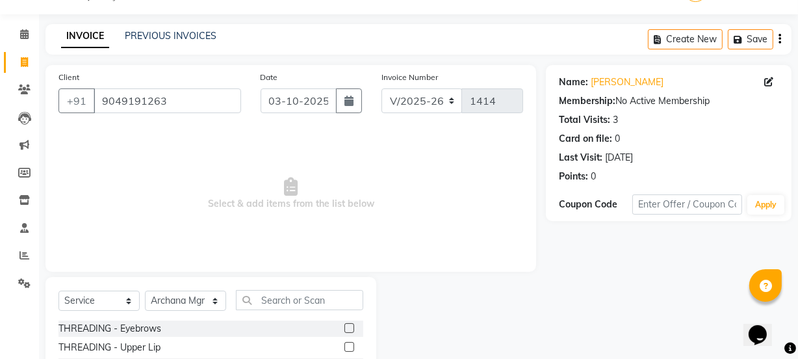
click at [344, 324] on label at bounding box center [349, 328] width 10 height 10
click at [344, 324] on input "checkbox" at bounding box center [348, 328] width 8 height 8
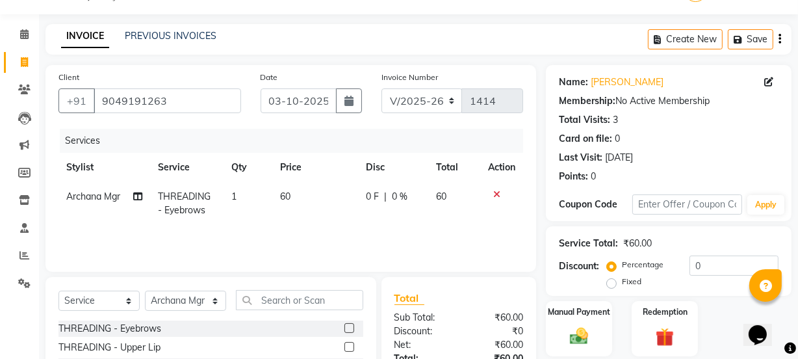
click at [344, 344] on label at bounding box center [349, 347] width 10 height 10
click at [344, 344] on input "checkbox" at bounding box center [348, 347] width 8 height 8
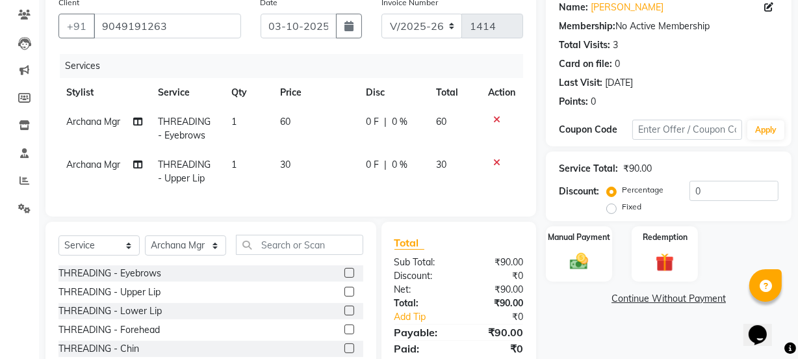
scroll to position [190, 0]
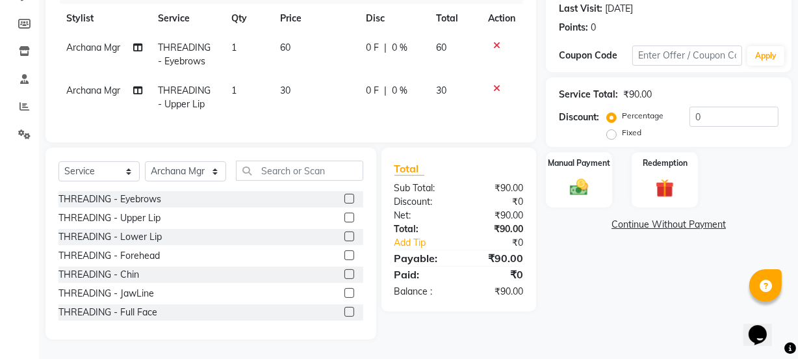
drag, startPoint x: 337, startPoint y: 253, endPoint x: 351, endPoint y: 253, distance: 14.3
click at [344, 253] on label at bounding box center [349, 255] width 10 height 10
click at [344, 253] on input "checkbox" at bounding box center [348, 255] width 8 height 8
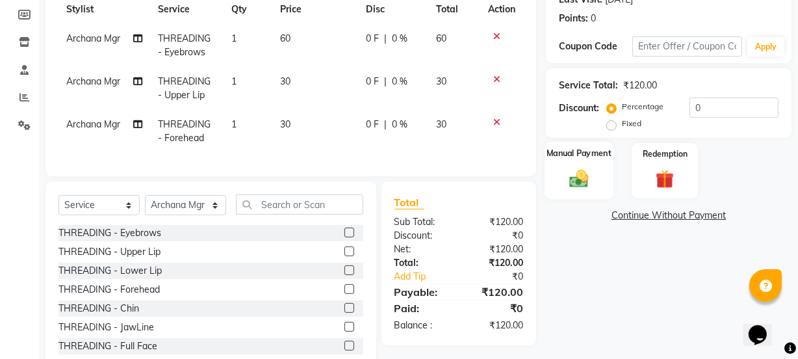
click at [565, 185] on img at bounding box center [578, 178] width 31 height 22
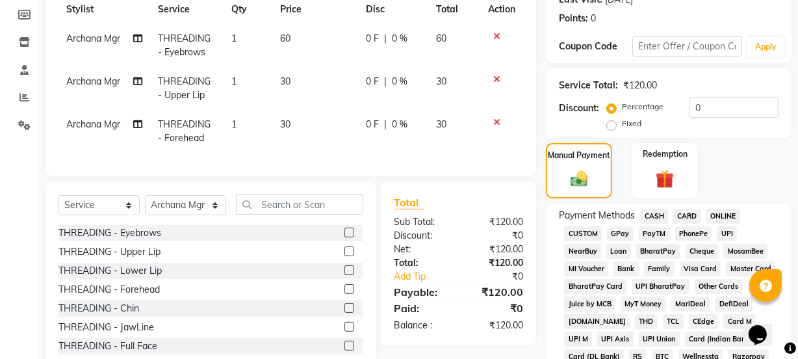
click at [620, 231] on span "GPay" at bounding box center [620, 233] width 27 height 15
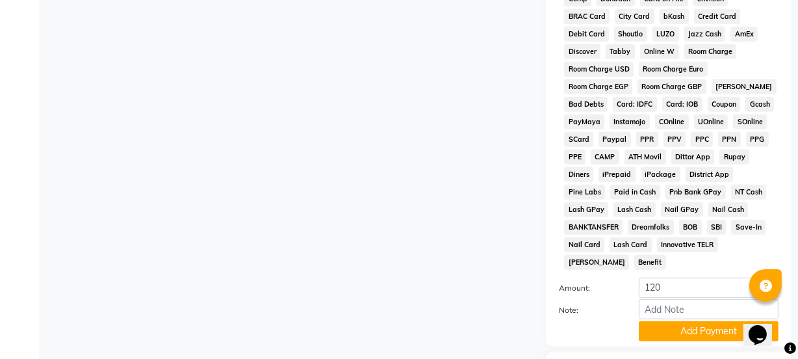
scroll to position [683, 0]
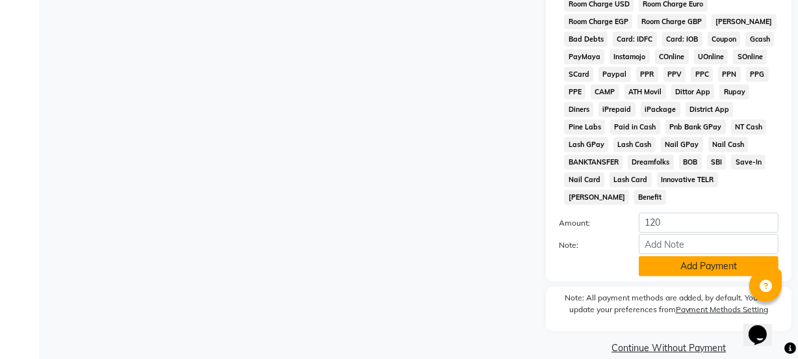
click at [678, 256] on button "Add Payment" at bounding box center [709, 266] width 140 height 20
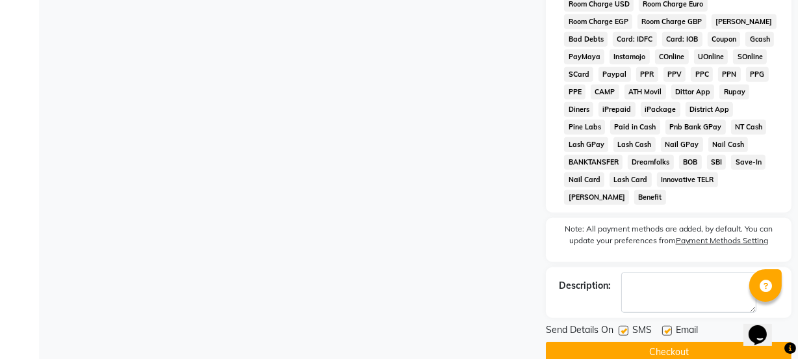
click at [622, 326] on label at bounding box center [624, 331] width 10 height 10
click at [622, 327] on input "checkbox" at bounding box center [623, 331] width 8 height 8
click at [665, 326] on label at bounding box center [667, 331] width 10 height 10
click at [665, 327] on input "checkbox" at bounding box center [666, 331] width 8 height 8
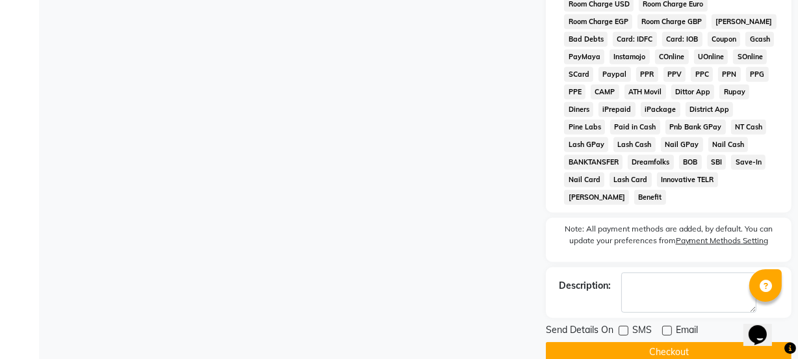
click at [656, 342] on button "Checkout" at bounding box center [669, 352] width 246 height 20
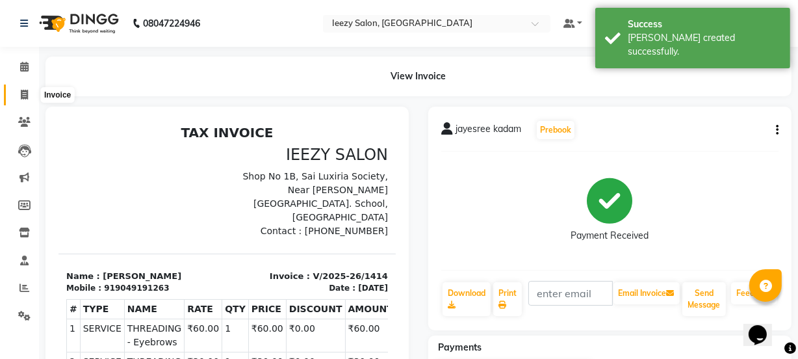
click at [21, 94] on icon at bounding box center [24, 95] width 7 height 10
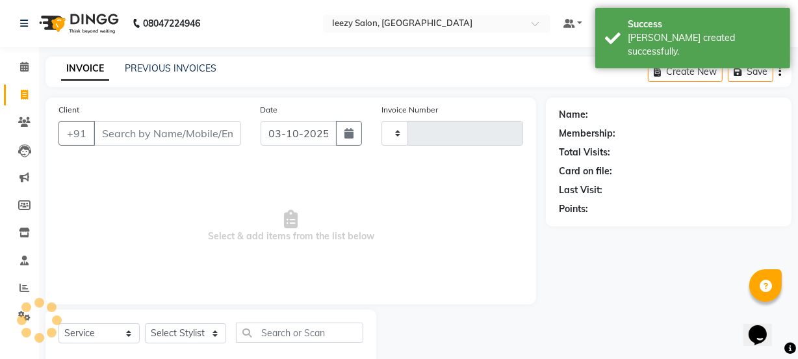
scroll to position [32, 0]
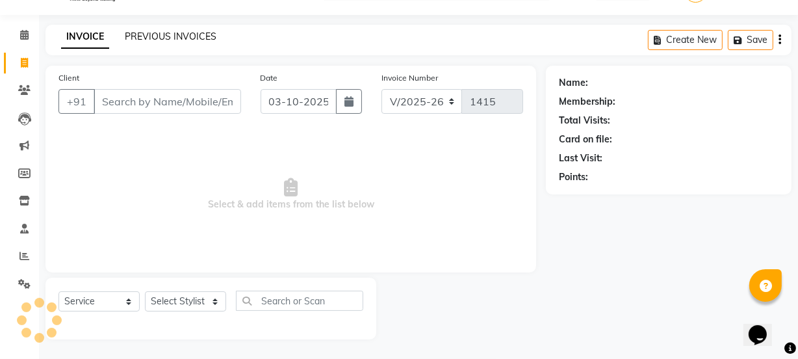
click at [168, 38] on link "PREVIOUS INVOICES" at bounding box center [171, 37] width 92 height 12
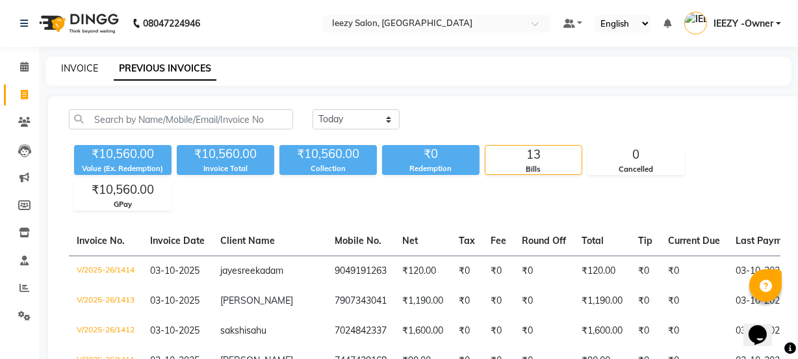
click at [81, 68] on link "INVOICE" at bounding box center [79, 68] width 37 height 12
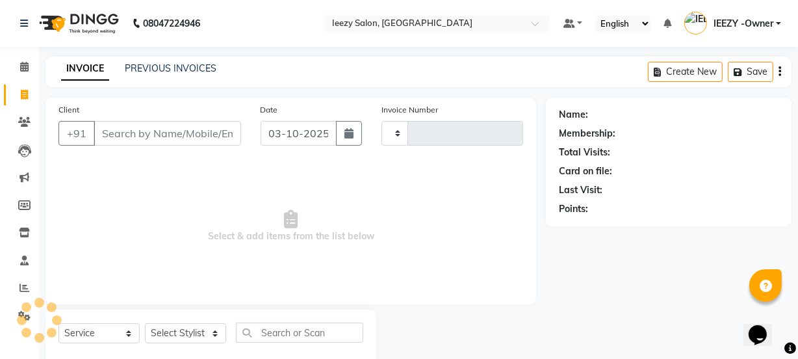
scroll to position [32, 0]
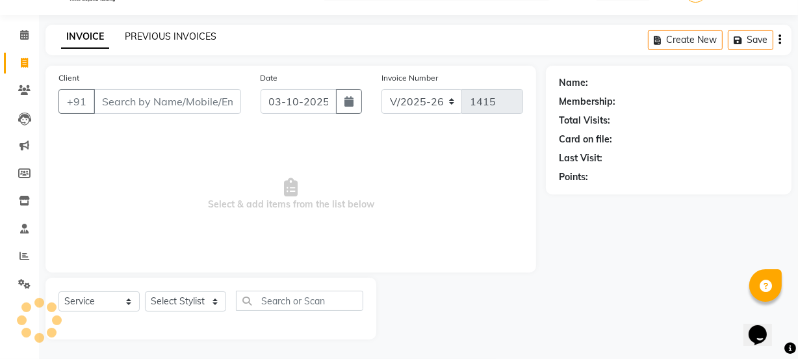
click at [148, 31] on link "PREVIOUS INVOICES" at bounding box center [171, 37] width 92 height 12
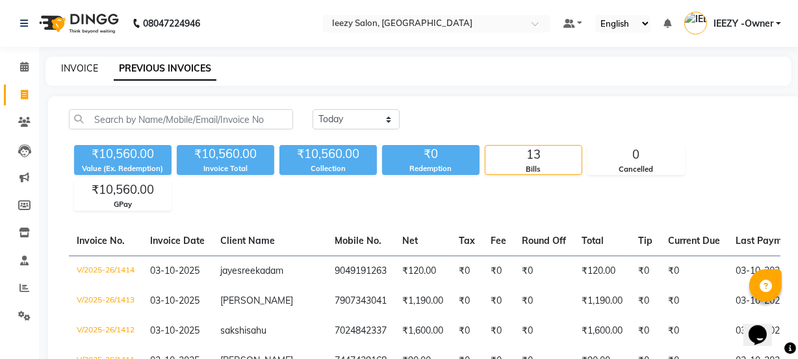
click at [86, 70] on link "INVOICE" at bounding box center [79, 68] width 37 height 12
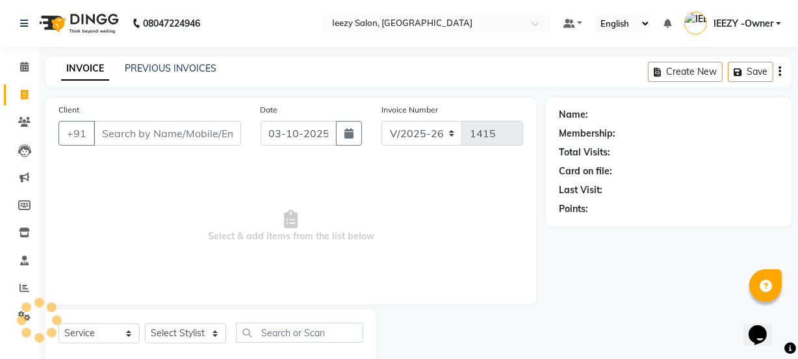
scroll to position [32, 0]
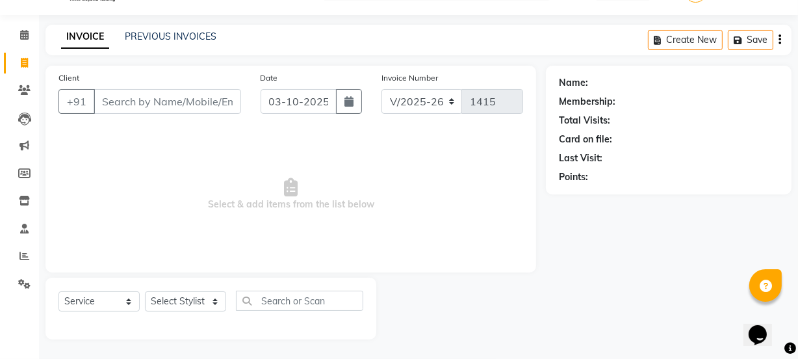
click at [136, 104] on input "Client" at bounding box center [168, 101] width 148 height 25
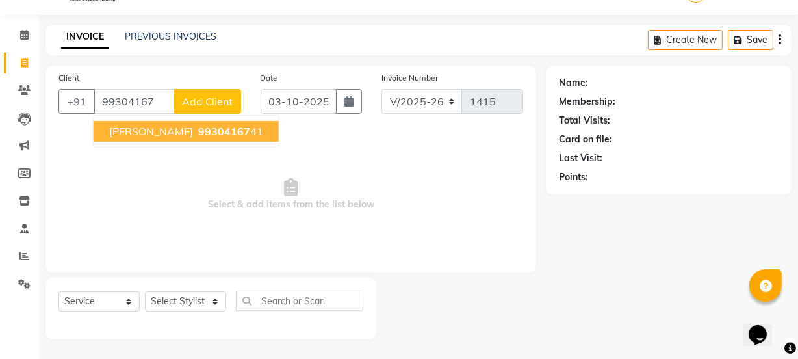
click at [151, 131] on span "[PERSON_NAME]" at bounding box center [151, 131] width 84 height 13
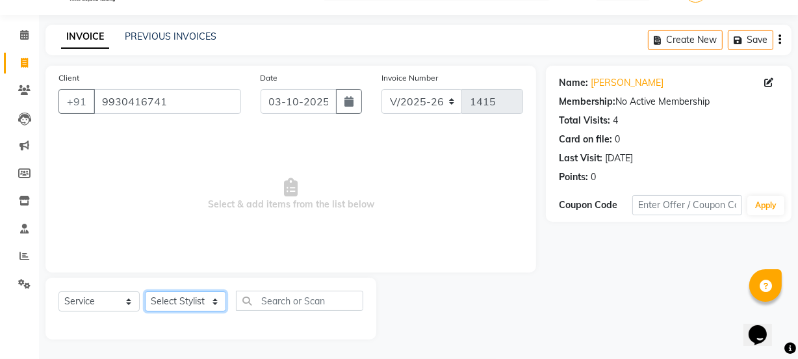
click at [212, 301] on select "Select Stylist Archana Mgr IEEZY -Owner [PERSON_NAME] Ms [PERSON_NAME] [MEDICAL…" at bounding box center [185, 301] width 81 height 20
click at [145, 291] on select "Select Stylist Archana Mgr IEEZY -Owner [PERSON_NAME] Ms [PERSON_NAME] [MEDICAL…" at bounding box center [185, 301] width 81 height 20
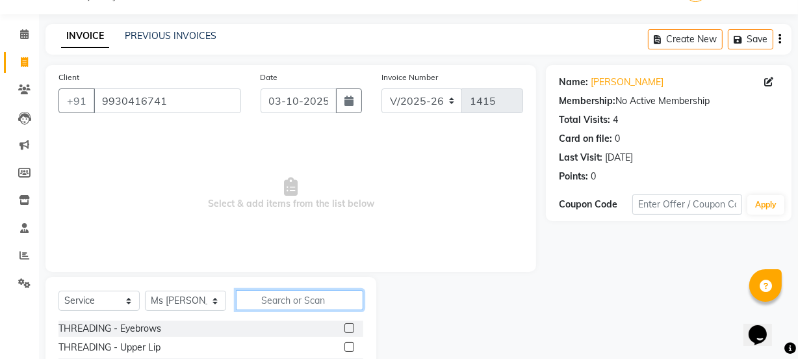
click at [279, 305] on input "text" at bounding box center [299, 300] width 127 height 20
click at [344, 329] on label at bounding box center [349, 328] width 10 height 10
click at [344, 329] on input "checkbox" at bounding box center [348, 328] width 8 height 8
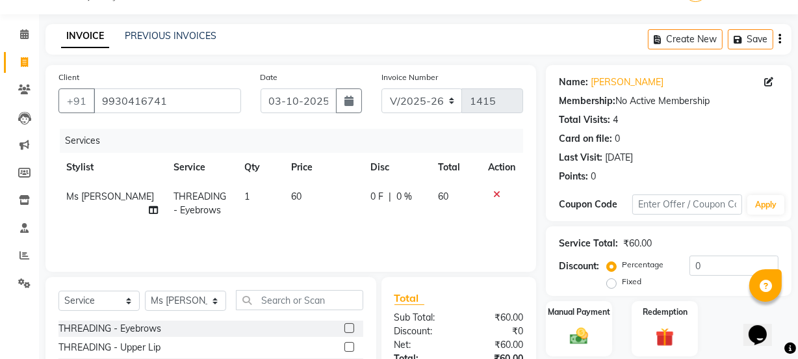
click at [344, 346] on label at bounding box center [349, 347] width 10 height 10
click at [344, 346] on input "checkbox" at bounding box center [348, 347] width 8 height 8
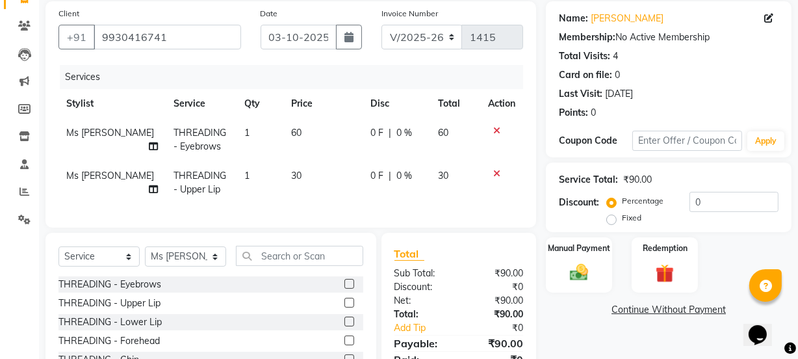
scroll to position [190, 0]
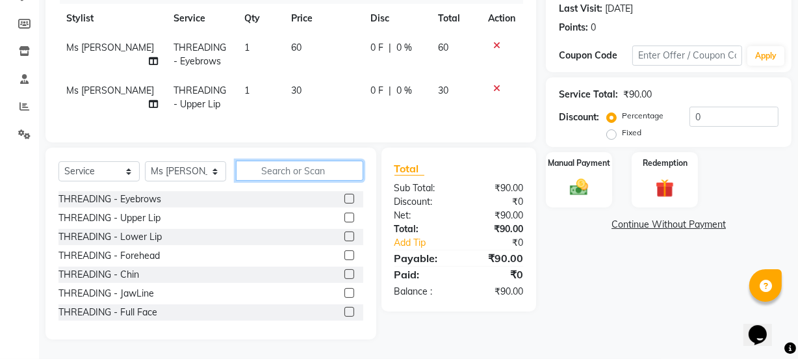
click at [300, 164] on input "text" at bounding box center [299, 170] width 127 height 20
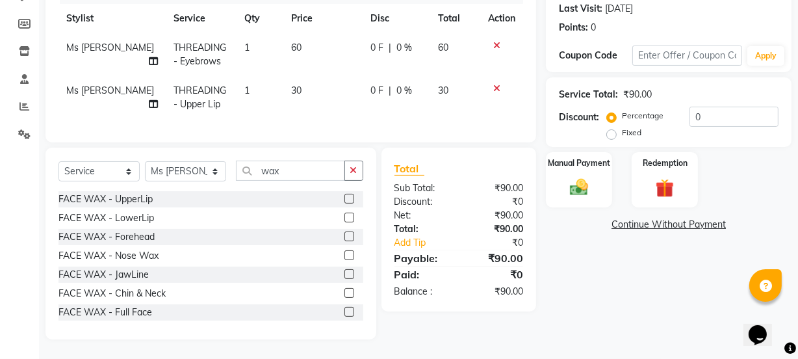
click at [344, 194] on label at bounding box center [349, 199] width 10 height 10
click at [344, 195] on input "checkbox" at bounding box center [348, 199] width 8 height 8
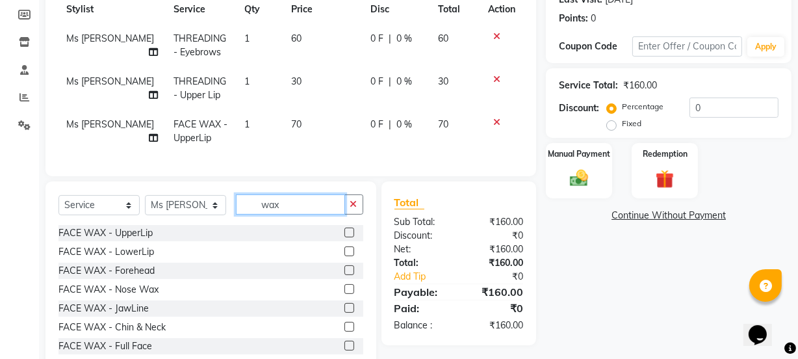
click at [293, 213] on input "wax" at bounding box center [290, 204] width 109 height 20
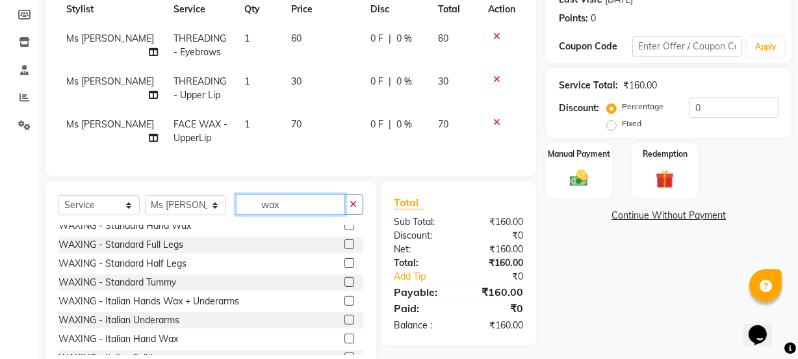
scroll to position [236, 0]
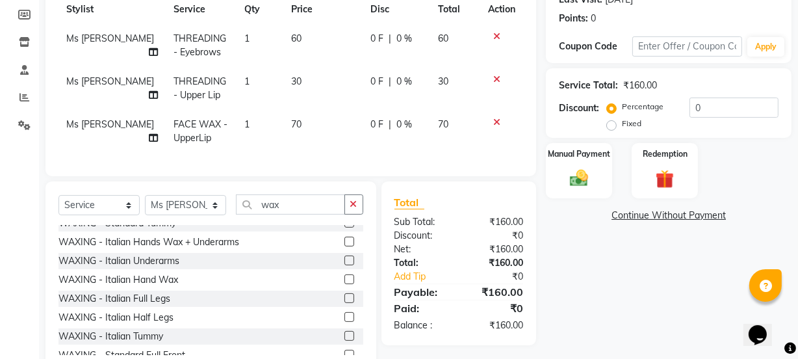
click at [344, 263] on label at bounding box center [349, 260] width 10 height 10
click at [344, 263] on input "checkbox" at bounding box center [348, 261] width 8 height 8
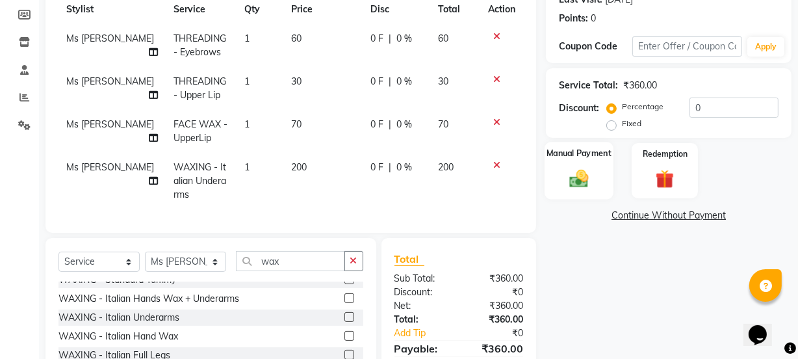
click at [570, 183] on img at bounding box center [578, 178] width 31 height 22
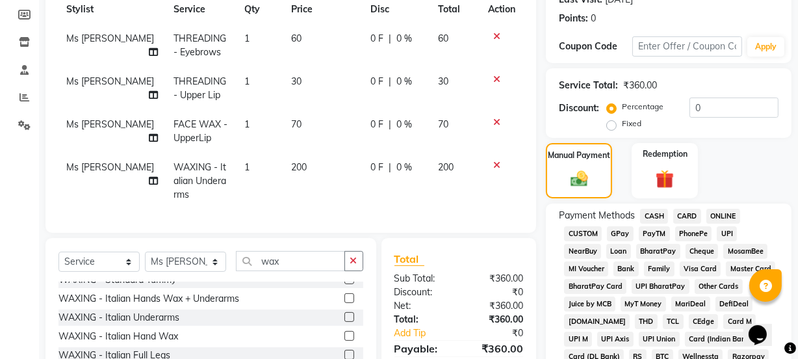
click at [623, 233] on span "GPay" at bounding box center [620, 233] width 27 height 15
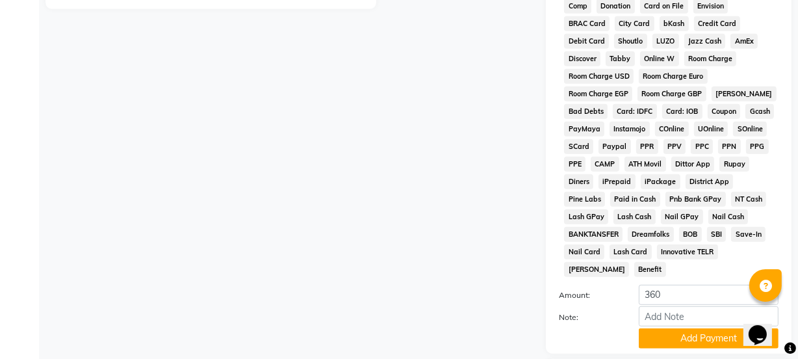
scroll to position [683, 0]
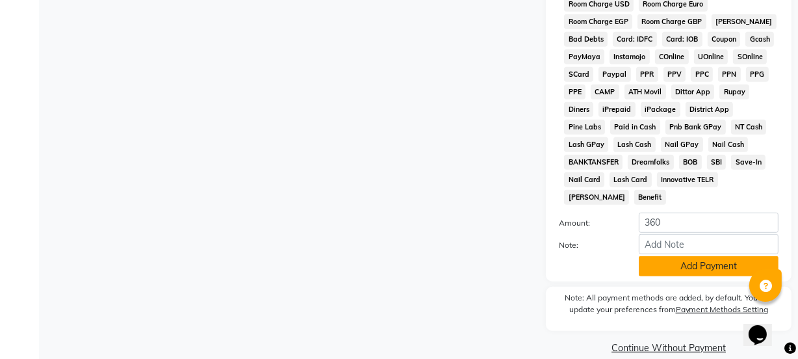
click at [680, 256] on button "Add Payment" at bounding box center [709, 266] width 140 height 20
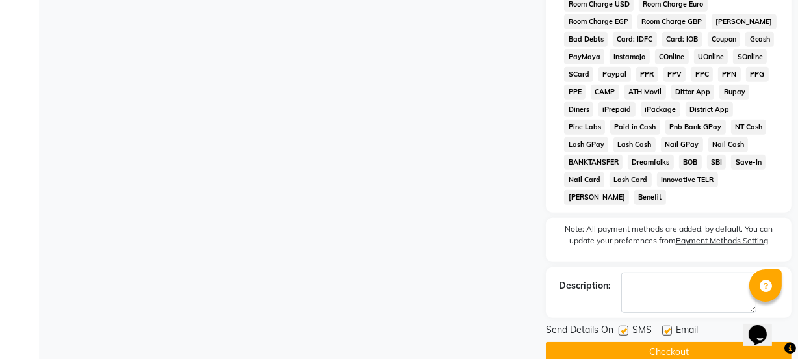
drag, startPoint x: 626, startPoint y: 312, endPoint x: 653, endPoint y: 313, distance: 27.3
click at [626, 326] on label at bounding box center [624, 331] width 10 height 10
click at [626, 327] on input "checkbox" at bounding box center [623, 331] width 8 height 8
click at [671, 326] on label at bounding box center [667, 331] width 10 height 10
click at [671, 327] on input "checkbox" at bounding box center [666, 331] width 8 height 8
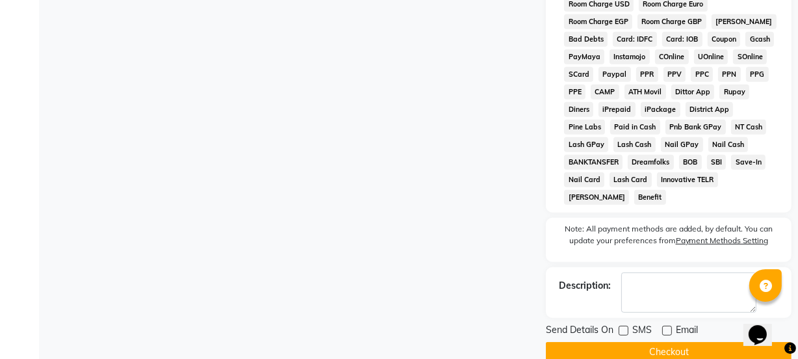
click at [669, 342] on button "Checkout" at bounding box center [669, 352] width 246 height 20
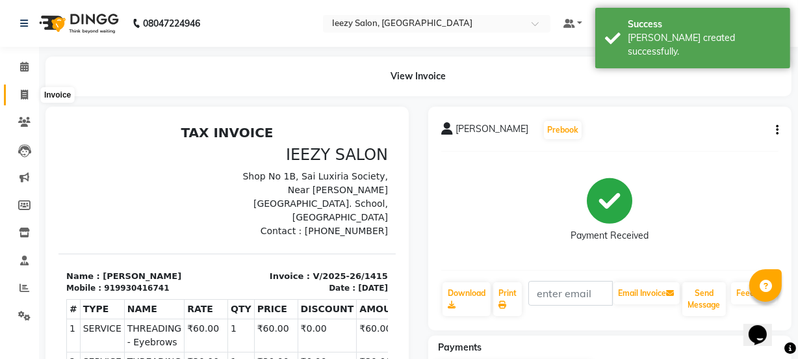
click at [25, 92] on icon at bounding box center [24, 95] width 7 height 10
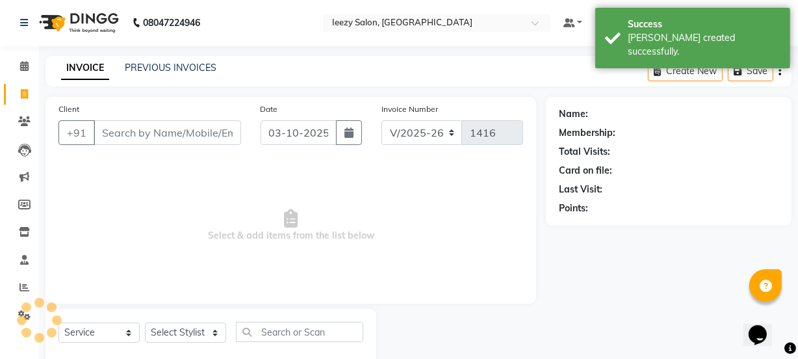
scroll to position [32, 0]
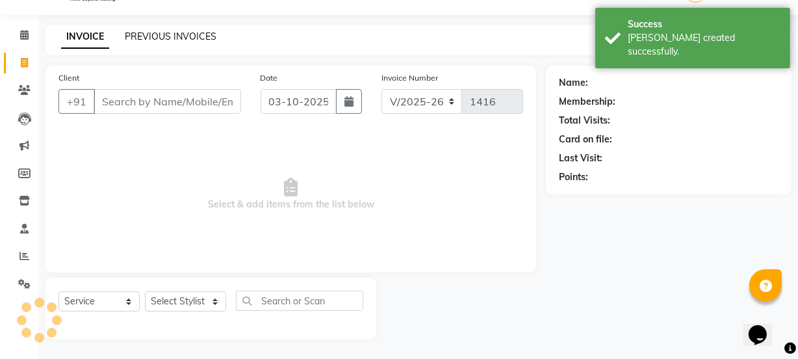
click at [159, 33] on link "PREVIOUS INVOICES" at bounding box center [171, 37] width 92 height 12
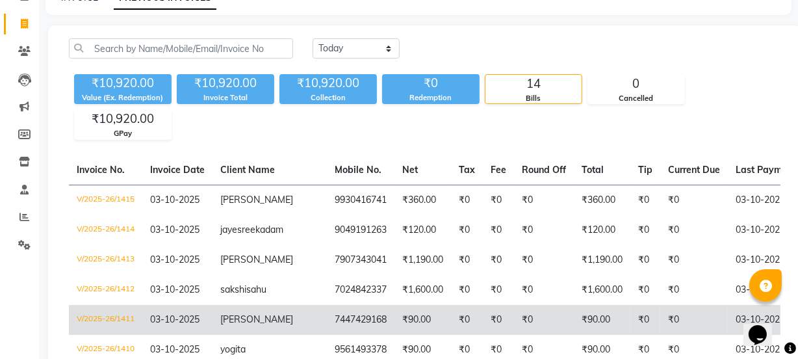
scroll to position [55, 0]
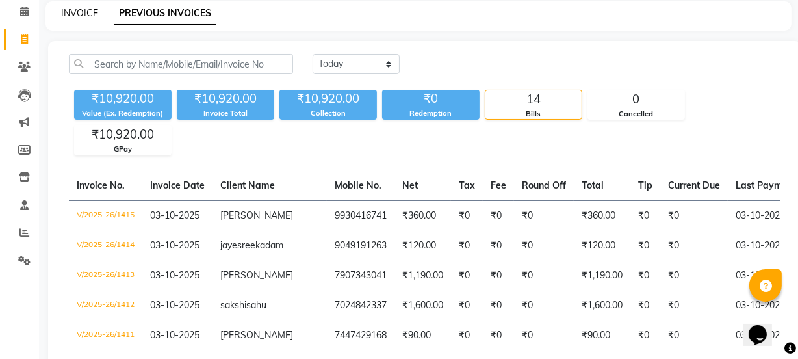
click at [88, 8] on link "INVOICE" at bounding box center [79, 13] width 37 height 12
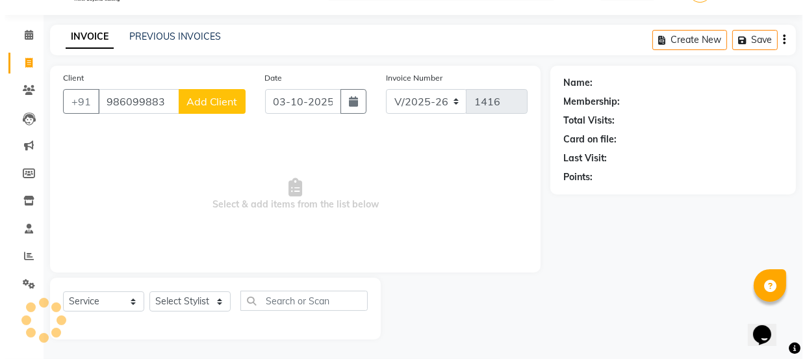
scroll to position [32, 0]
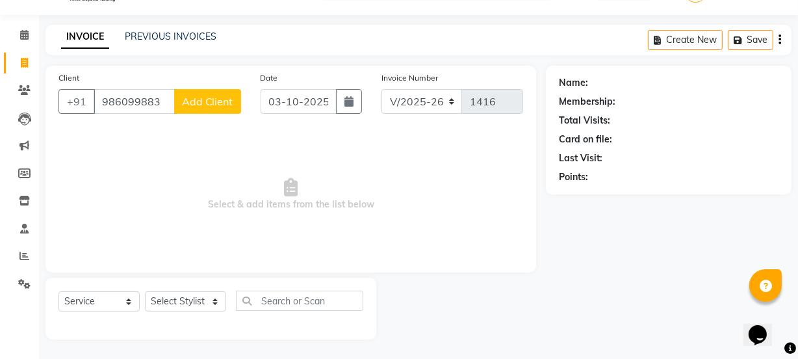
click at [213, 99] on span "Add Client" at bounding box center [207, 101] width 51 height 13
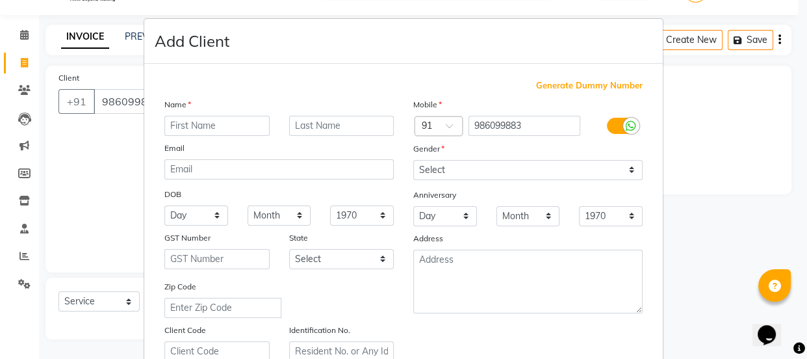
click at [181, 126] on input "text" at bounding box center [216, 126] width 105 height 20
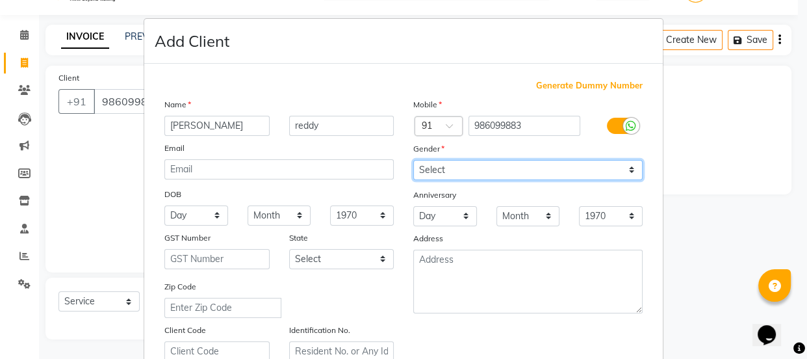
click at [635, 162] on select "Select [DEMOGRAPHIC_DATA] [DEMOGRAPHIC_DATA] Other Prefer Not To Say" at bounding box center [527, 170] width 229 height 20
click at [413, 160] on select "Select [DEMOGRAPHIC_DATA] [DEMOGRAPHIC_DATA] Other Prefer Not To Say" at bounding box center [527, 170] width 229 height 20
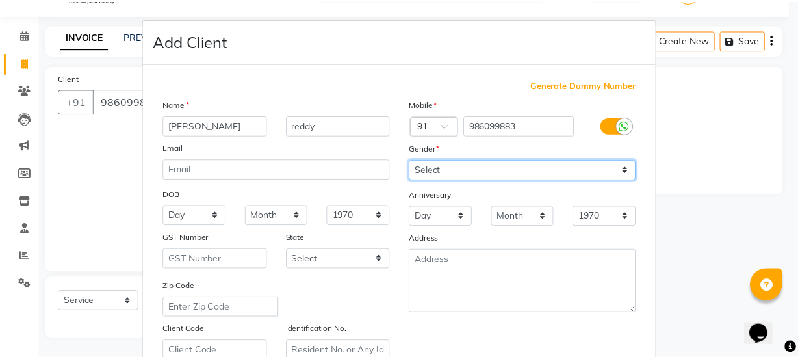
scroll to position [245, 0]
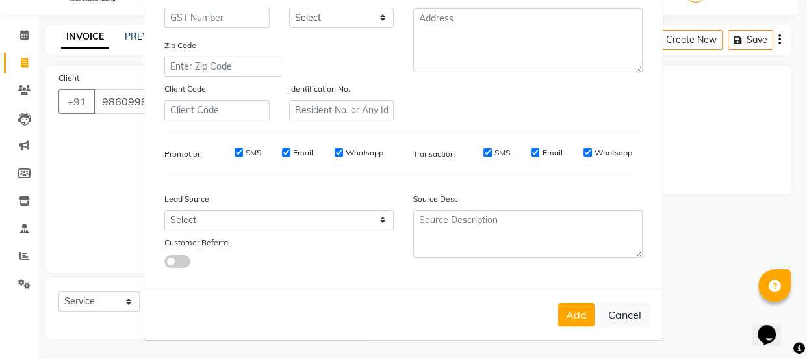
click at [235, 150] on input "SMS" at bounding box center [239, 152] width 8 height 8
click at [282, 149] on input "Email" at bounding box center [286, 152] width 8 height 8
click at [336, 151] on input "Whatsapp" at bounding box center [339, 152] width 8 height 8
click at [485, 152] on input "SMS" at bounding box center [487, 152] width 8 height 8
click at [531, 149] on input "Email" at bounding box center [535, 152] width 8 height 8
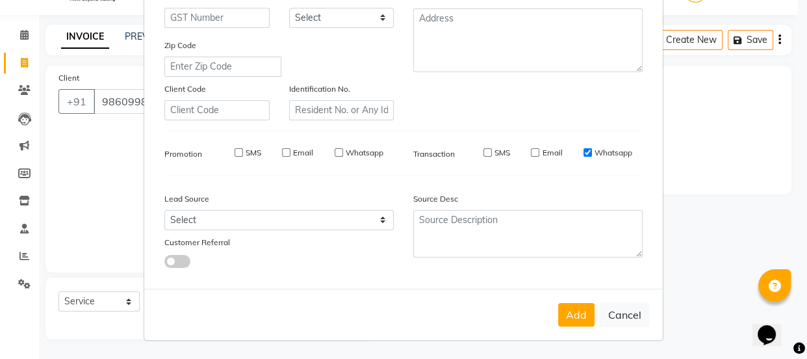
click at [584, 152] on input "Whatsapp" at bounding box center [588, 152] width 8 height 8
click at [576, 309] on button "Add" at bounding box center [576, 314] width 36 height 23
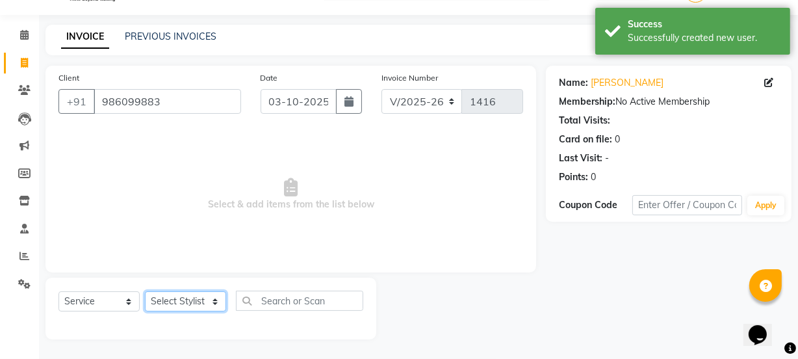
click at [215, 303] on select "Select Stylist Archana Mgr IEEZY -Owner [PERSON_NAME] Ms [PERSON_NAME] [MEDICAL…" at bounding box center [185, 301] width 81 height 20
click at [145, 291] on select "Select Stylist Archana Mgr IEEZY -Owner [PERSON_NAME] Ms [PERSON_NAME] [MEDICAL…" at bounding box center [185, 301] width 81 height 20
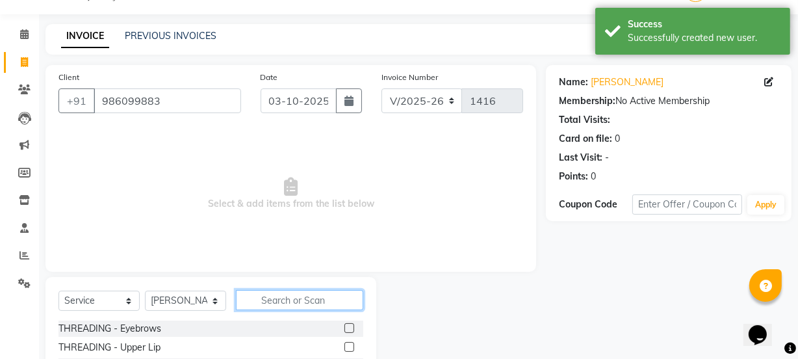
click at [318, 304] on input "text" at bounding box center [299, 300] width 127 height 20
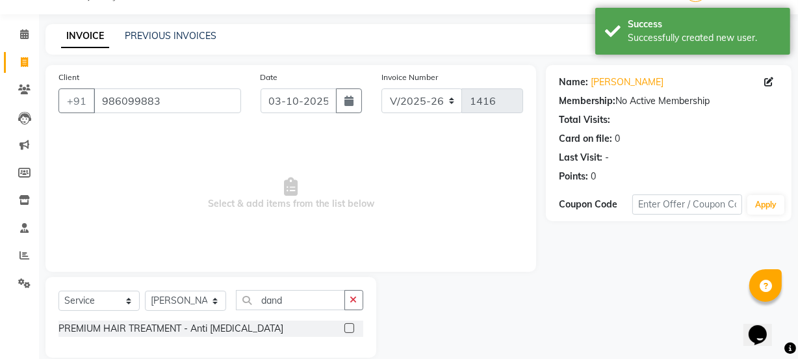
click at [350, 326] on label at bounding box center [349, 328] width 10 height 10
click at [350, 326] on input "checkbox" at bounding box center [348, 328] width 8 height 8
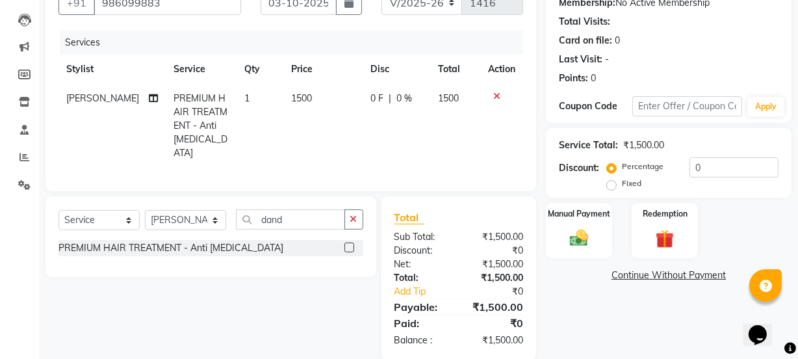
scroll to position [147, 0]
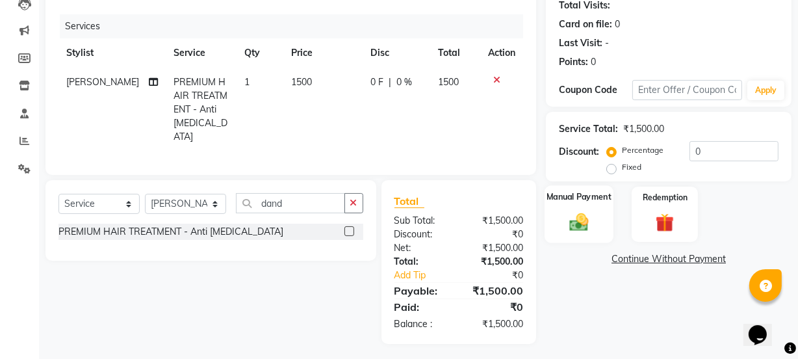
click at [595, 224] on div "Manual Payment" at bounding box center [579, 214] width 69 height 58
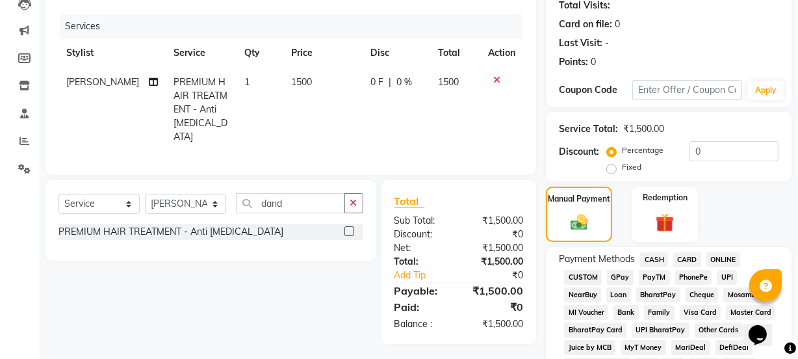
click at [624, 277] on span "GPay" at bounding box center [620, 277] width 27 height 15
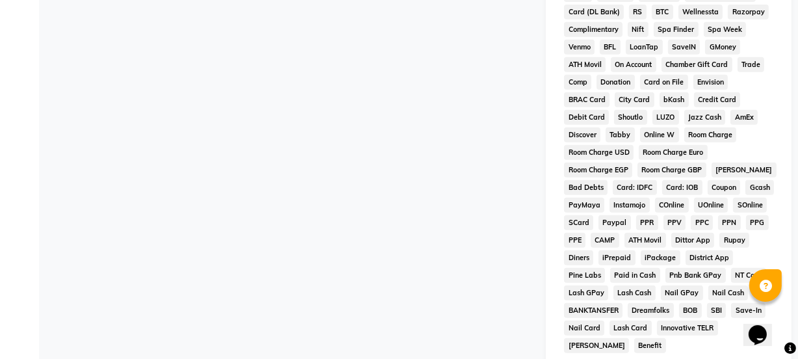
scroll to position [683, 0]
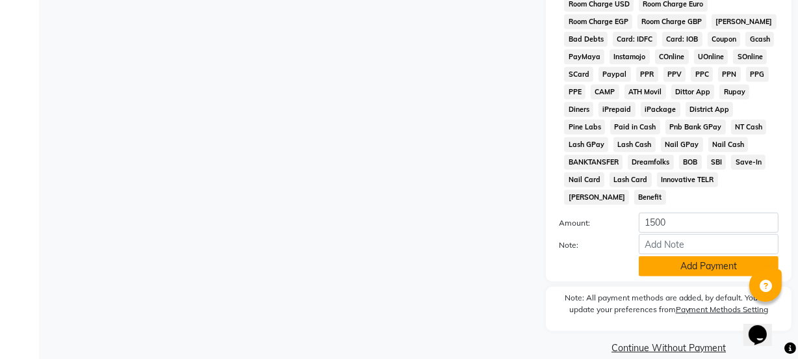
click at [669, 256] on button "Add Payment" at bounding box center [709, 266] width 140 height 20
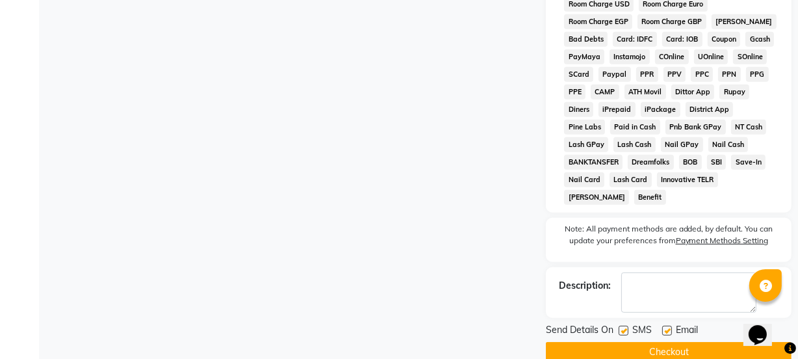
click at [626, 326] on label at bounding box center [624, 331] width 10 height 10
click at [626, 327] on input "checkbox" at bounding box center [623, 331] width 8 height 8
click at [670, 326] on label at bounding box center [667, 331] width 10 height 10
click at [670, 327] on input "checkbox" at bounding box center [666, 331] width 8 height 8
click at [661, 342] on button "Checkout" at bounding box center [669, 352] width 246 height 20
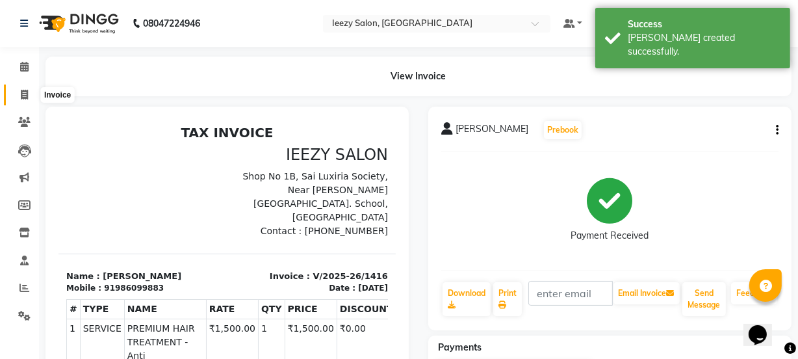
click at [18, 95] on span at bounding box center [24, 95] width 23 height 15
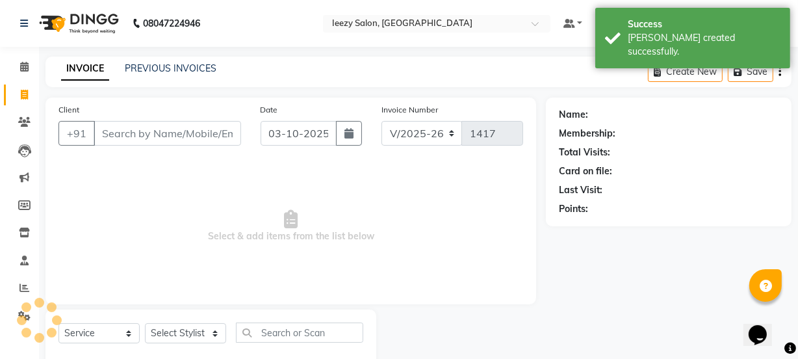
scroll to position [32, 0]
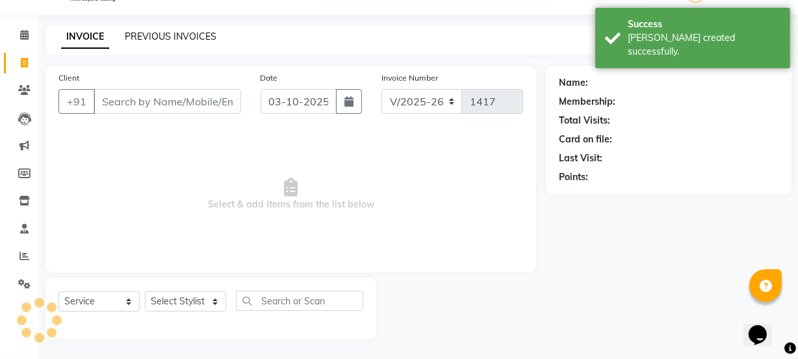
click at [142, 40] on link "PREVIOUS INVOICES" at bounding box center [171, 37] width 92 height 12
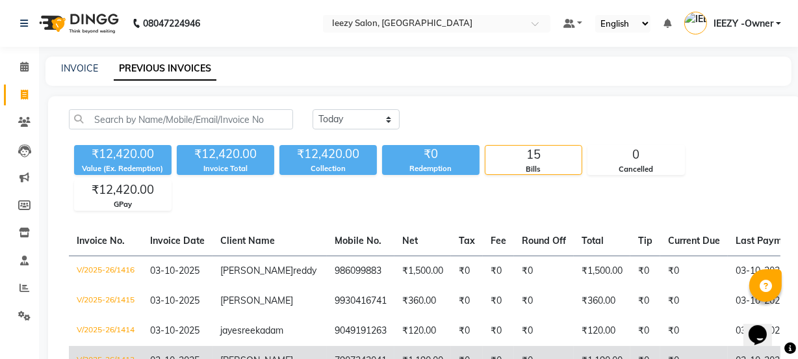
click at [394, 357] on td "₹1,190.00" at bounding box center [422, 361] width 57 height 30
